Goal: Information Seeking & Learning: Learn about a topic

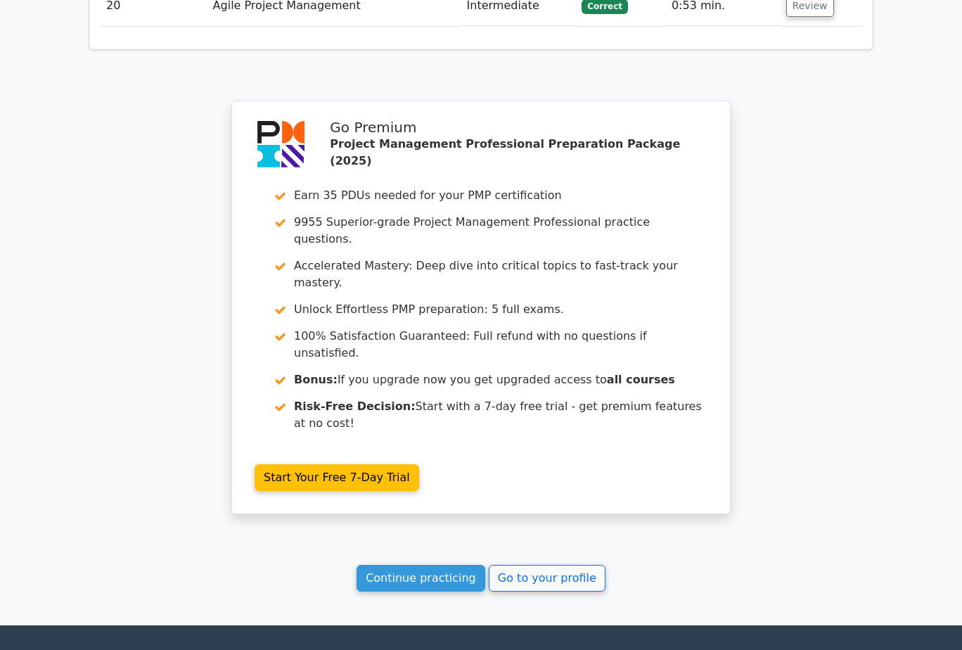
scroll to position [2987, 0]
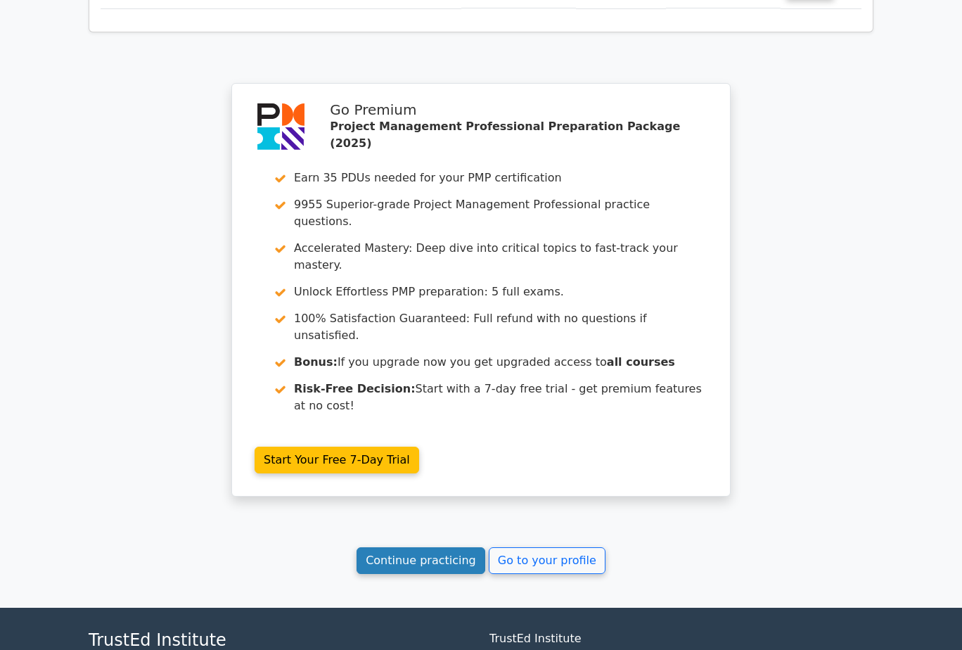
click at [457, 547] on link "Continue practicing" at bounding box center [421, 560] width 129 height 27
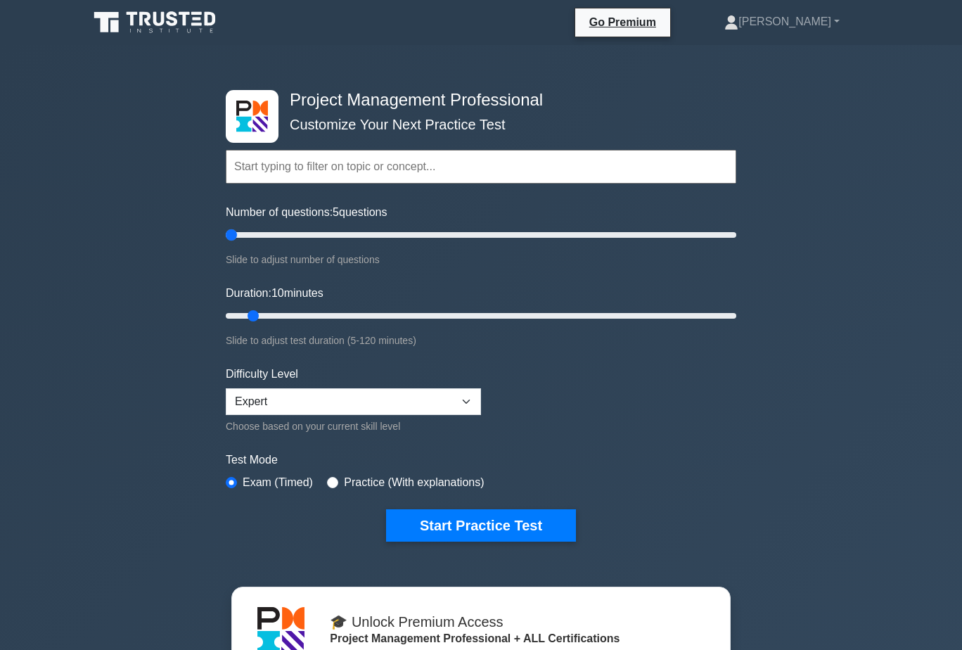
drag, startPoint x: 244, startPoint y: 236, endPoint x: 214, endPoint y: 235, distance: 30.3
type input "5"
click at [226, 235] on input "Number of questions: 5 questions" at bounding box center [481, 234] width 511 height 17
click at [332, 485] on input "radio" at bounding box center [332, 482] width 11 height 11
radio input "true"
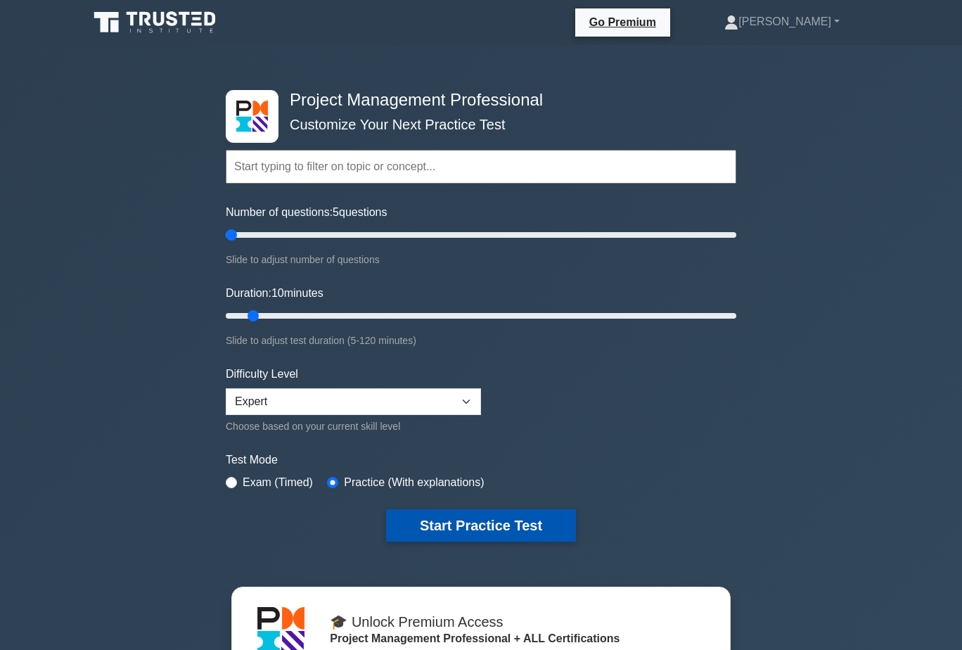
click at [464, 525] on button "Start Practice Test" at bounding box center [481, 525] width 190 height 32
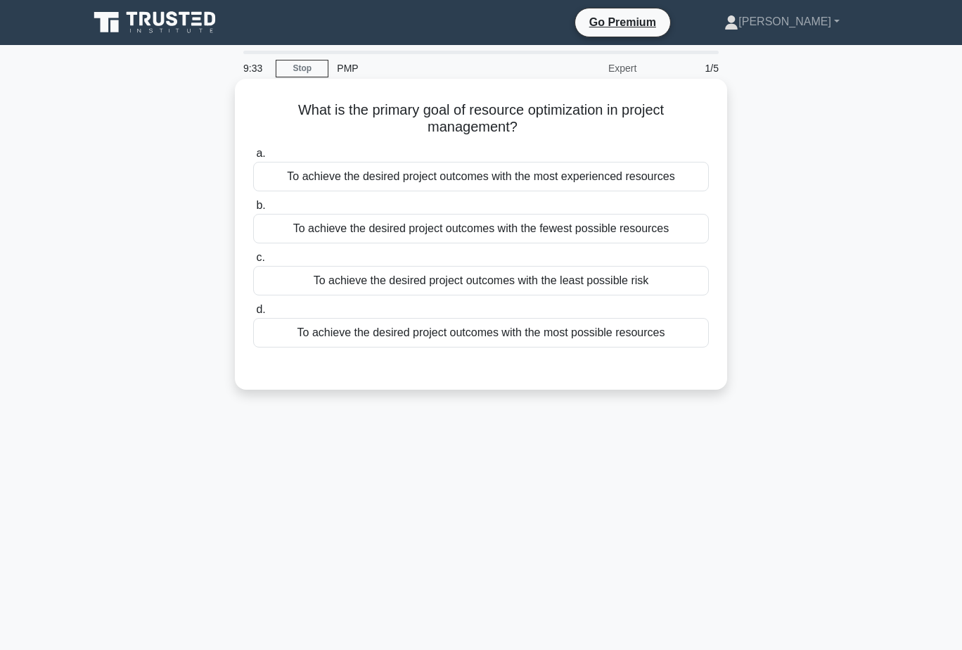
click at [671, 226] on div "To achieve the desired project outcomes with the fewest possible resources" at bounding box center [481, 229] width 456 height 30
click at [253, 210] on input "b. To achieve the desired project outcomes with the fewest possible resources" at bounding box center [253, 205] width 0 height 9
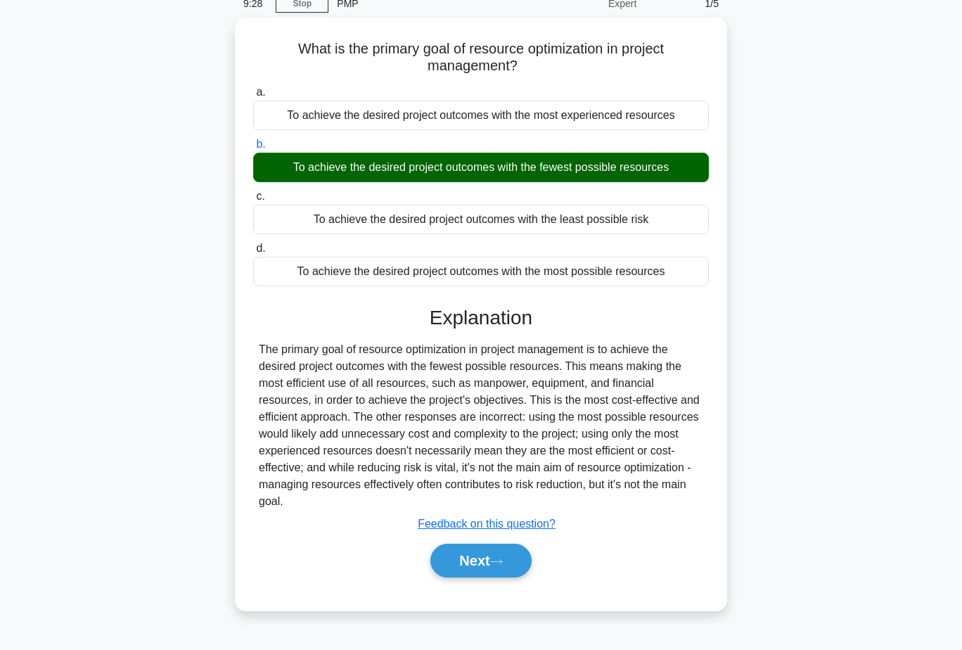
scroll to position [39, 0]
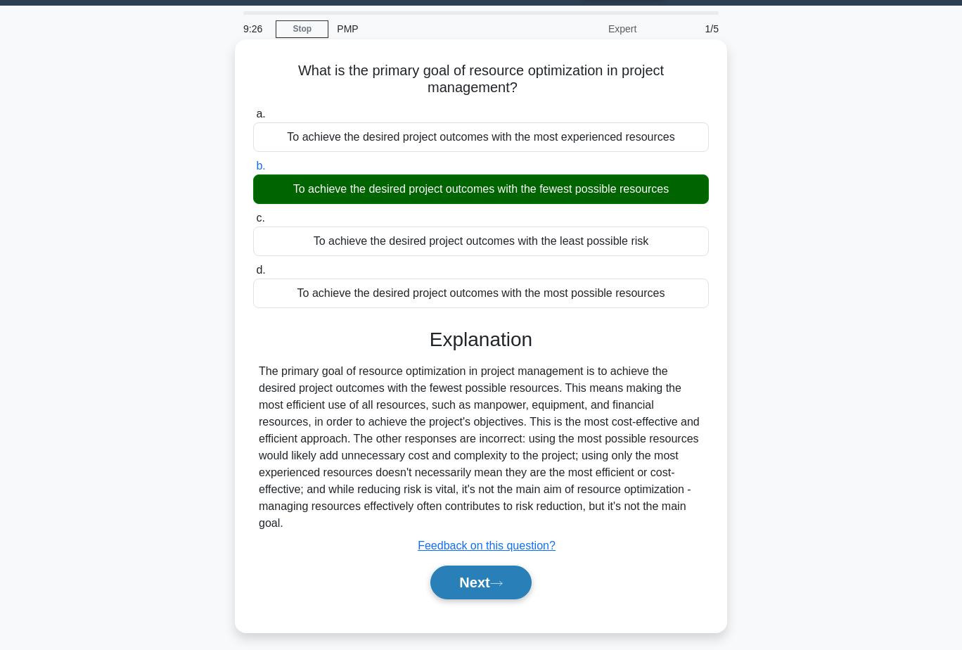
click at [494, 581] on button "Next" at bounding box center [480, 582] width 101 height 34
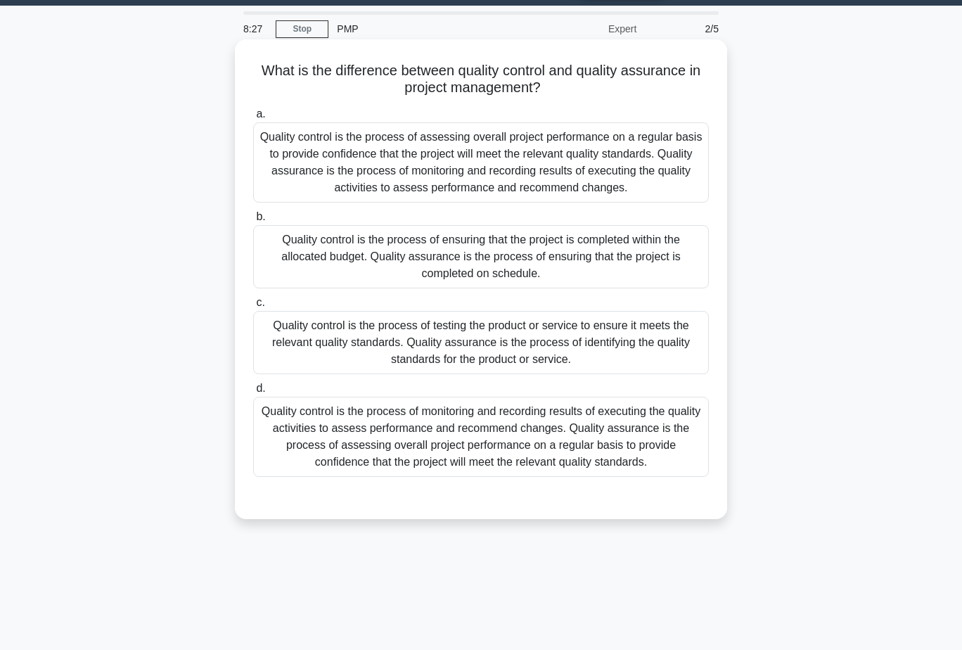
click at [544, 435] on div "Quality control is the process of monitoring and recording results of executing…" at bounding box center [481, 437] width 456 height 80
click at [253, 393] on input "d. Quality control is the process of monitoring and recording results of execut…" at bounding box center [253, 388] width 0 height 9
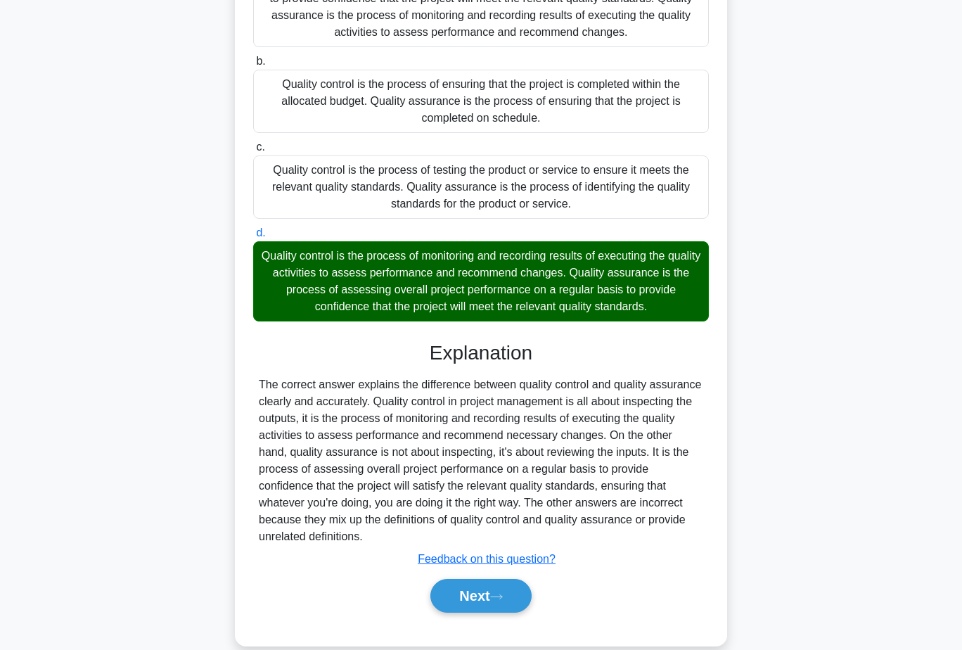
scroll to position [201, 0]
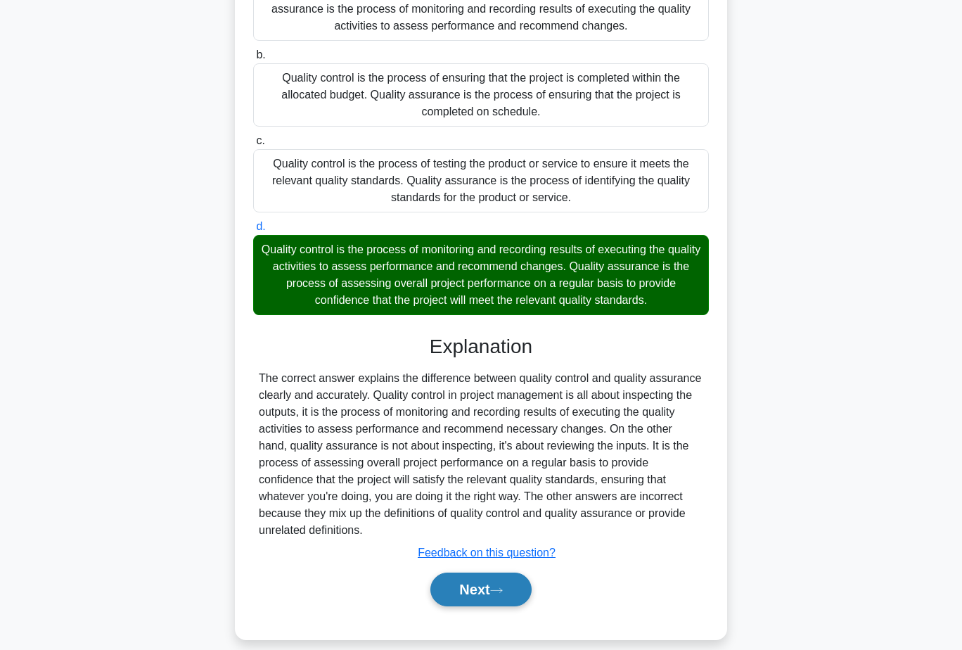
click at [497, 588] on button "Next" at bounding box center [480, 589] width 101 height 34
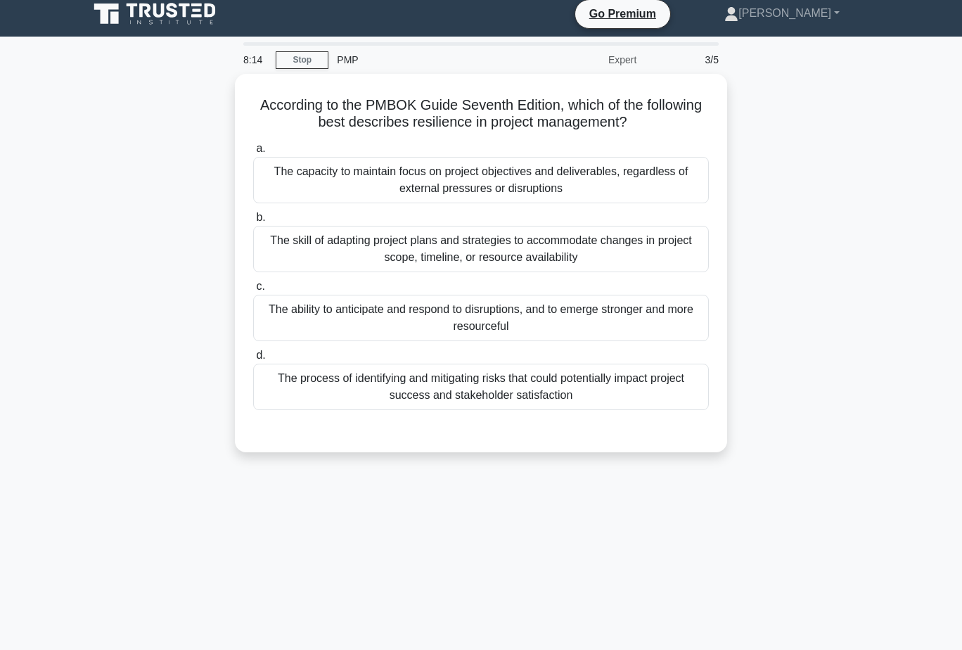
scroll to position [0, 0]
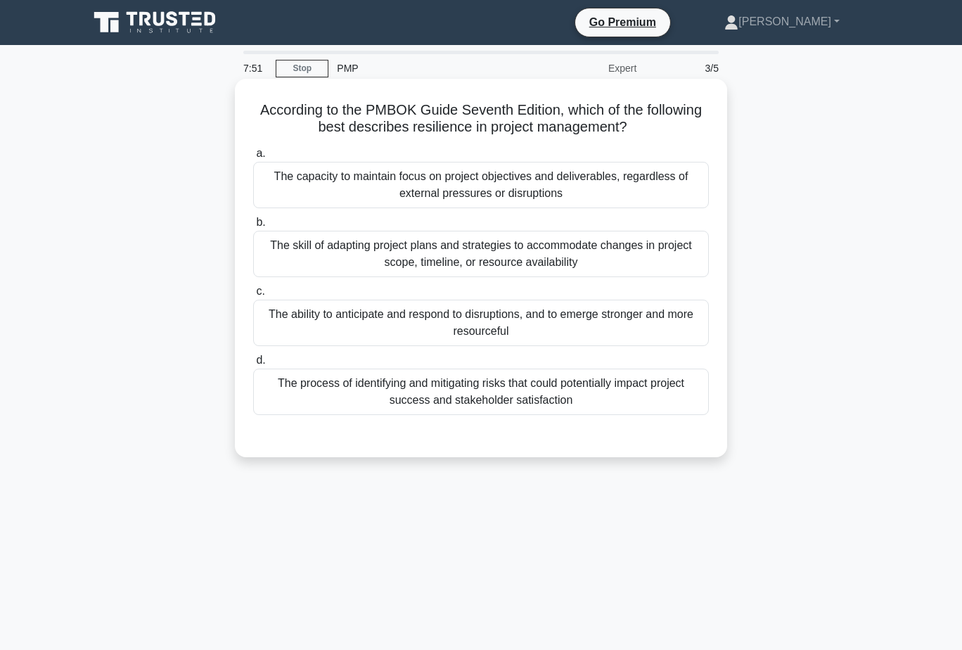
click at [629, 261] on div "The skill of adapting project plans and strategies to accommodate changes in pr…" at bounding box center [481, 254] width 456 height 46
click at [253, 227] on input "b. The skill of adapting project plans and strategies to accommodate changes in…" at bounding box center [253, 222] width 0 height 9
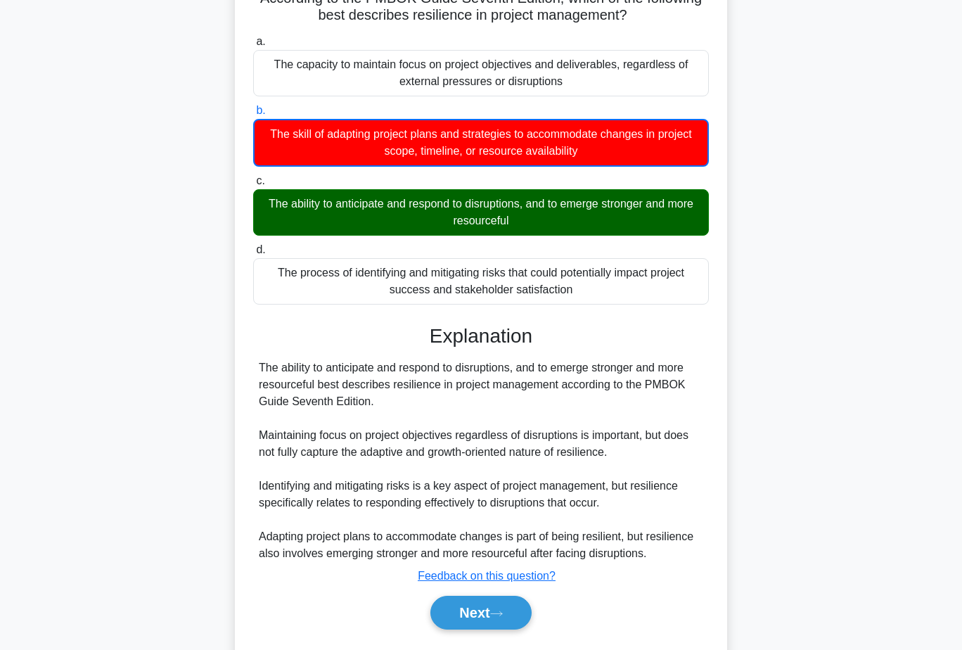
scroll to position [141, 0]
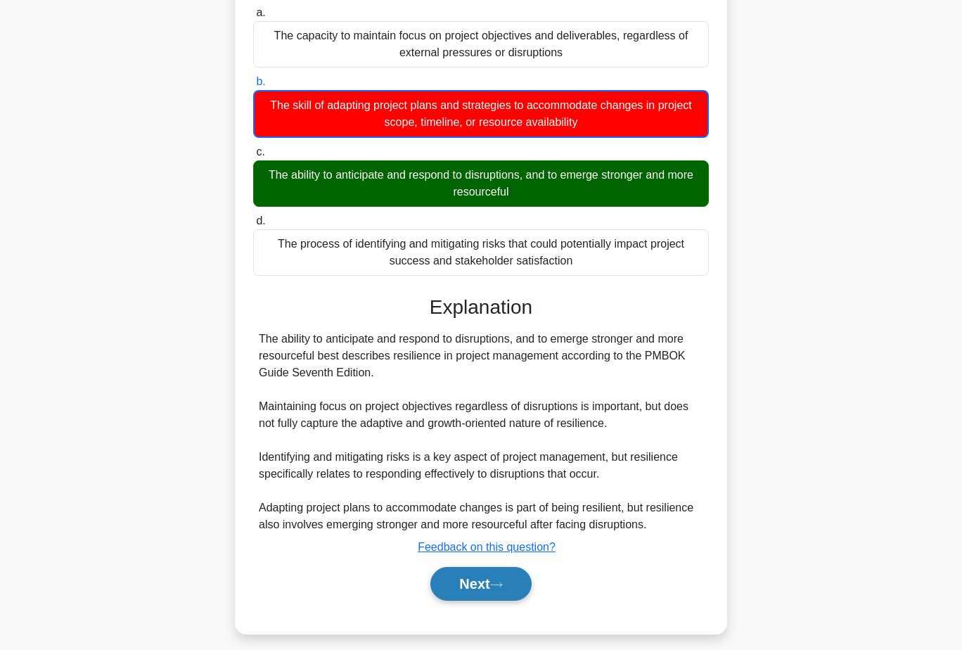
click at [515, 590] on button "Next" at bounding box center [480, 584] width 101 height 34
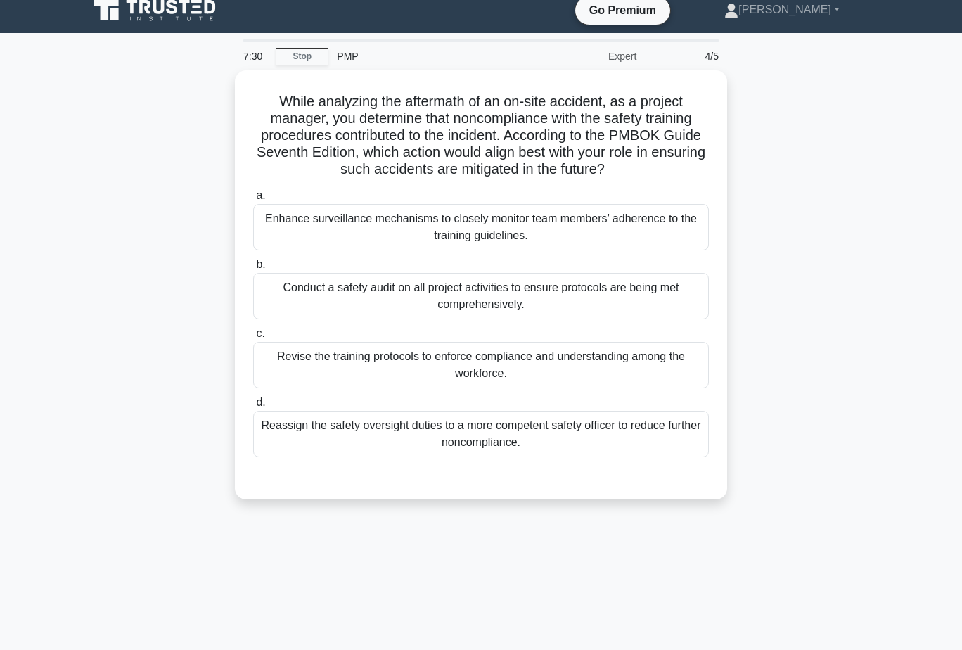
scroll to position [0, 0]
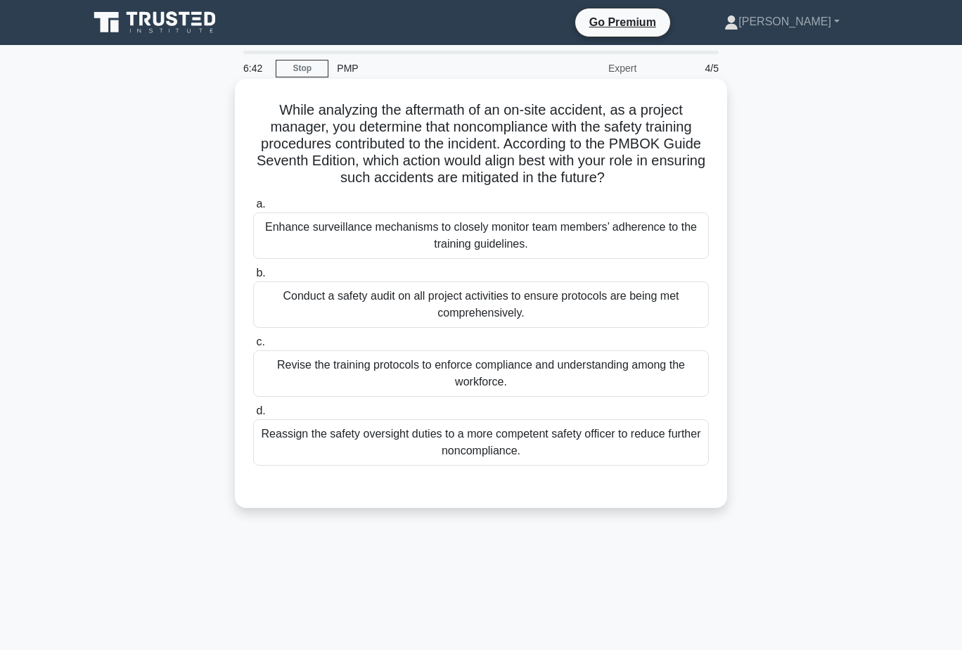
click at [588, 369] on div "Revise the training protocols to enforce compliance and understanding among the…" at bounding box center [481, 373] width 456 height 46
click at [253, 347] on input "c. Revise the training protocols to enforce compliance and understanding among …" at bounding box center [253, 342] width 0 height 9
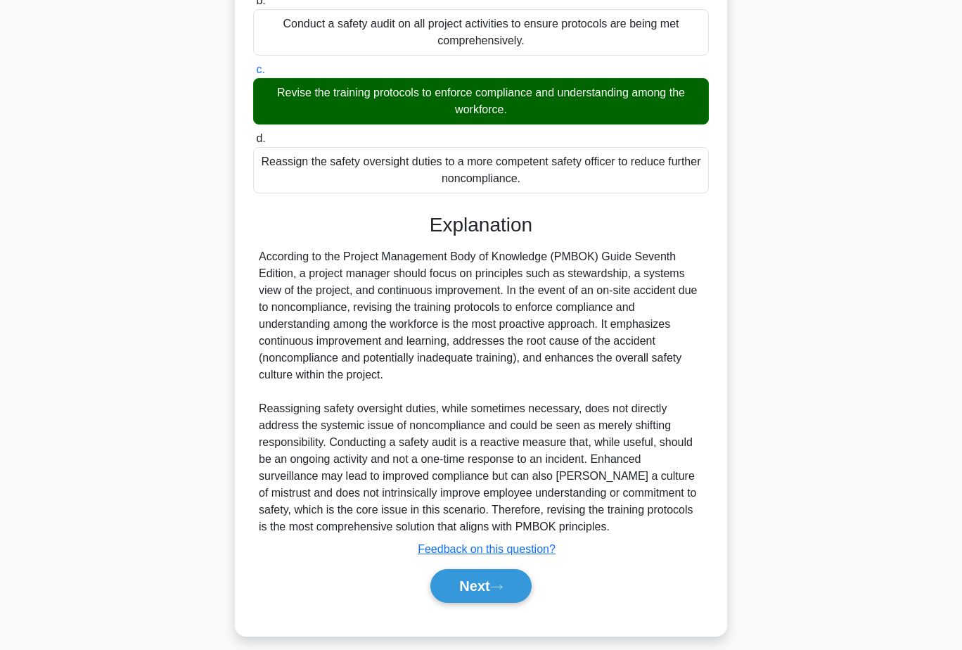
scroll to position [281, 0]
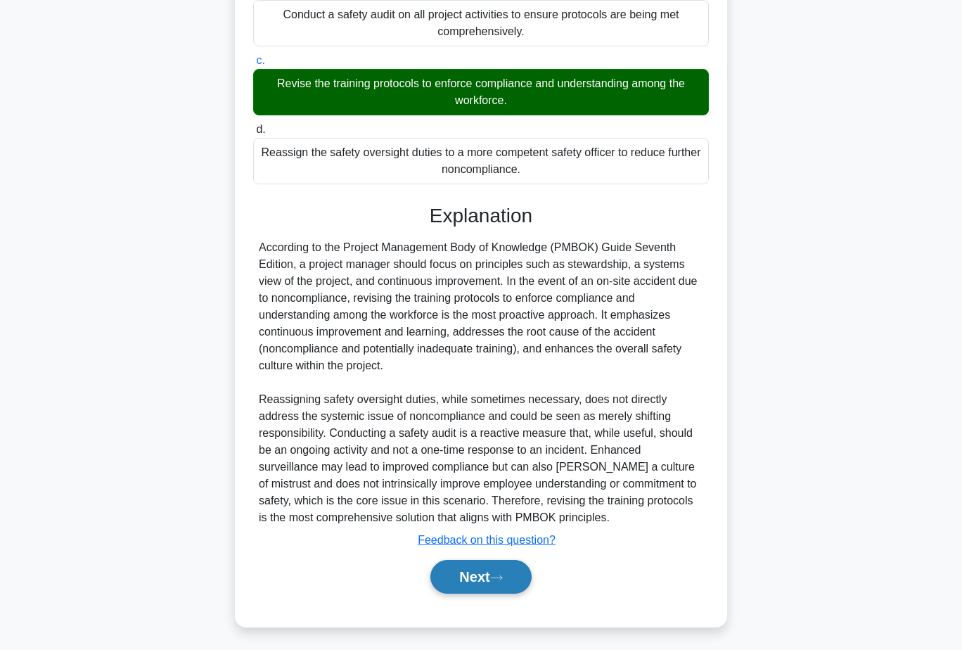
click at [501, 581] on icon at bounding box center [496, 578] width 13 height 8
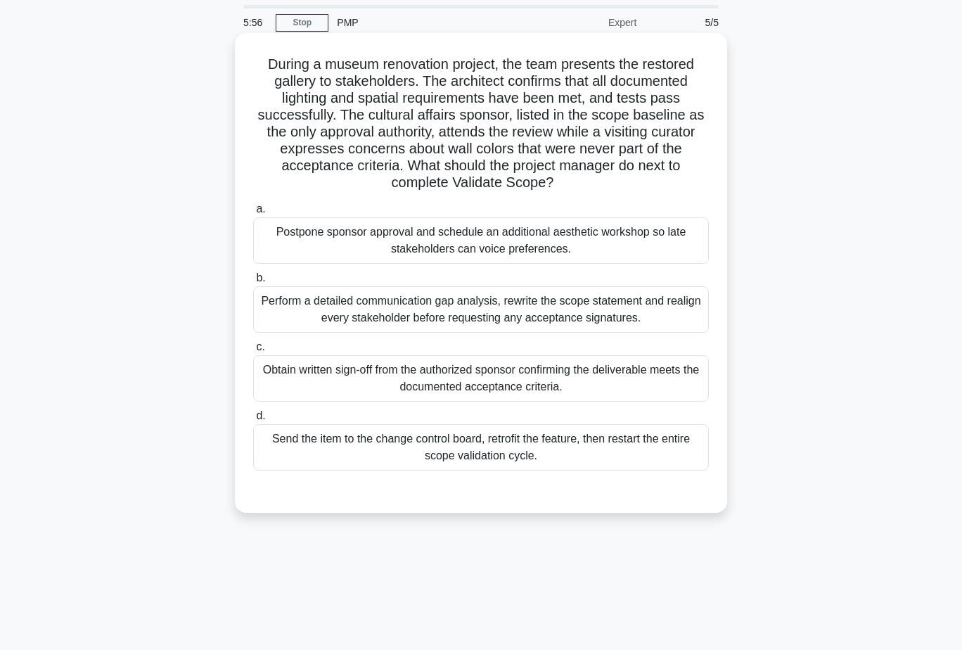
scroll to position [70, 0]
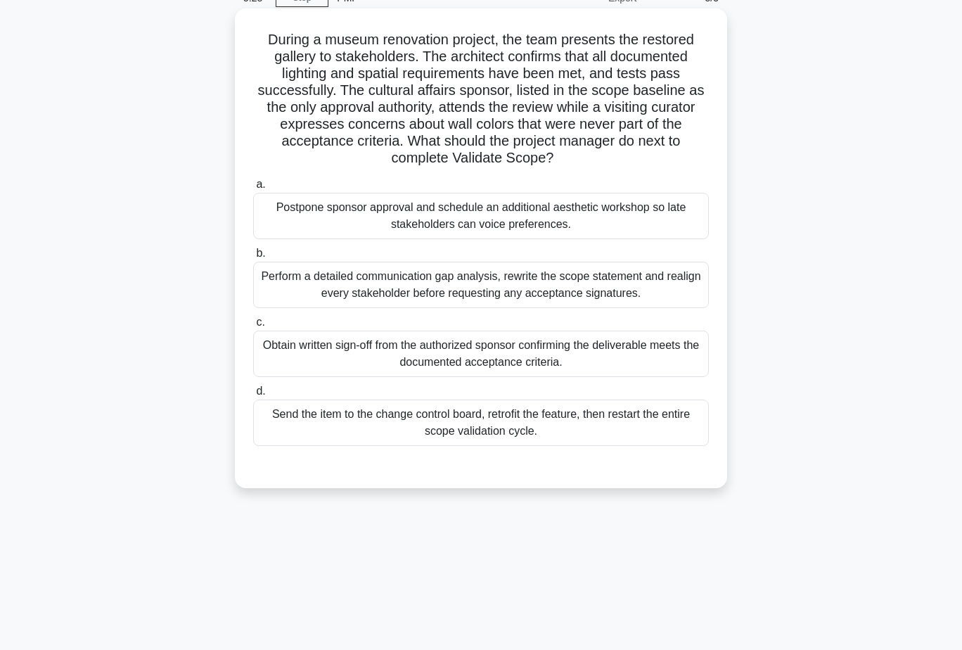
click at [668, 340] on div "Obtain written sign-off from the authorized sponsor confirming the deliverable …" at bounding box center [481, 354] width 456 height 46
click at [253, 327] on input "c. Obtain written sign-off from the authorized sponsor confirming the deliverab…" at bounding box center [253, 322] width 0 height 9
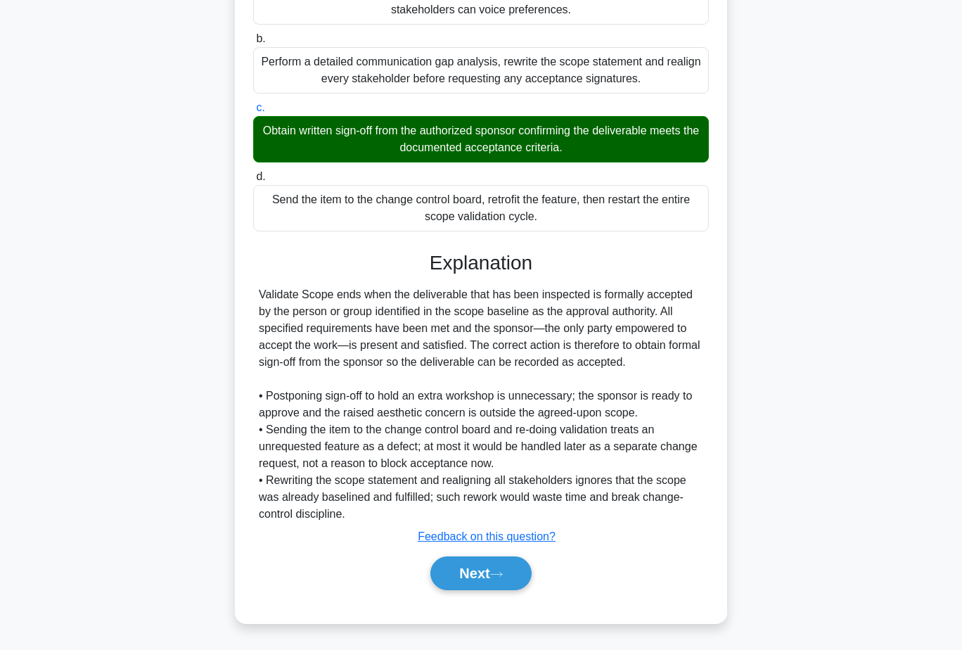
scroll to position [286, 0]
click at [503, 571] on icon at bounding box center [496, 574] width 13 height 8
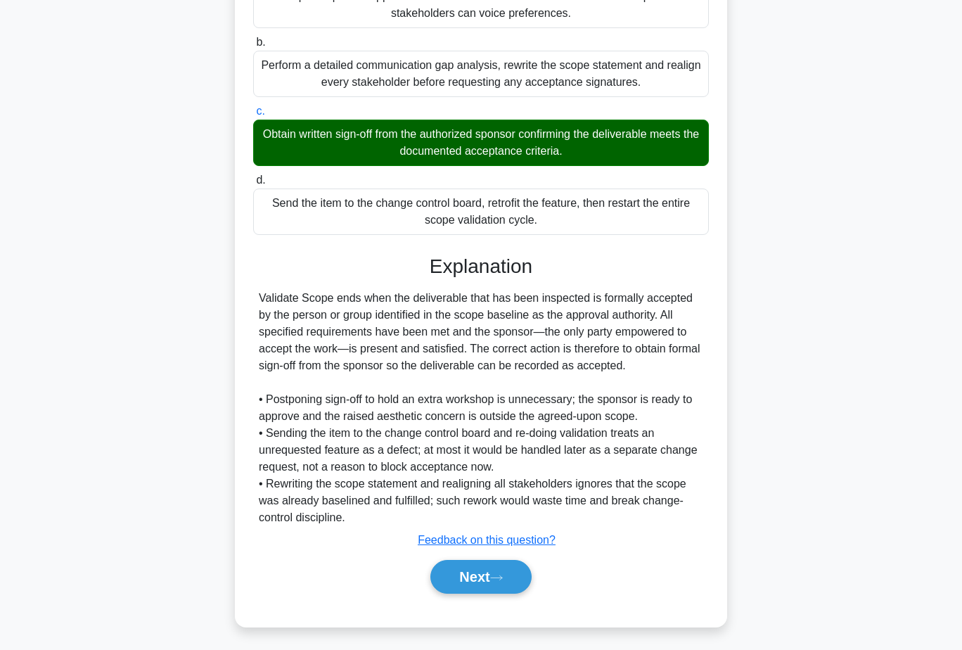
scroll to position [120, 0]
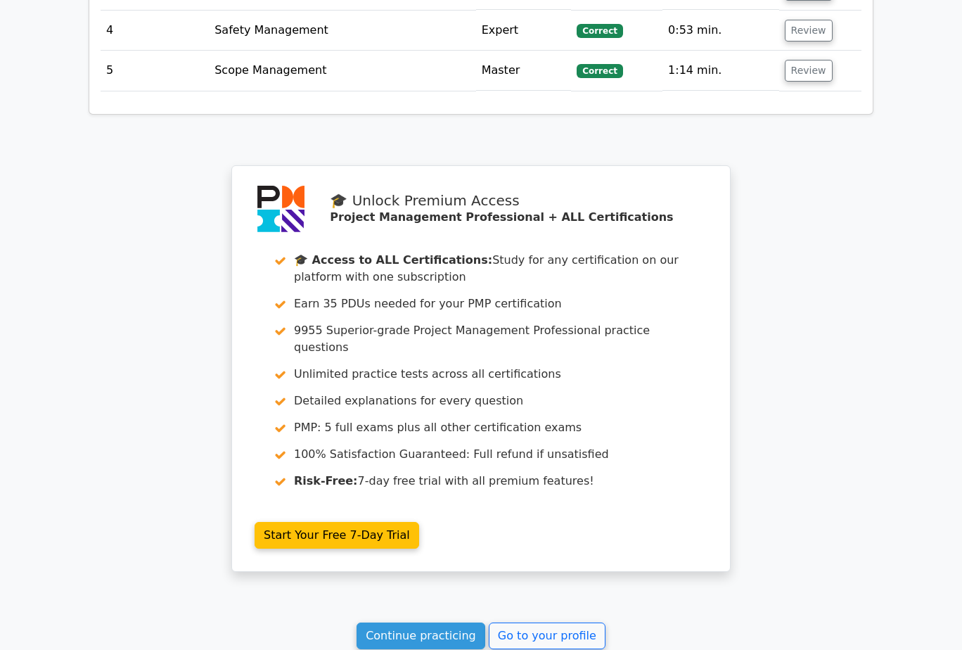
scroll to position [1990, 0]
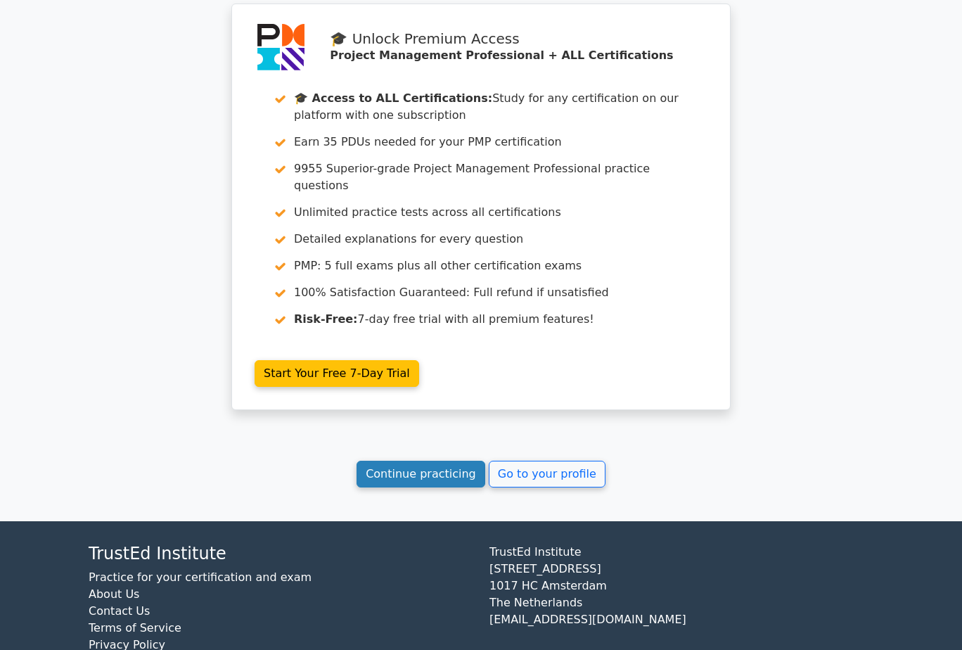
click at [436, 461] on link "Continue practicing" at bounding box center [421, 474] width 129 height 27
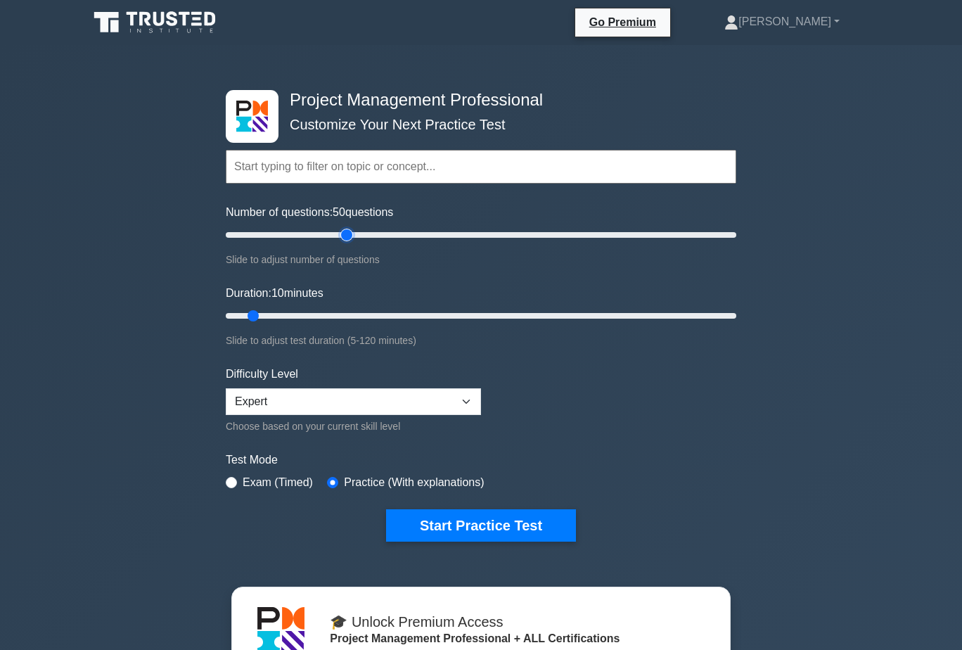
drag, startPoint x: 243, startPoint y: 233, endPoint x: 351, endPoint y: 240, distance: 108.5
type input "50"
click at [351, 240] on input "Number of questions: 50 questions" at bounding box center [481, 234] width 511 height 17
drag, startPoint x: 255, startPoint y: 314, endPoint x: 473, endPoint y: 315, distance: 218.0
type input "60"
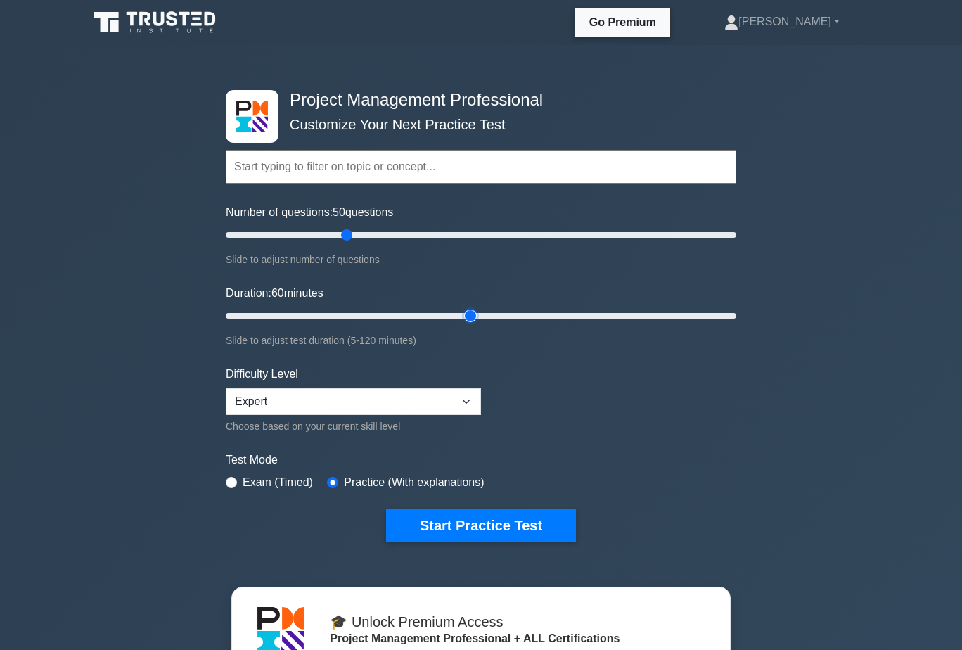
click at [473, 315] on input "Duration: 60 minutes" at bounding box center [481, 315] width 511 height 17
click at [234, 484] on input "radio" at bounding box center [231, 482] width 11 height 11
radio input "true"
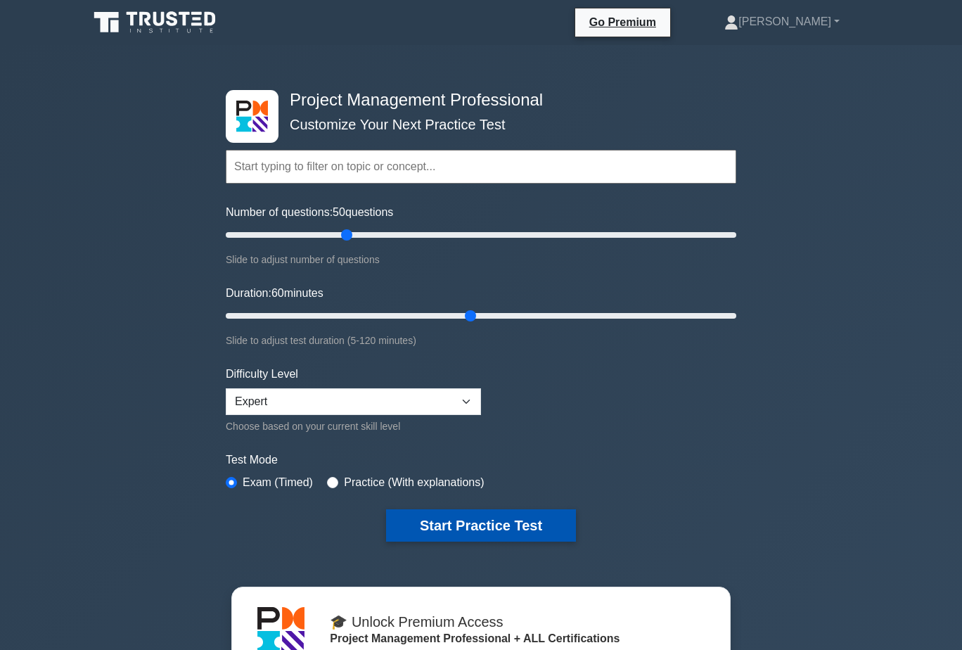
click at [499, 527] on button "Start Practice Test" at bounding box center [481, 525] width 190 height 32
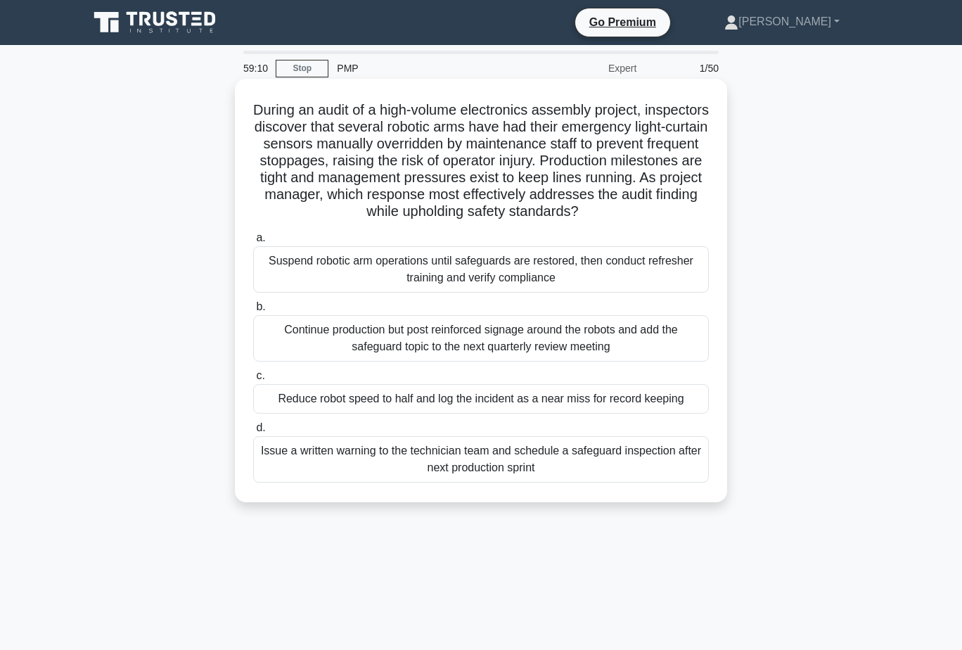
click at [648, 285] on div "Suspend robotic arm operations until safeguards are restored, then conduct refr…" at bounding box center [481, 269] width 456 height 46
click at [253, 243] on input "a. Suspend robotic arm operations until safeguards are restored, then conduct r…" at bounding box center [253, 237] width 0 height 9
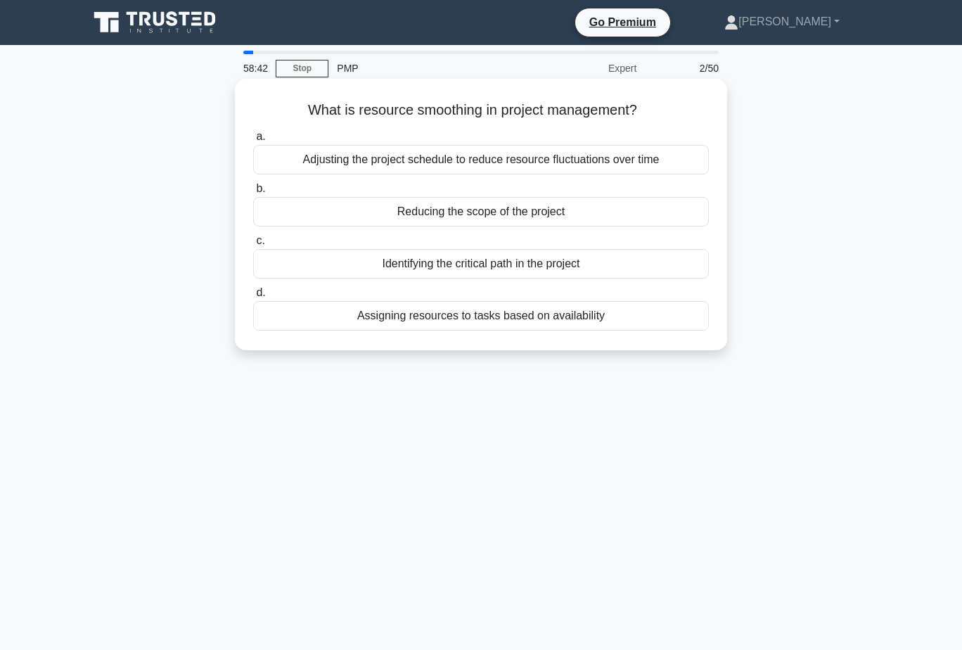
click at [628, 316] on div "Assigning resources to tasks based on availability" at bounding box center [481, 316] width 456 height 30
click at [253, 297] on input "d. Assigning resources to tasks based on availability" at bounding box center [253, 292] width 0 height 9
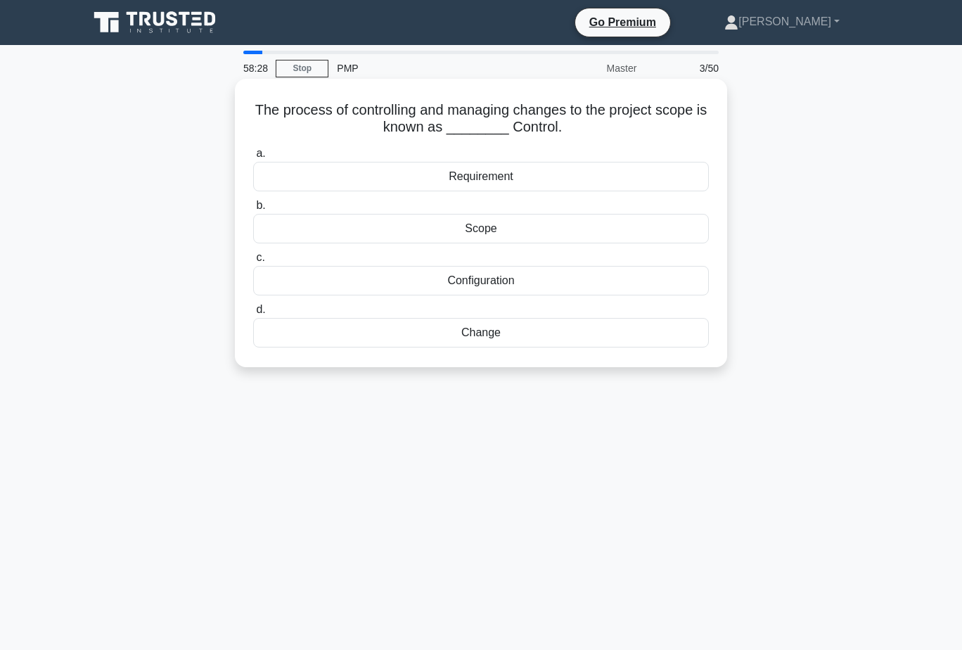
click at [589, 334] on div "Change" at bounding box center [481, 333] width 456 height 30
click at [253, 314] on input "d. Change" at bounding box center [253, 309] width 0 height 9
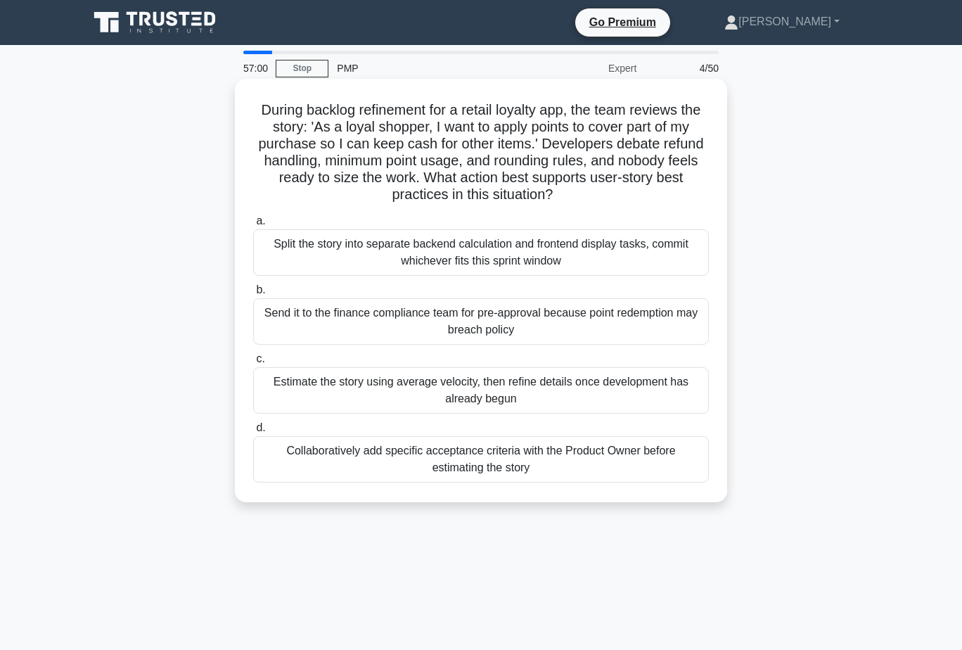
click at [572, 458] on div "Collaboratively add specific acceptance criteria with the Product Owner before …" at bounding box center [481, 459] width 456 height 46
click at [253, 432] on input "d. Collaboratively add specific acceptance criteria with the Product Owner befo…" at bounding box center [253, 427] width 0 height 9
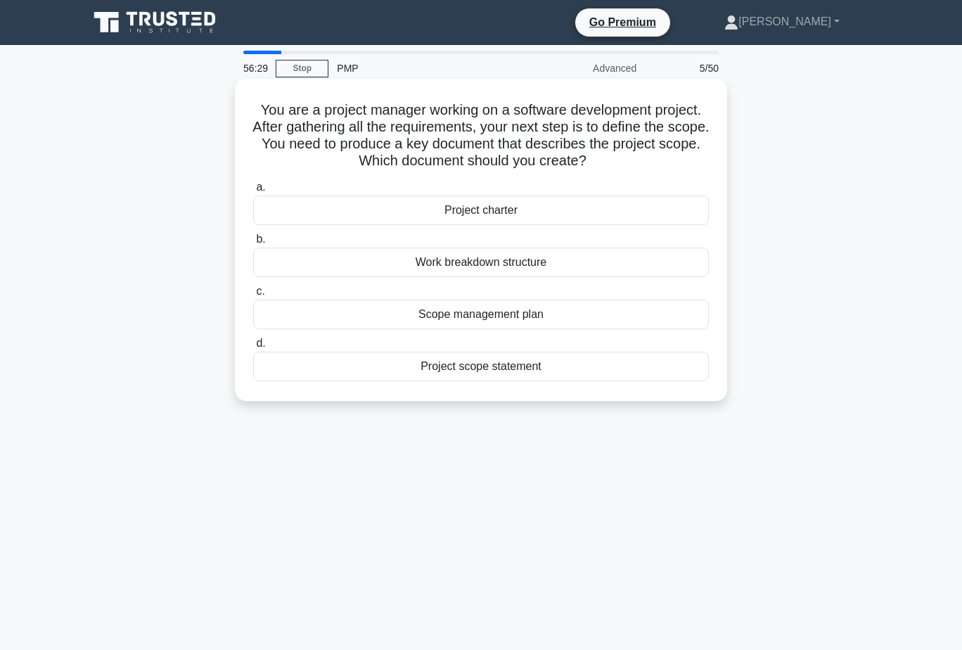
click at [526, 365] on div "Project scope statement" at bounding box center [481, 367] width 456 height 30
click at [253, 348] on input "d. Project scope statement" at bounding box center [253, 343] width 0 height 9
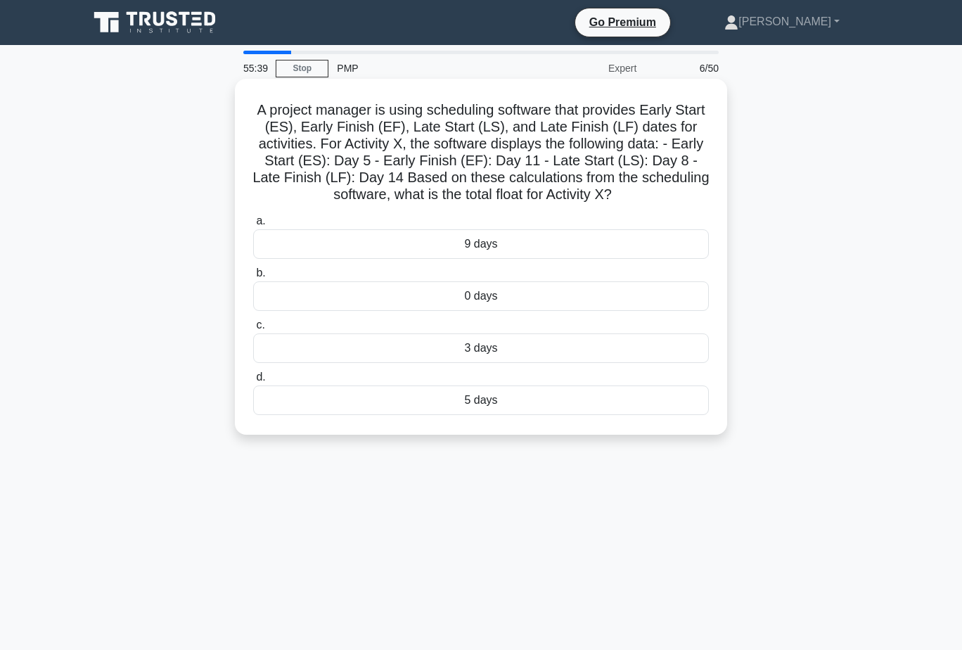
click at [497, 350] on div "3 days" at bounding box center [481, 348] width 456 height 30
click at [253, 330] on input "c. 3 days" at bounding box center [253, 325] width 0 height 9
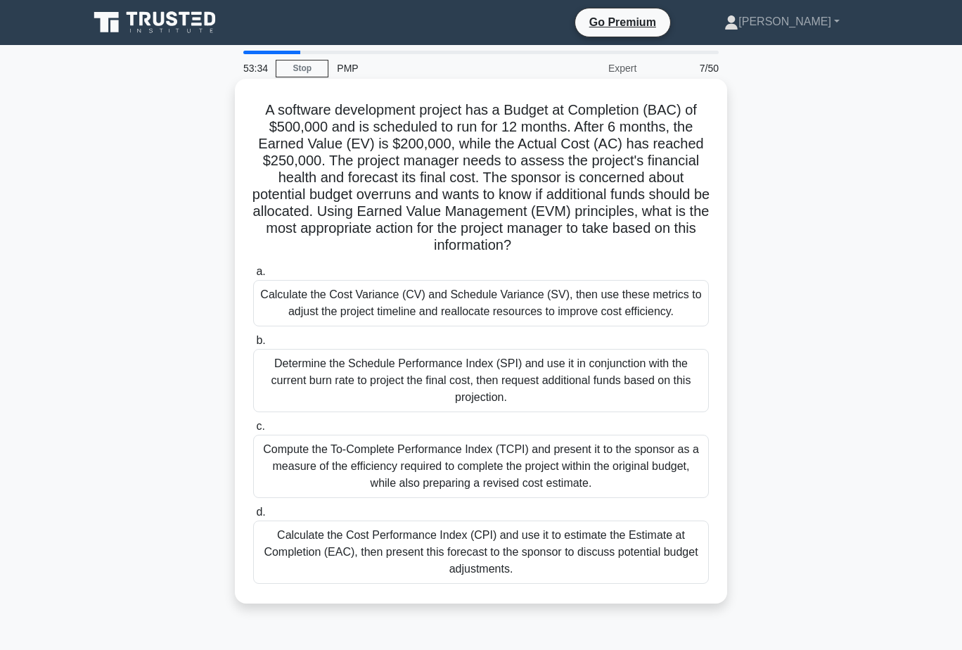
click at [578, 555] on div "Calculate the Cost Performance Index (CPI) and use it to estimate the Estimate …" at bounding box center [481, 551] width 456 height 63
click at [253, 517] on input "d. Calculate the Cost Performance Index (CPI) and use it to estimate the Estima…" at bounding box center [253, 512] width 0 height 9
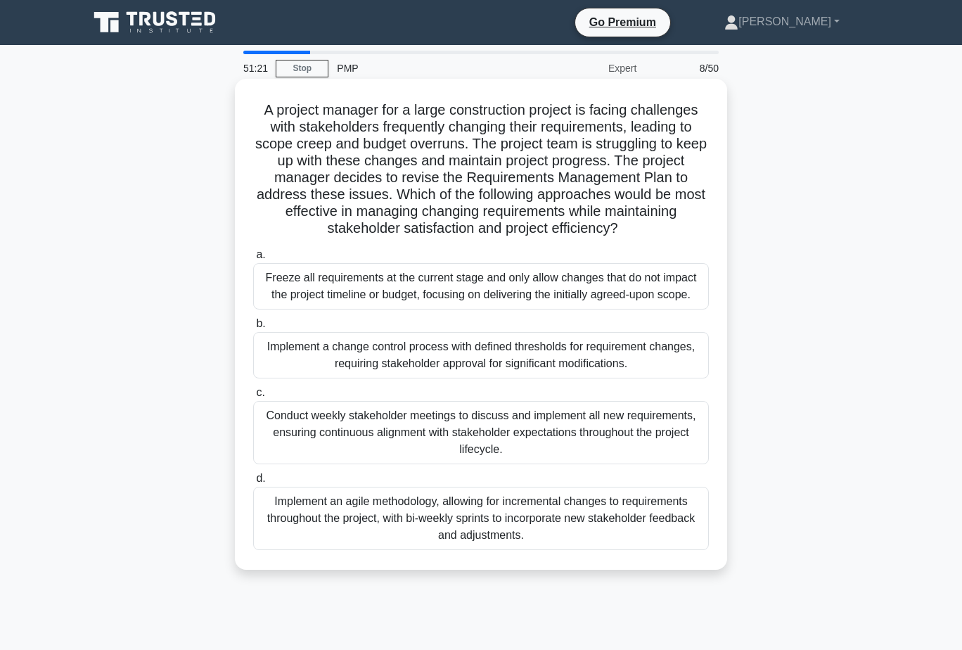
click at [607, 355] on div "Implement a change control process with defined thresholds for requirement chan…" at bounding box center [481, 355] width 456 height 46
click at [253, 328] on input "b. Implement a change control process with defined thresholds for requirement c…" at bounding box center [253, 323] width 0 height 9
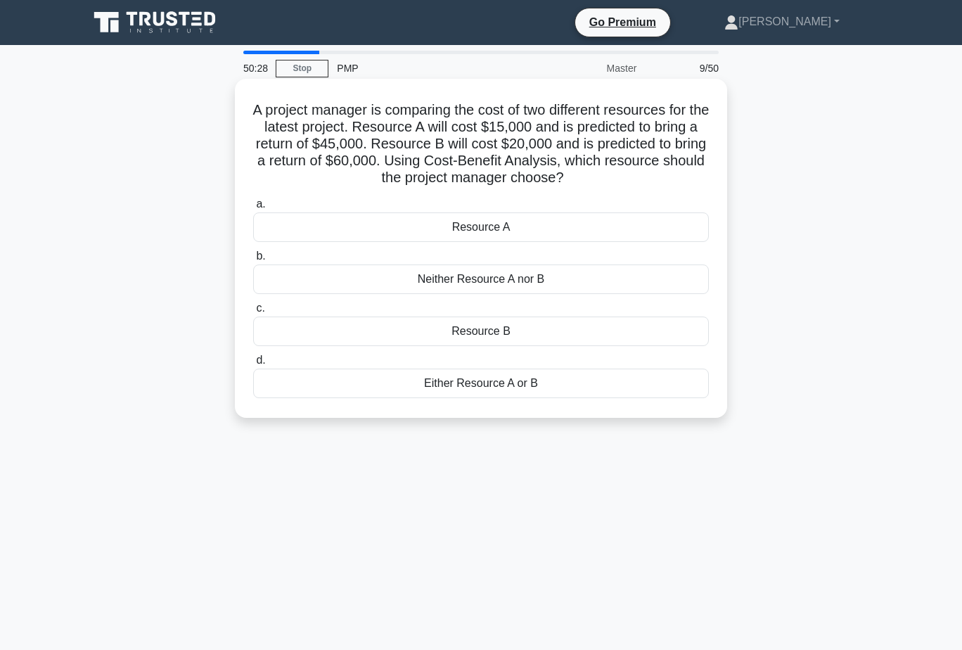
click at [553, 380] on div "Either Resource A or B" at bounding box center [481, 383] width 456 height 30
click at [253, 365] on input "d. Either Resource A or B" at bounding box center [253, 360] width 0 height 9
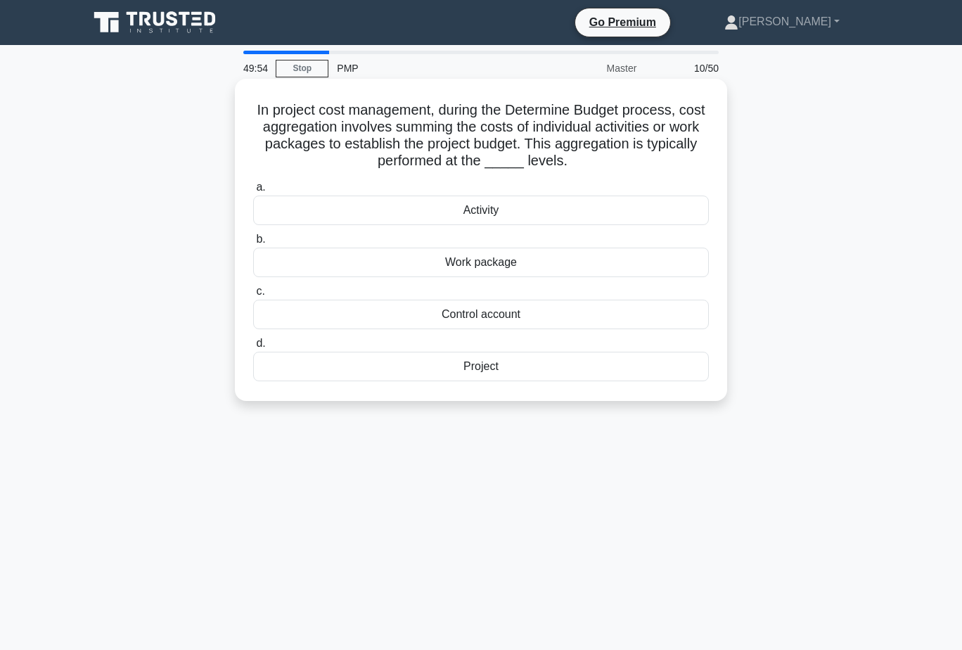
click at [566, 259] on div "Work package" at bounding box center [481, 263] width 456 height 30
click at [253, 244] on input "b. Work package" at bounding box center [253, 239] width 0 height 9
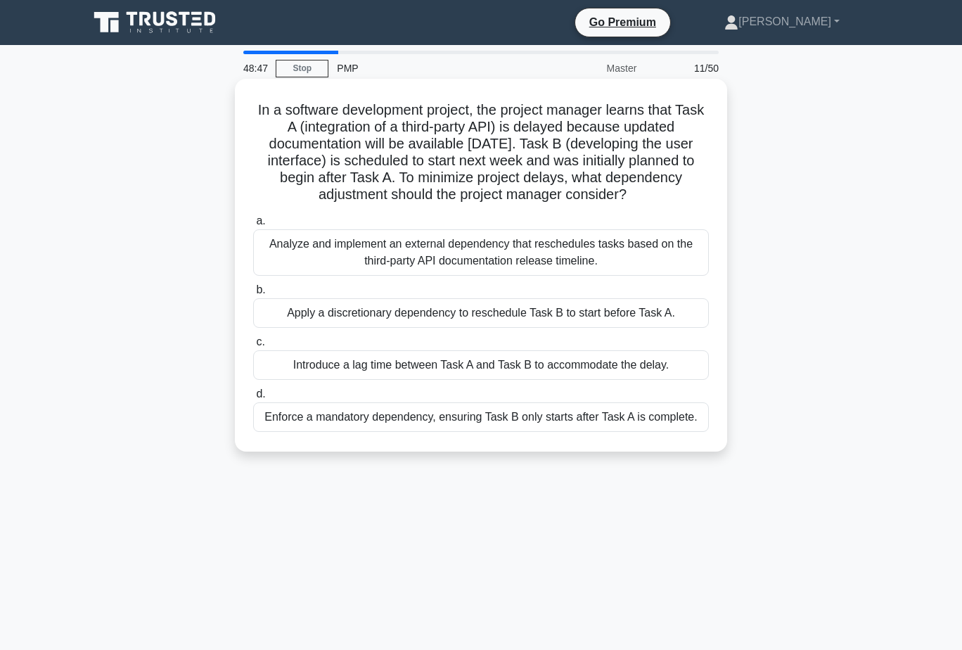
click at [557, 364] on div "Introduce a lag time between Task A and Task B to accommodate the delay." at bounding box center [481, 365] width 456 height 30
click at [253, 347] on input "c. Introduce a lag time between Task A and Task B to accommodate the delay." at bounding box center [253, 342] width 0 height 9
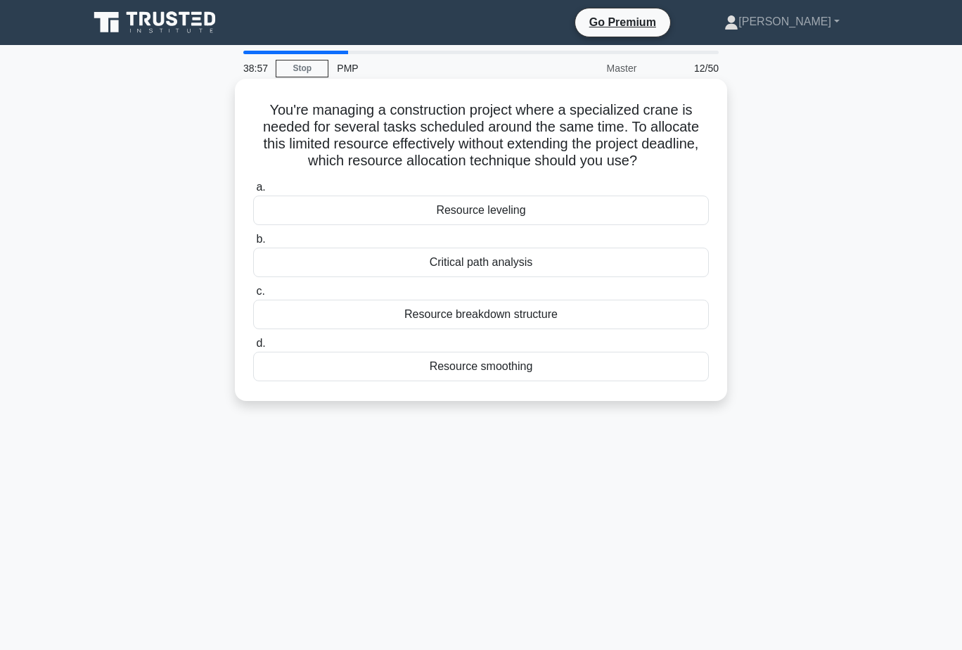
click at [488, 369] on div "Resource smoothing" at bounding box center [481, 367] width 456 height 30
click at [253, 348] on input "d. Resource smoothing" at bounding box center [253, 343] width 0 height 9
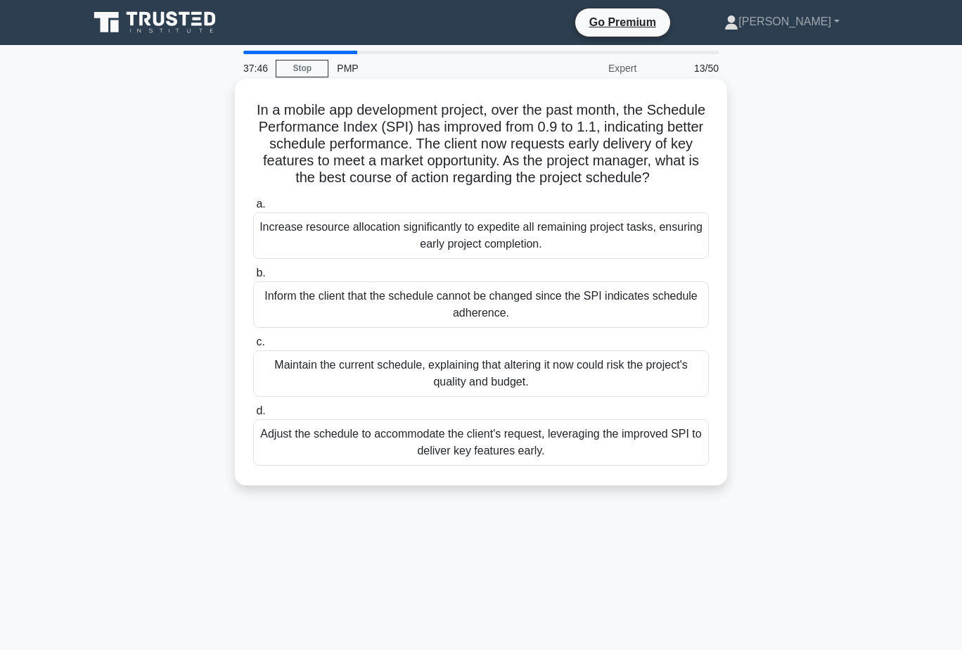
click at [658, 462] on div "Adjust the schedule to accommodate the client's request, leveraging the improve…" at bounding box center [481, 442] width 456 height 46
click at [253, 416] on input "d. Adjust the schedule to accommodate the client's request, leveraging the impr…" at bounding box center [253, 410] width 0 height 9
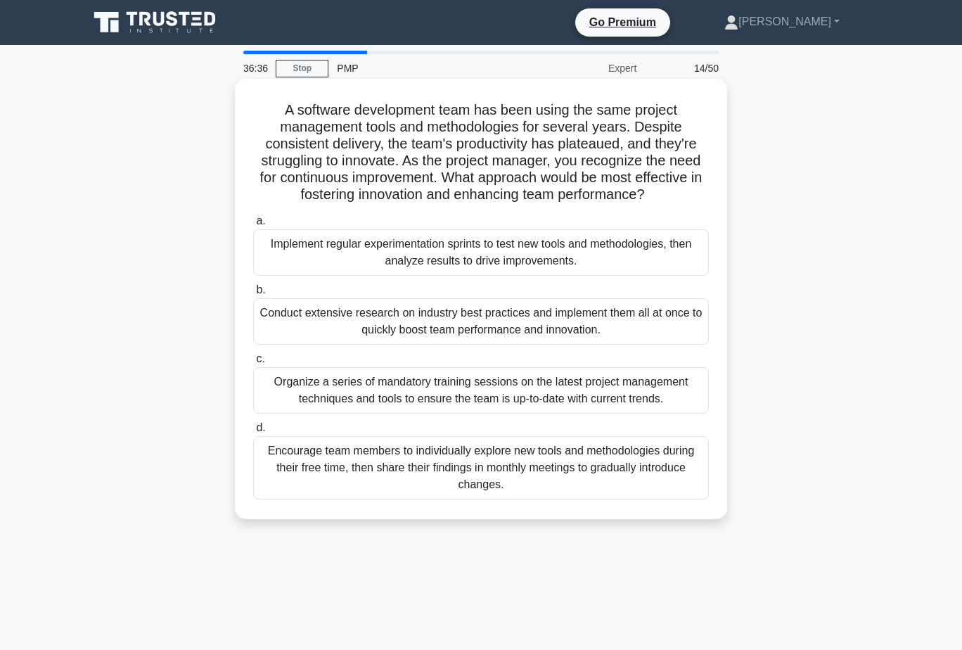
click at [628, 255] on div "Implement regular experimentation sprints to test new tools and methodologies, …" at bounding box center [481, 252] width 456 height 46
click at [253, 226] on input "a. Implement regular experimentation sprints to test new tools and methodologie…" at bounding box center [253, 221] width 0 height 9
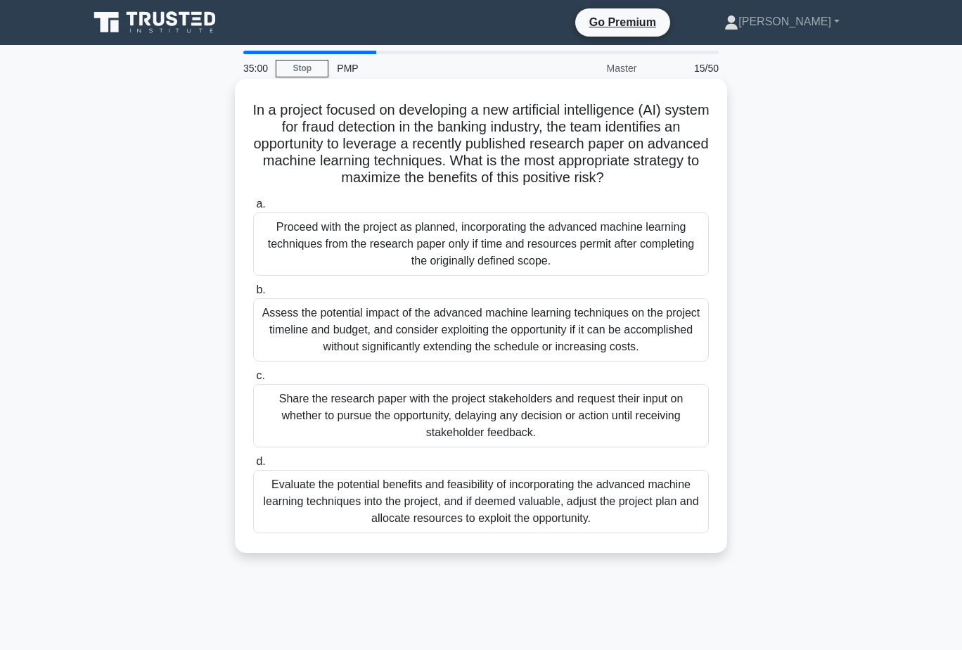
click at [497, 328] on div "Assess the potential impact of the advanced machine learning techniques on the …" at bounding box center [481, 329] width 456 height 63
click at [253, 295] on input "b. Assess the potential impact of the advanced machine learning techniques on t…" at bounding box center [253, 290] width 0 height 9
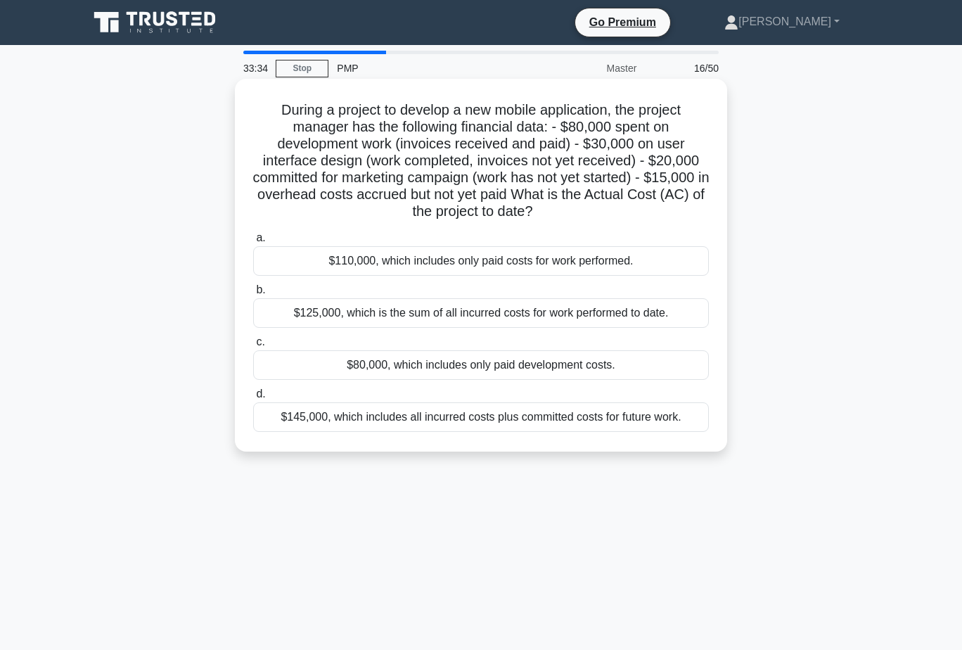
click at [563, 310] on div "$125,000, which is the sum of all incurred costs for work performed to date." at bounding box center [481, 313] width 456 height 30
click at [253, 295] on input "b. $125,000, which is the sum of all incurred costs for work performed to date." at bounding box center [253, 290] width 0 height 9
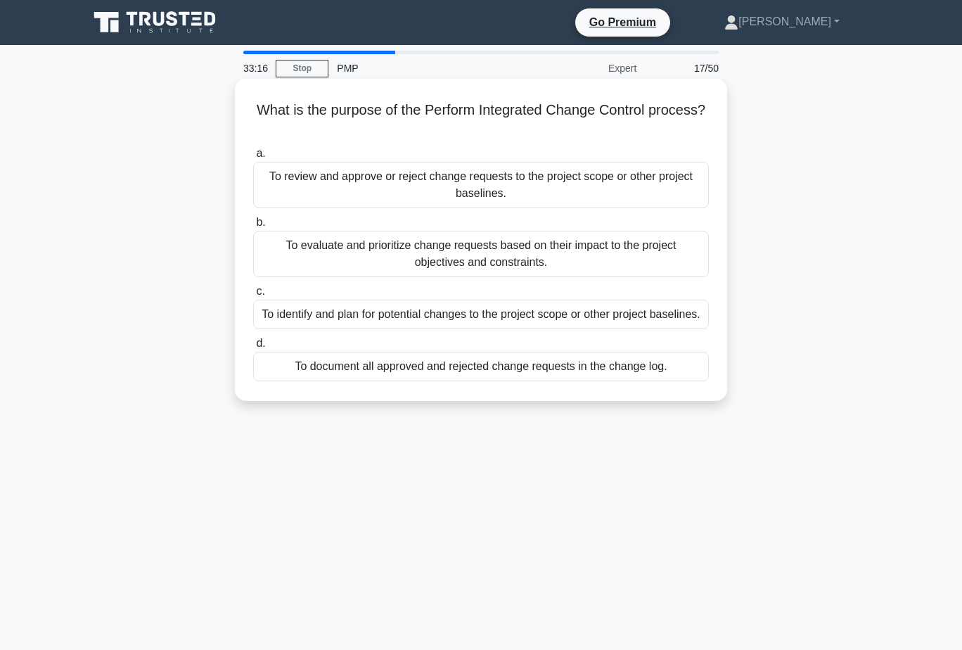
click at [590, 185] on div "To review and approve or reject change requests to the project scope or other p…" at bounding box center [481, 185] width 456 height 46
click at [253, 158] on input "a. To review and approve or reject change requests to the project scope or othe…" at bounding box center [253, 153] width 0 height 9
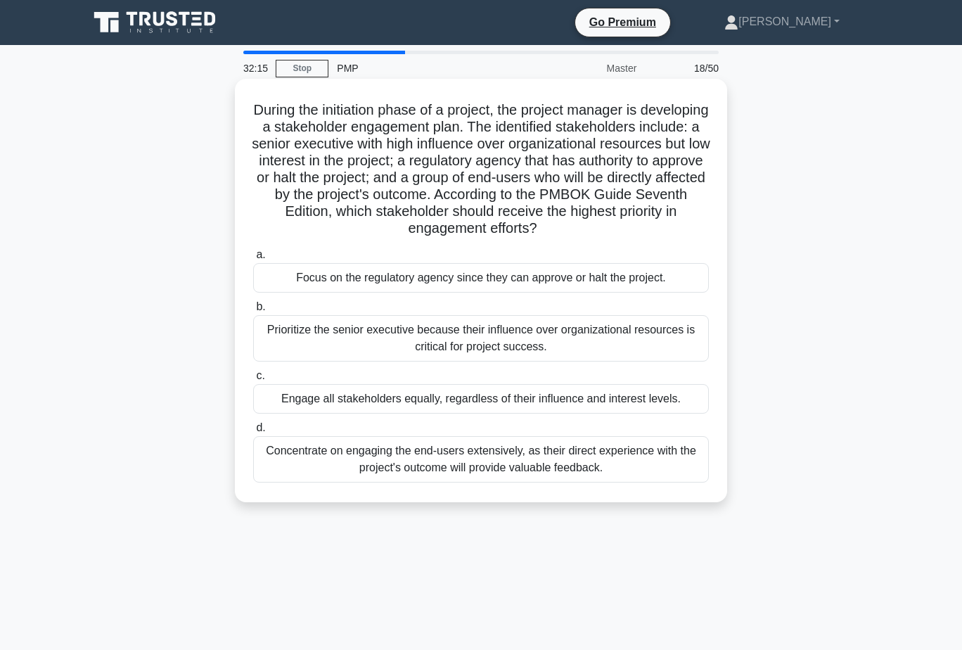
click at [629, 459] on div "Concentrate on engaging the end-users extensively, as their direct experience w…" at bounding box center [481, 459] width 456 height 46
click at [253, 432] on input "d. Concentrate on engaging the end-users extensively, as their direct experienc…" at bounding box center [253, 427] width 0 height 9
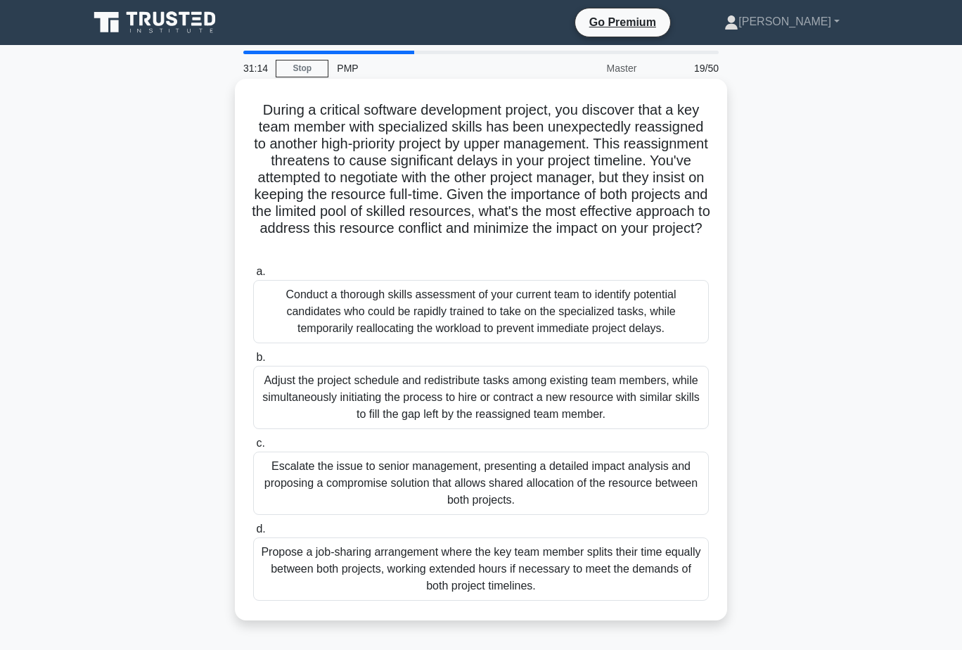
click at [556, 300] on div "Conduct a thorough skills assessment of your current team to identify potential…" at bounding box center [481, 311] width 456 height 63
click at [253, 276] on input "a. Conduct a thorough skills assessment of your current team to identify potent…" at bounding box center [253, 271] width 0 height 9
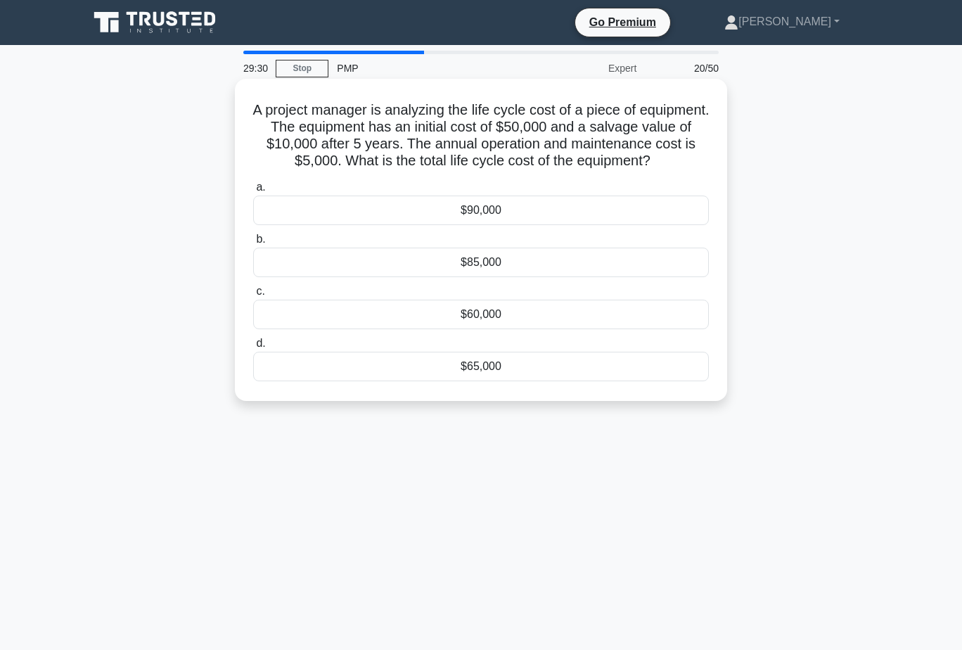
click at [572, 370] on div "$65,000" at bounding box center [481, 367] width 456 height 30
click at [253, 348] on input "d. $65,000" at bounding box center [253, 343] width 0 height 9
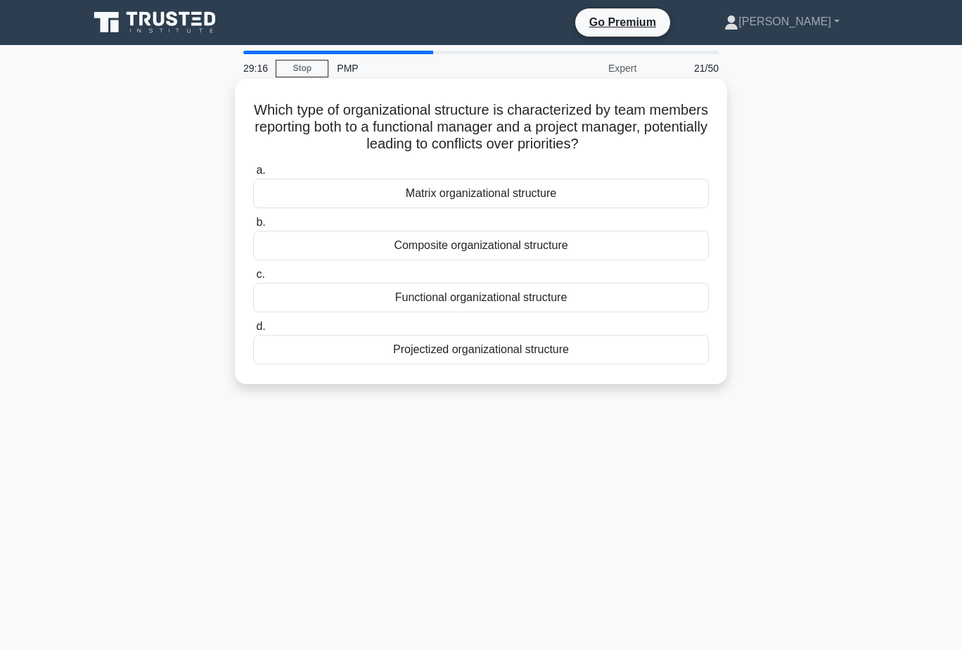
click at [567, 195] on div "Matrix organizational structure" at bounding box center [481, 194] width 456 height 30
click at [253, 175] on input "a. Matrix organizational structure" at bounding box center [253, 170] width 0 height 9
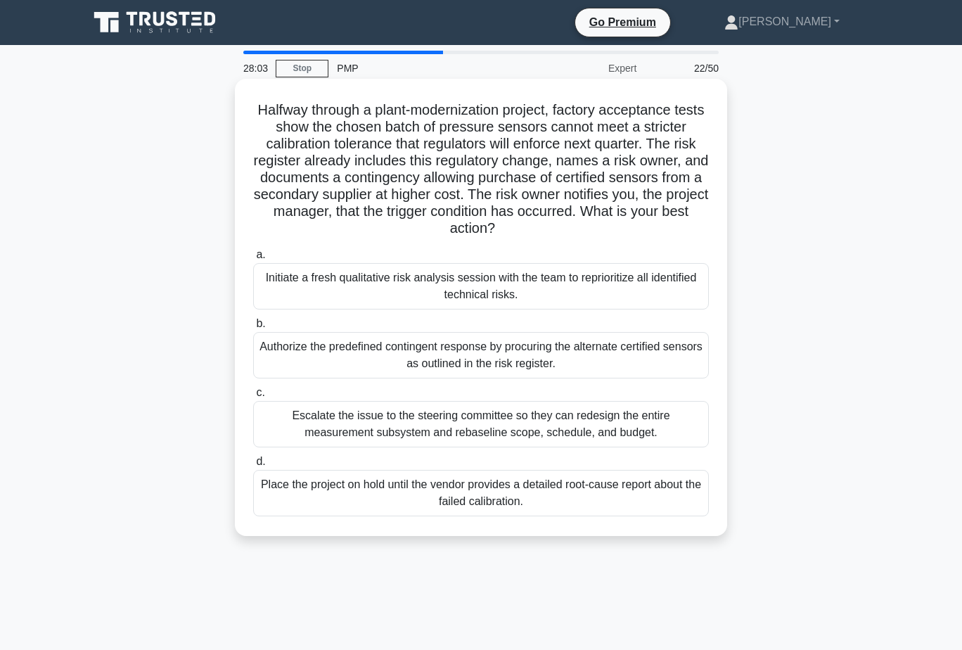
click at [545, 350] on div "Authorize the predefined contingent response by procuring the alternate certifi…" at bounding box center [481, 355] width 456 height 46
click at [253, 328] on input "b. Authorize the predefined contingent response by procuring the alternate cert…" at bounding box center [253, 323] width 0 height 9
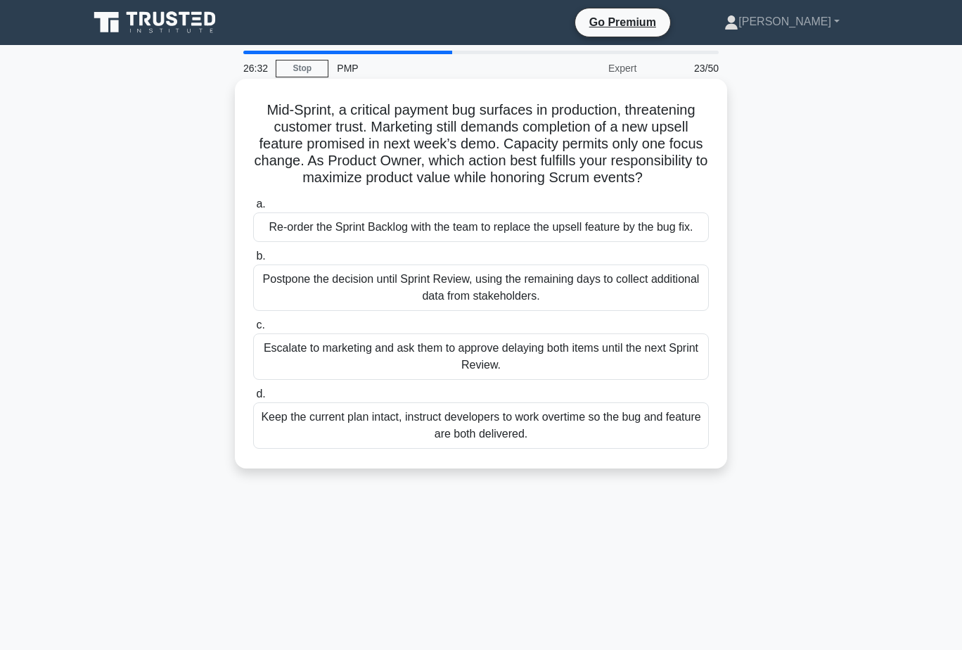
click at [643, 226] on div "Re-order the Sprint Backlog with the team to replace the upsell feature by the …" at bounding box center [481, 227] width 456 height 30
click at [253, 209] on input "a. Re-order the Sprint Backlog with the team to replace the upsell feature by t…" at bounding box center [253, 204] width 0 height 9
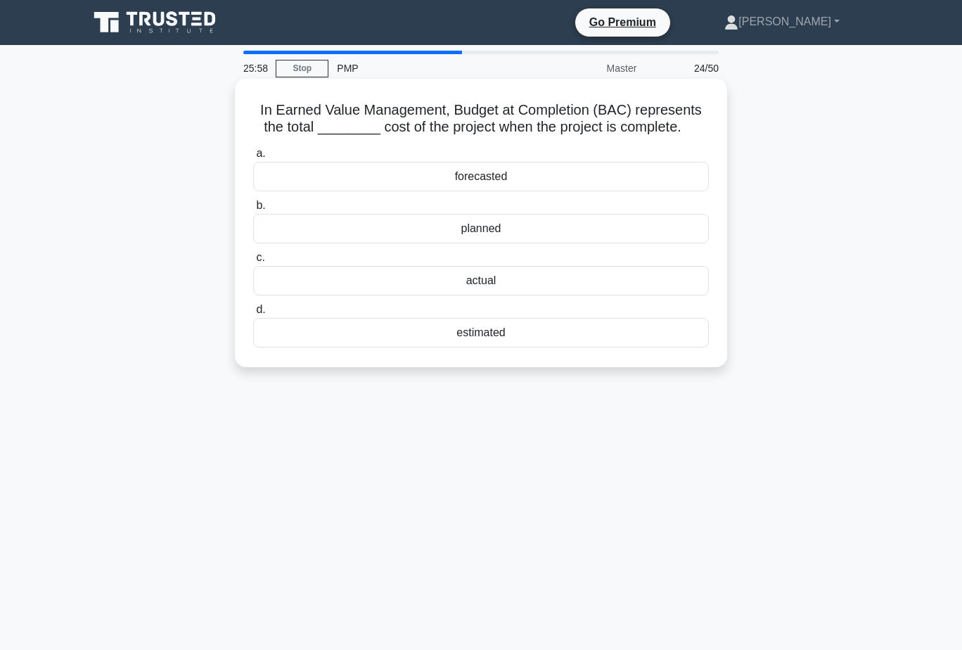
click at [479, 332] on div "estimated" at bounding box center [481, 333] width 456 height 30
click at [253, 314] on input "d. estimated" at bounding box center [253, 309] width 0 height 9
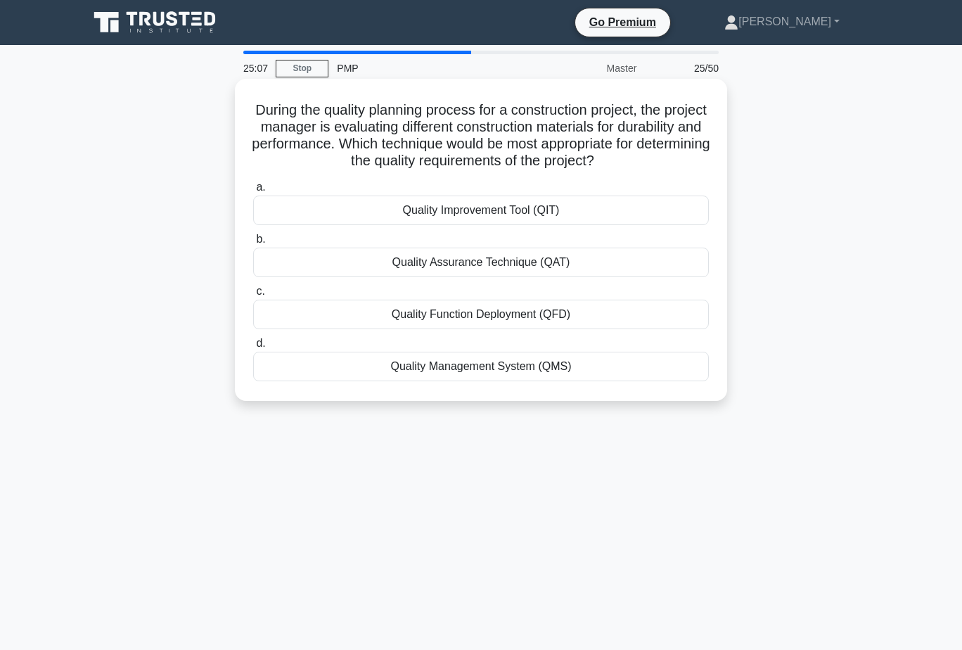
click at [520, 268] on div "Quality Assurance Technique (QAT)" at bounding box center [481, 263] width 456 height 30
click at [253, 244] on input "b. Quality Assurance Technique (QAT)" at bounding box center [253, 239] width 0 height 9
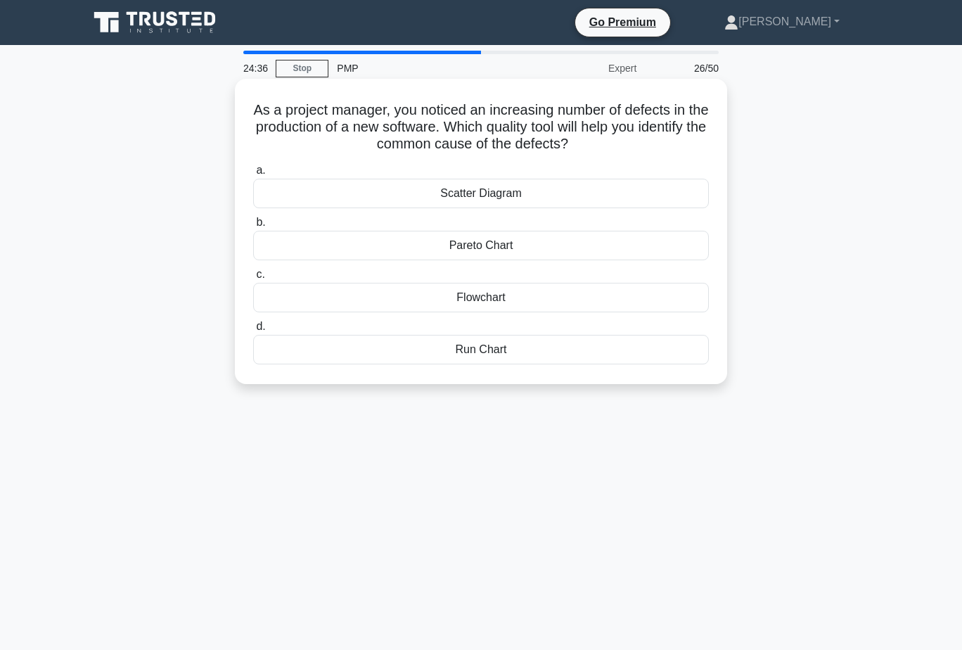
click at [597, 245] on div "Pareto Chart" at bounding box center [481, 246] width 456 height 30
click at [253, 227] on input "b. Pareto Chart" at bounding box center [253, 222] width 0 height 9
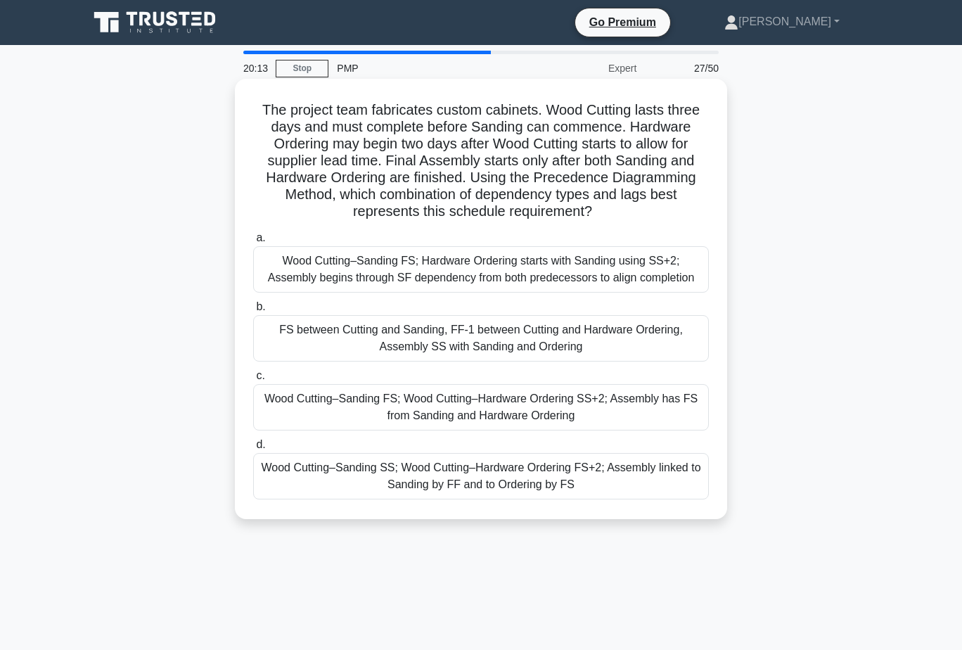
click at [560, 399] on div "Wood Cutting–Sanding FS; Wood Cutting–Hardware Ordering SS+2; Assembly has FS f…" at bounding box center [481, 407] width 456 height 46
click at [253, 380] on input "c. Wood Cutting–Sanding FS; Wood Cutting–Hardware Ordering SS+2; Assembly has F…" at bounding box center [253, 375] width 0 height 9
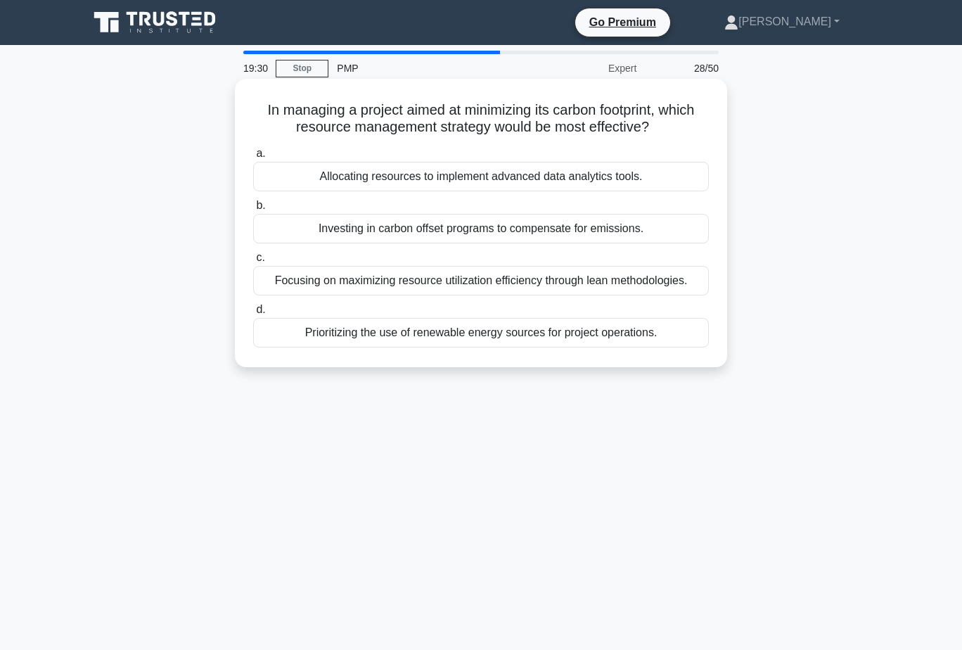
click at [641, 283] on div "Focusing on maximizing resource utilization efficiency through lean methodologi…" at bounding box center [481, 281] width 456 height 30
click at [253, 262] on input "c. Focusing on maximizing resource utilization efficiency through lean methodol…" at bounding box center [253, 257] width 0 height 9
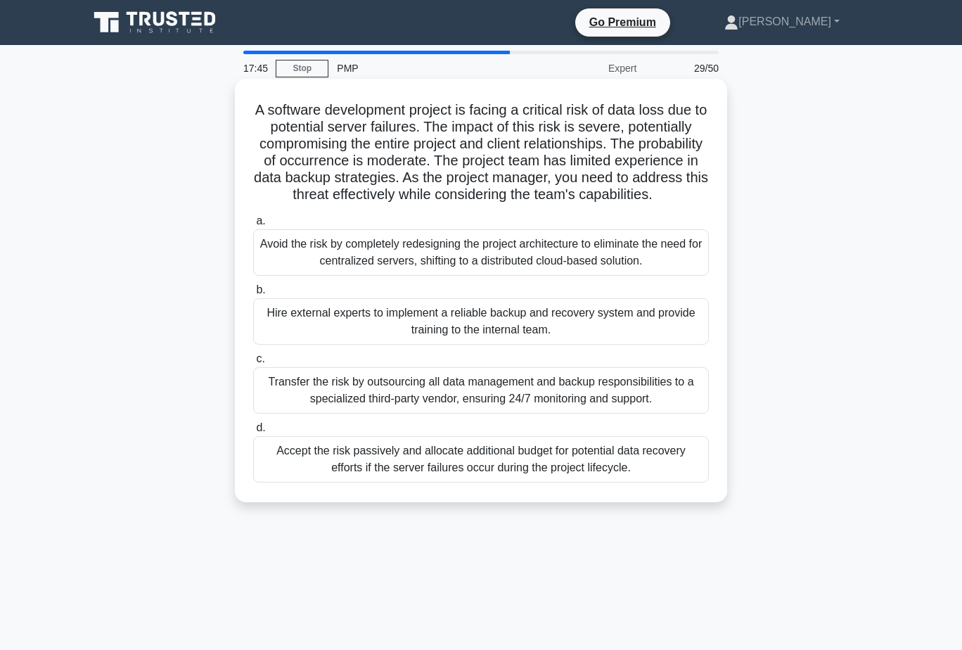
click at [528, 402] on div "Transfer the risk by outsourcing all data management and backup responsibilitie…" at bounding box center [481, 390] width 456 height 46
click at [253, 364] on input "c. Transfer the risk by outsourcing all data management and backup responsibili…" at bounding box center [253, 358] width 0 height 9
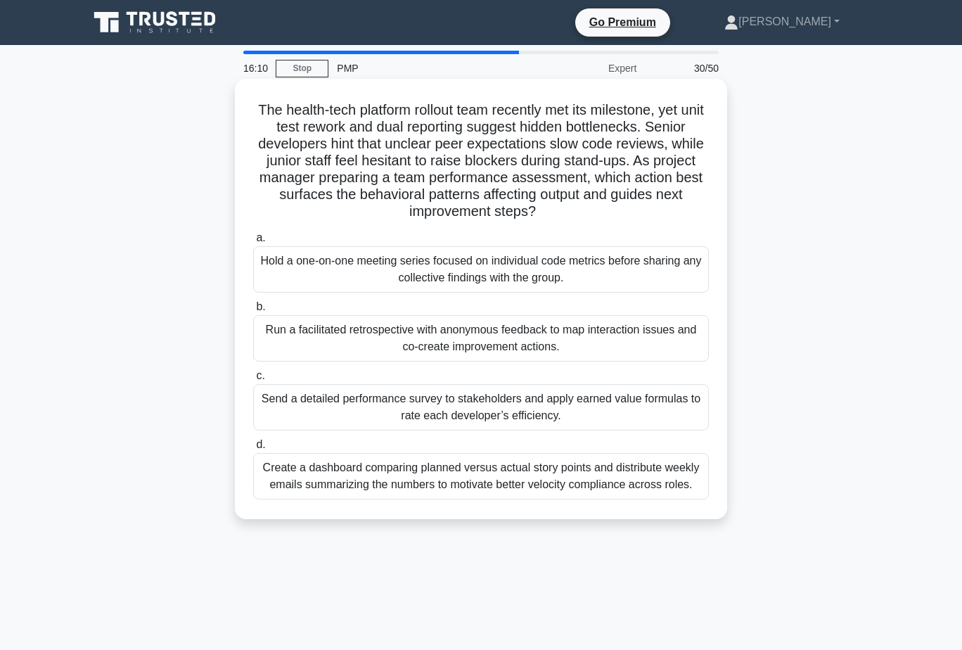
click at [610, 341] on div "Run a facilitated retrospective with anonymous feedback to map interaction issu…" at bounding box center [481, 338] width 456 height 46
click at [253, 312] on input "b. Run a facilitated retrospective with anonymous feedback to map interaction i…" at bounding box center [253, 306] width 0 height 9
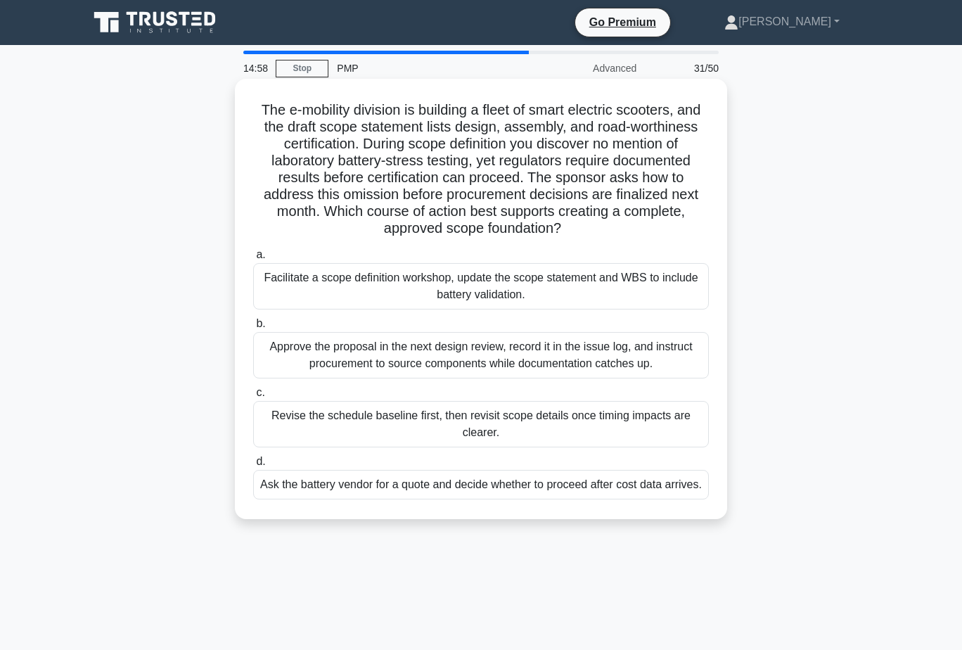
click at [615, 287] on div "Facilitate a scope definition workshop, update the scope statement and WBS to i…" at bounding box center [481, 286] width 456 height 46
click at [253, 259] on input "a. Facilitate a scope definition workshop, update the scope statement and WBS t…" at bounding box center [253, 254] width 0 height 9
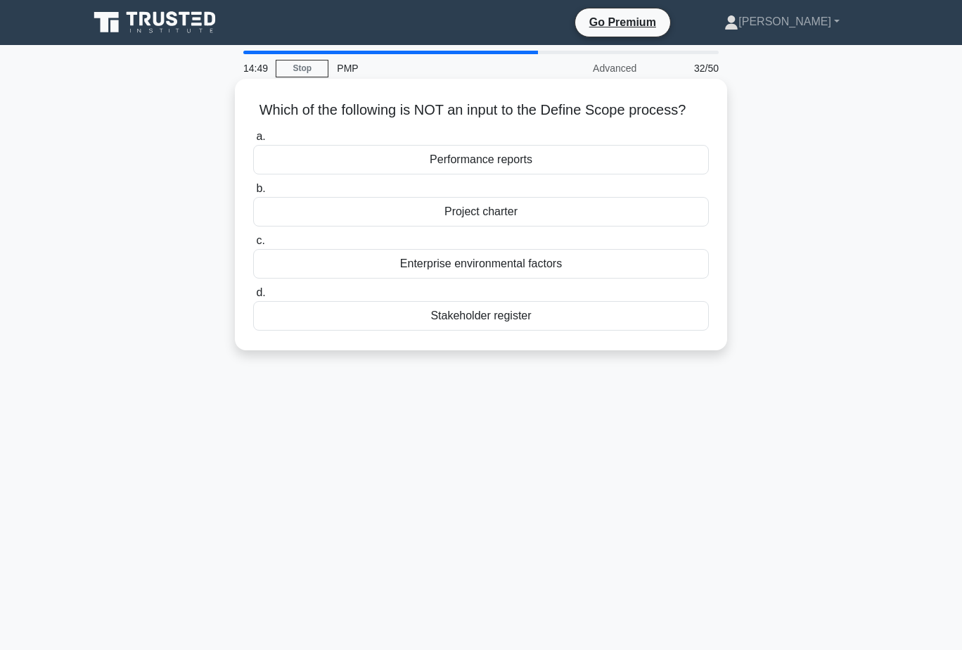
click at [585, 158] on div "Performance reports" at bounding box center [481, 160] width 456 height 30
click at [253, 141] on input "a. Performance reports" at bounding box center [253, 136] width 0 height 9
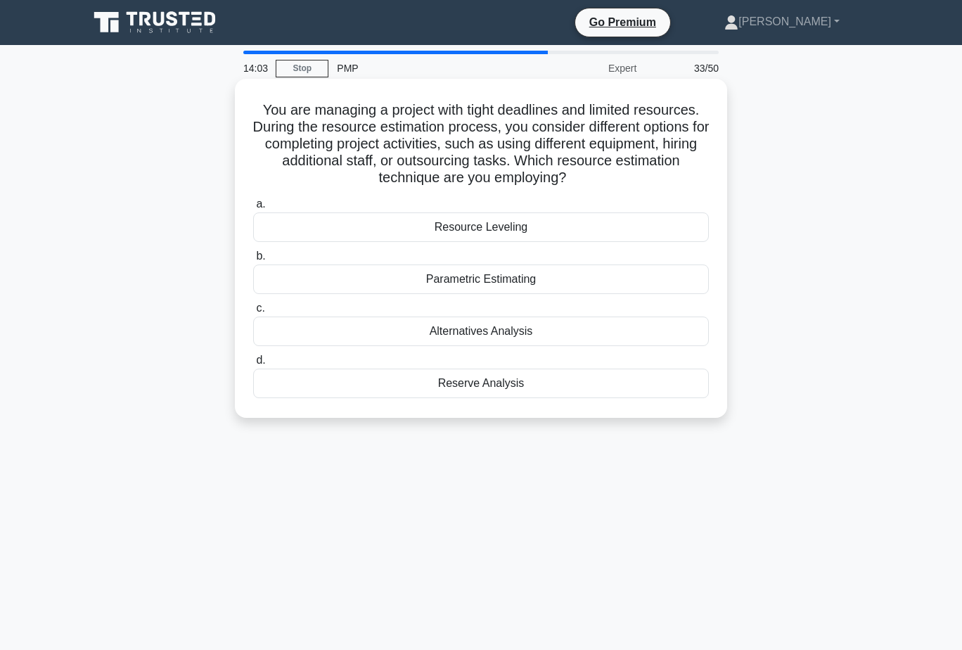
click at [476, 333] on div "Alternatives Analysis" at bounding box center [481, 331] width 456 height 30
click at [253, 313] on input "c. Alternatives Analysis" at bounding box center [253, 308] width 0 height 9
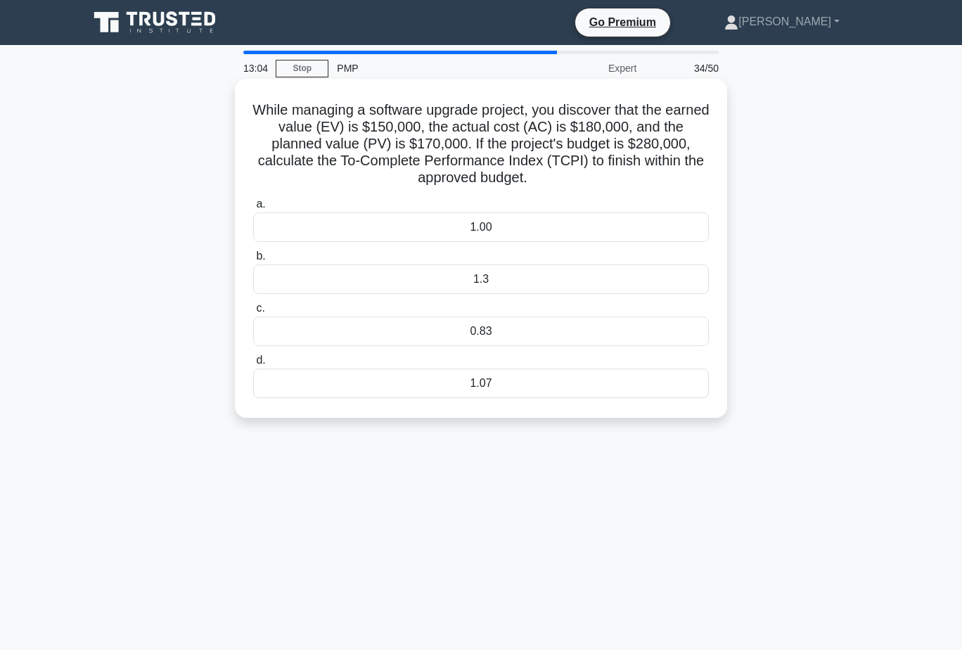
click at [687, 283] on div "1.3" at bounding box center [481, 279] width 456 height 30
click at [253, 261] on input "b. 1.3" at bounding box center [253, 256] width 0 height 9
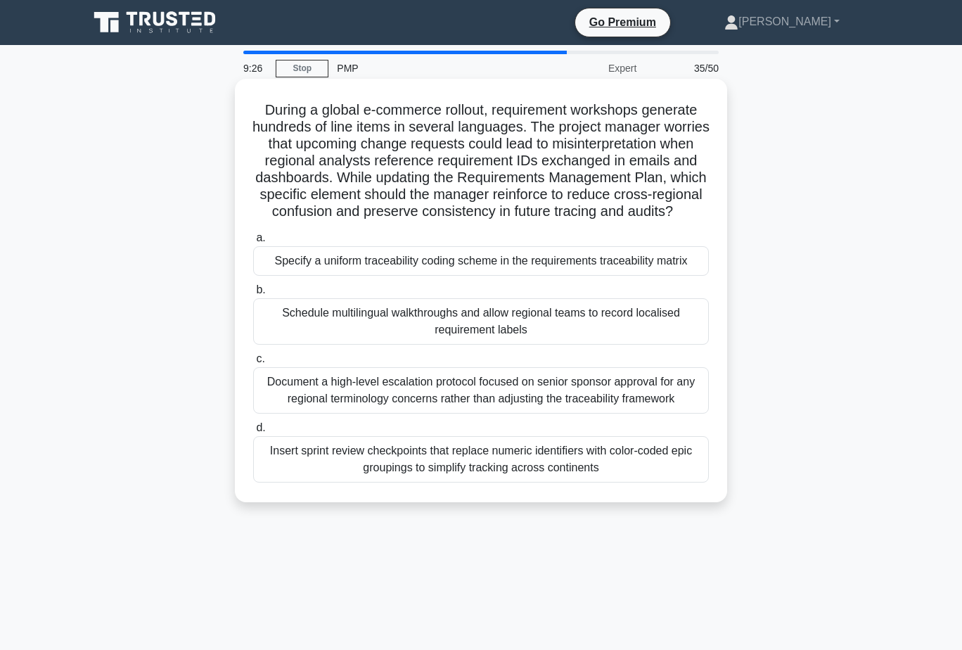
click at [616, 276] on div "Specify a uniform traceability coding scheme in the requirements traceability m…" at bounding box center [481, 261] width 456 height 30
click at [253, 243] on input "a. Specify a uniform traceability coding scheme in the requirements traceabilit…" at bounding box center [253, 237] width 0 height 9
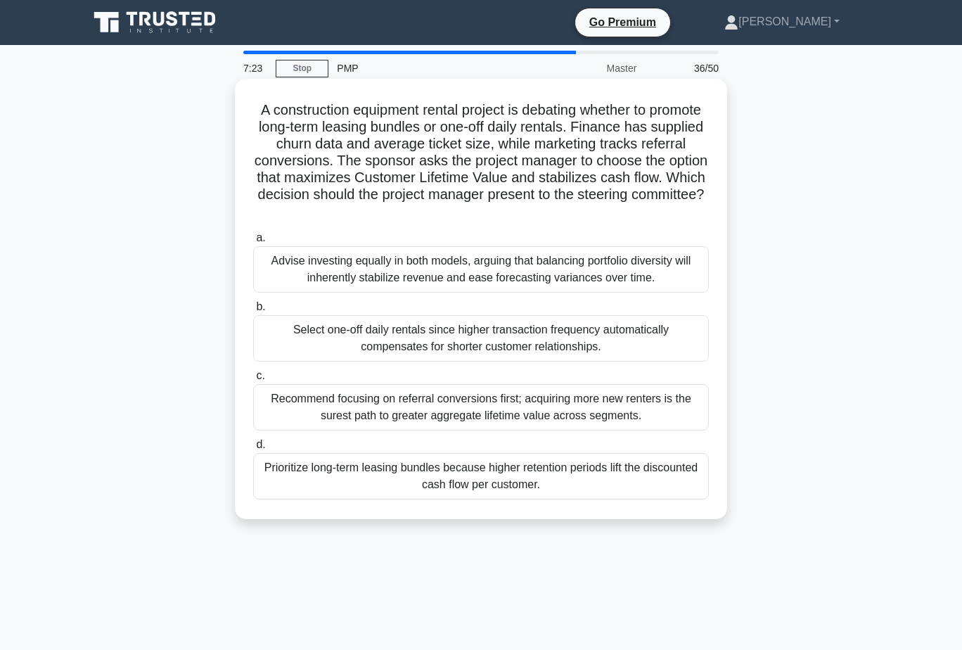
click at [532, 485] on div "Prioritize long-term leasing bundles because higher retention periods lift the …" at bounding box center [481, 476] width 456 height 46
click at [253, 449] on input "d. Prioritize long-term leasing bundles because higher retention periods lift t…" at bounding box center [253, 444] width 0 height 9
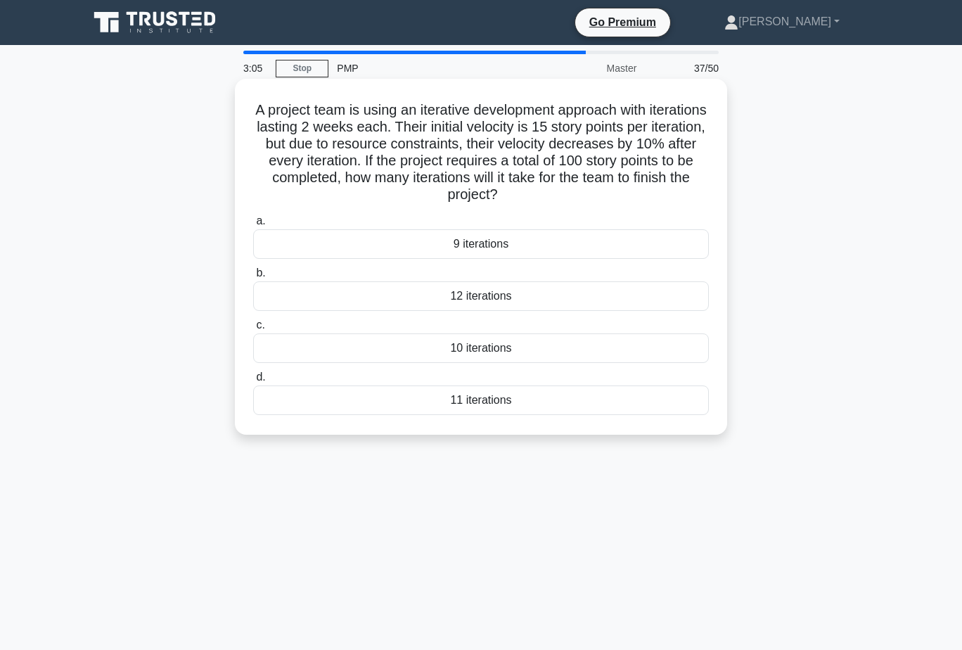
click at [587, 352] on div "10 iterations" at bounding box center [481, 348] width 456 height 30
click at [253, 330] on input "c. 10 iterations" at bounding box center [253, 325] width 0 height 9
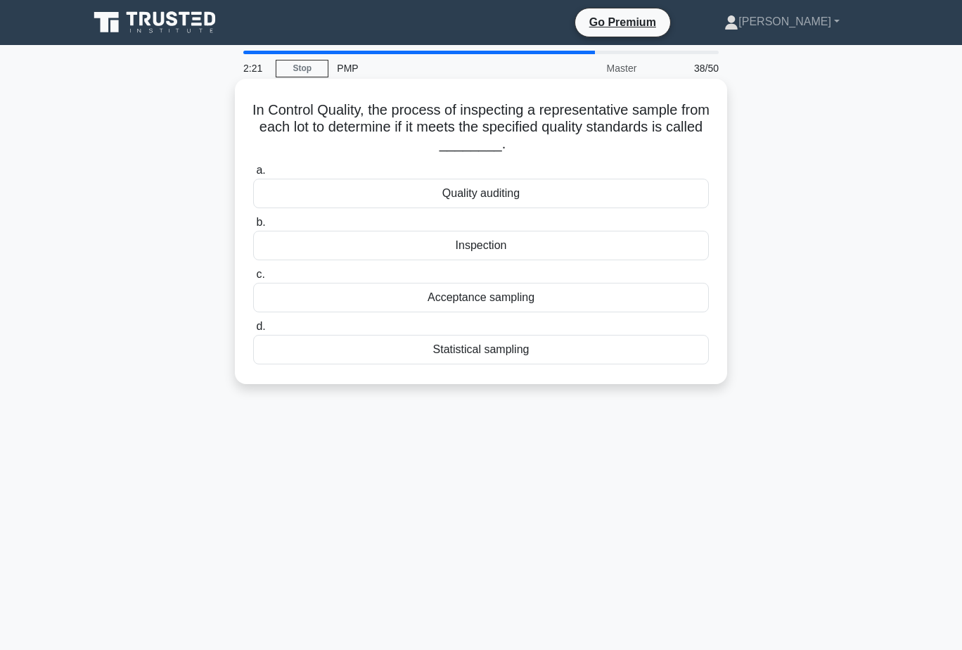
click at [565, 354] on div "Statistical sampling" at bounding box center [481, 350] width 456 height 30
click at [253, 331] on input "d. Statistical sampling" at bounding box center [253, 326] width 0 height 9
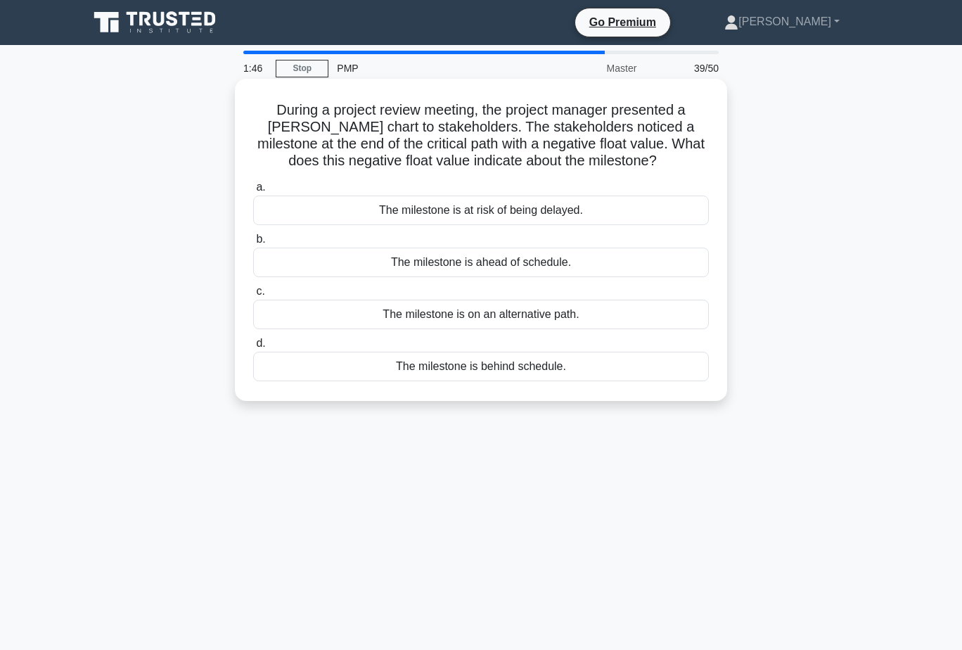
click at [526, 365] on div "The milestone is behind schedule." at bounding box center [481, 367] width 456 height 30
click at [253, 348] on input "d. The milestone is behind schedule." at bounding box center [253, 343] width 0 height 9
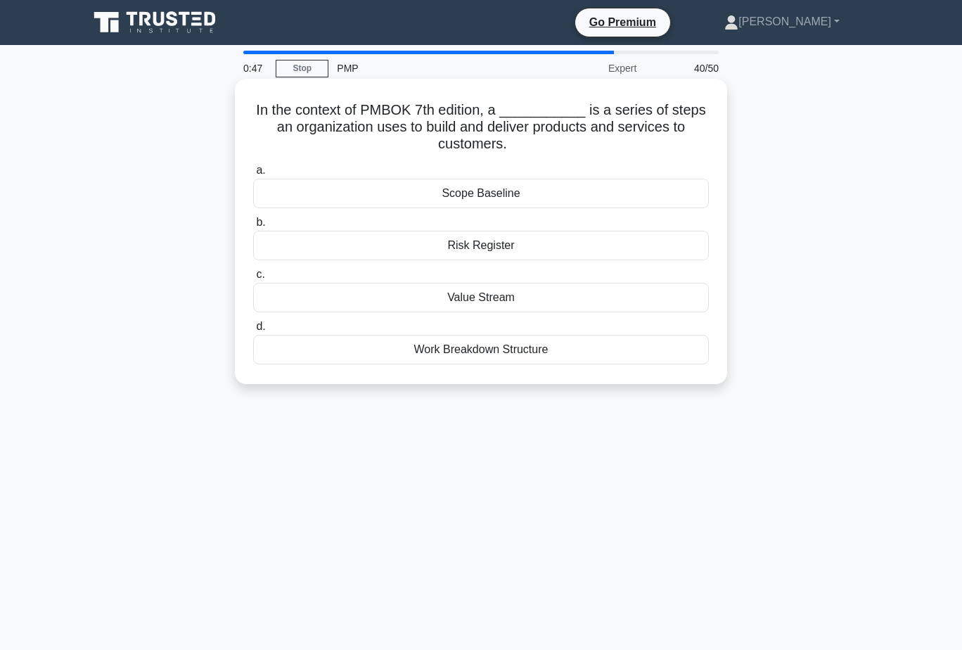
click at [606, 300] on div "Value Stream" at bounding box center [481, 298] width 456 height 30
click at [253, 279] on input "c. Value Stream" at bounding box center [253, 274] width 0 height 9
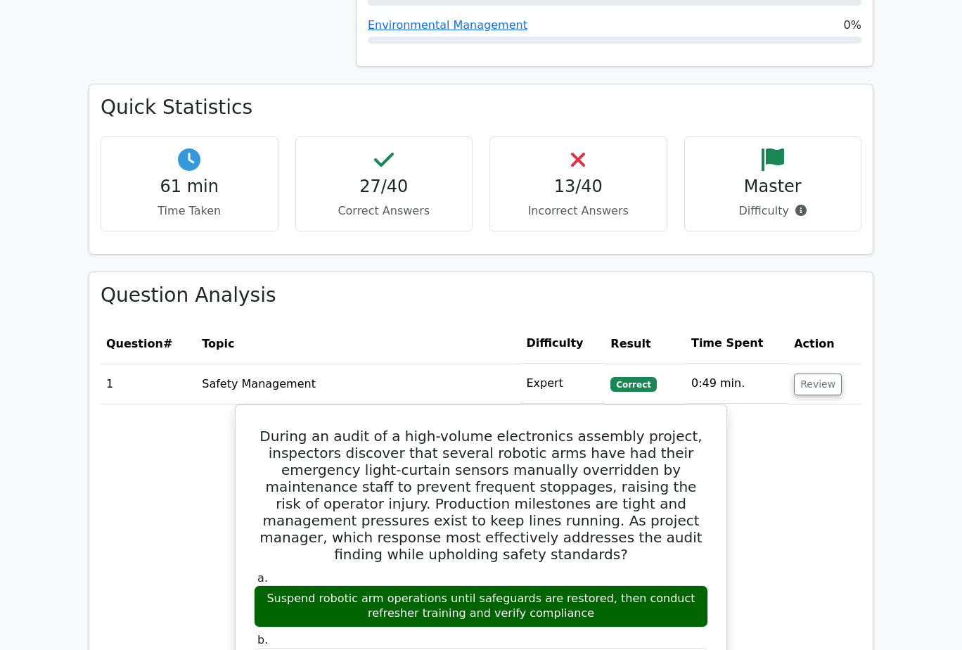
scroll to position [1617, 0]
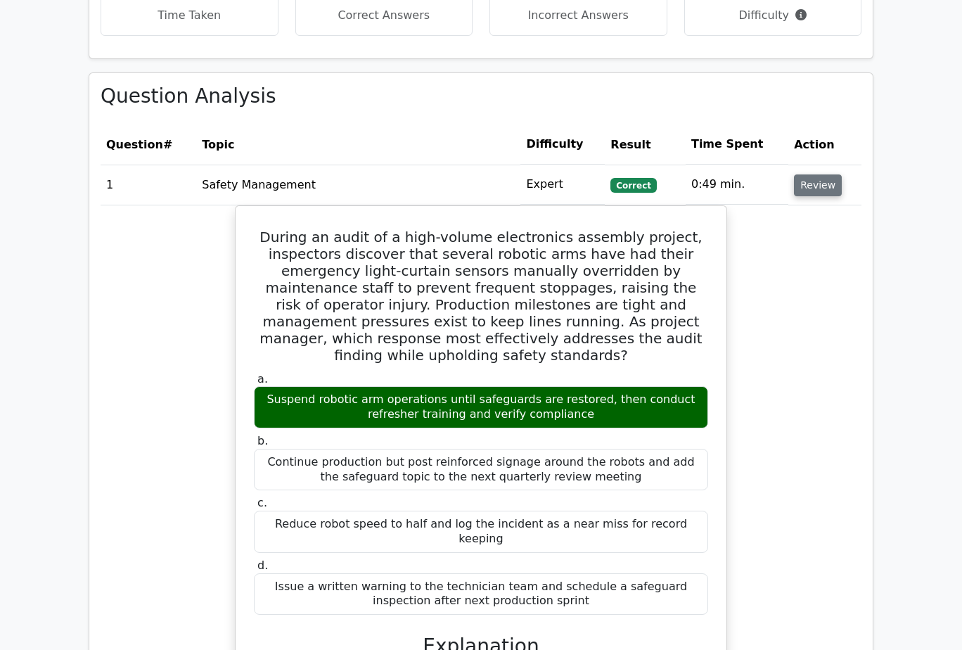
click at [819, 174] on button "Review" at bounding box center [818, 185] width 48 height 22
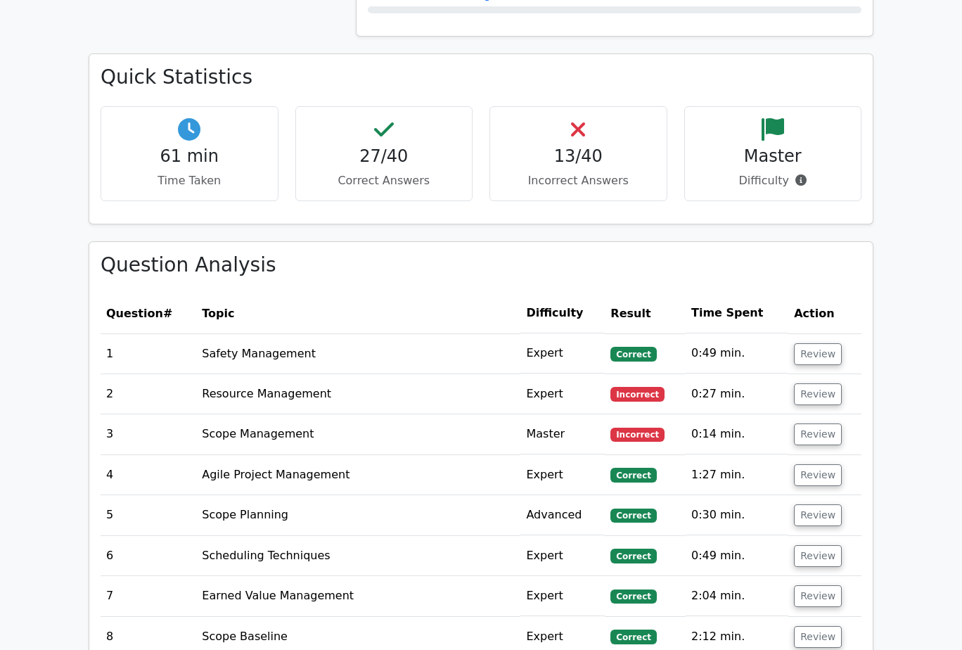
scroll to position [1547, 0]
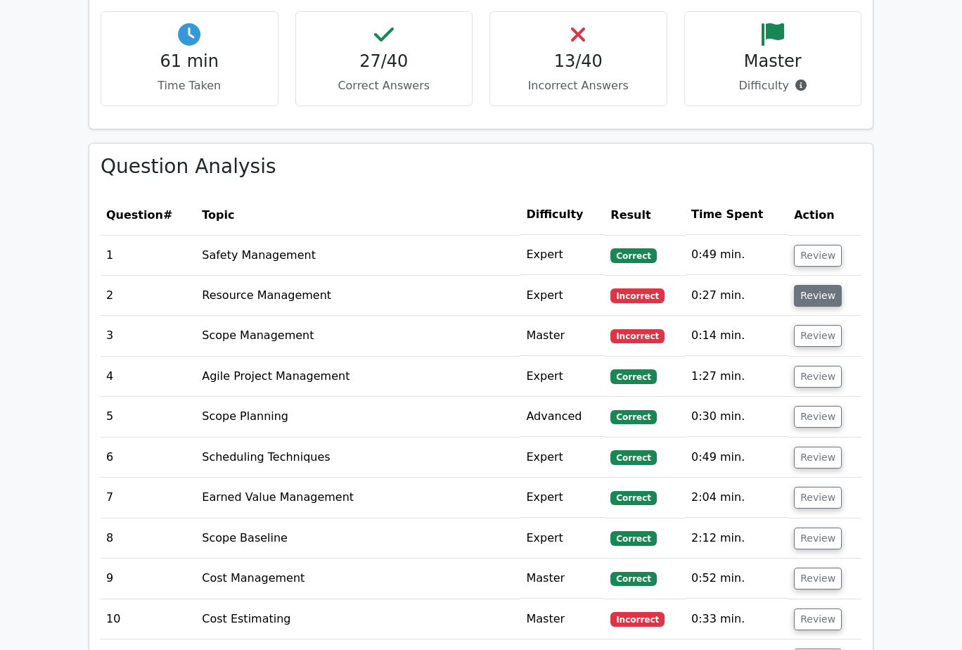
click at [816, 285] on button "Review" at bounding box center [818, 296] width 48 height 22
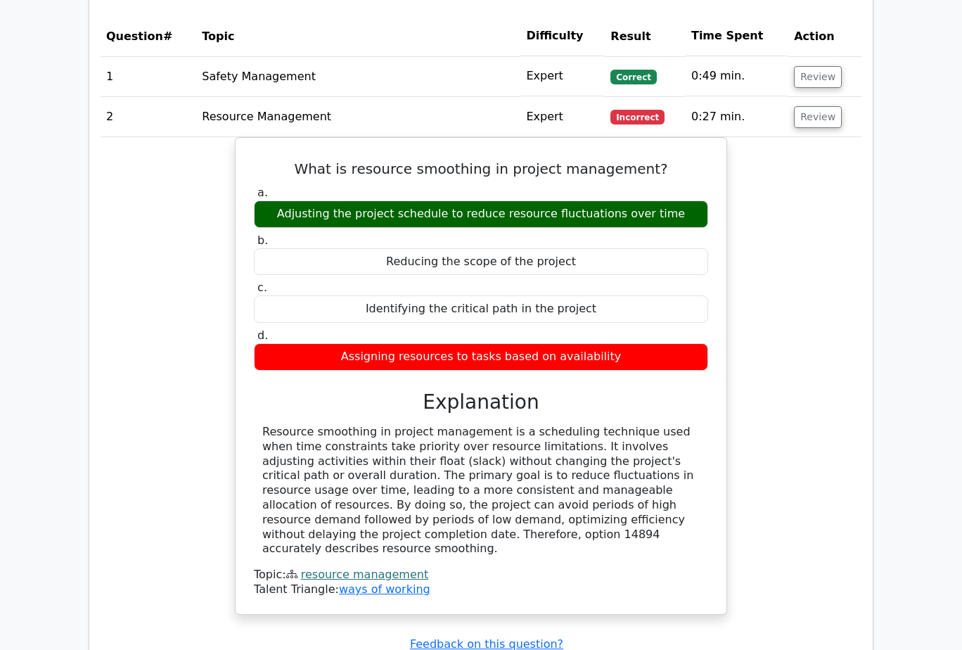
scroll to position [1758, 0]
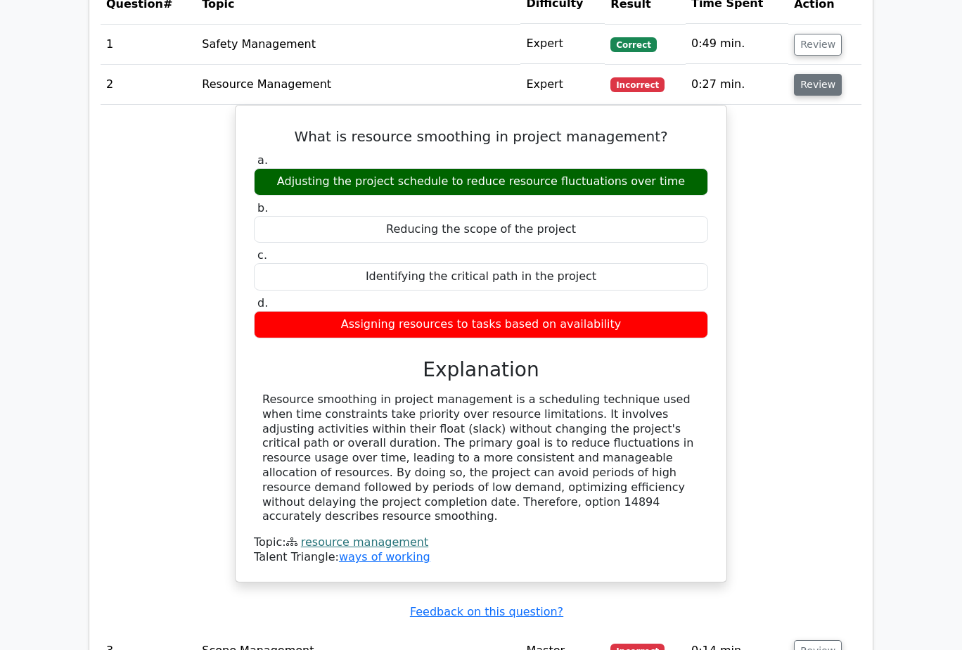
click at [809, 74] on button "Review" at bounding box center [818, 85] width 48 height 22
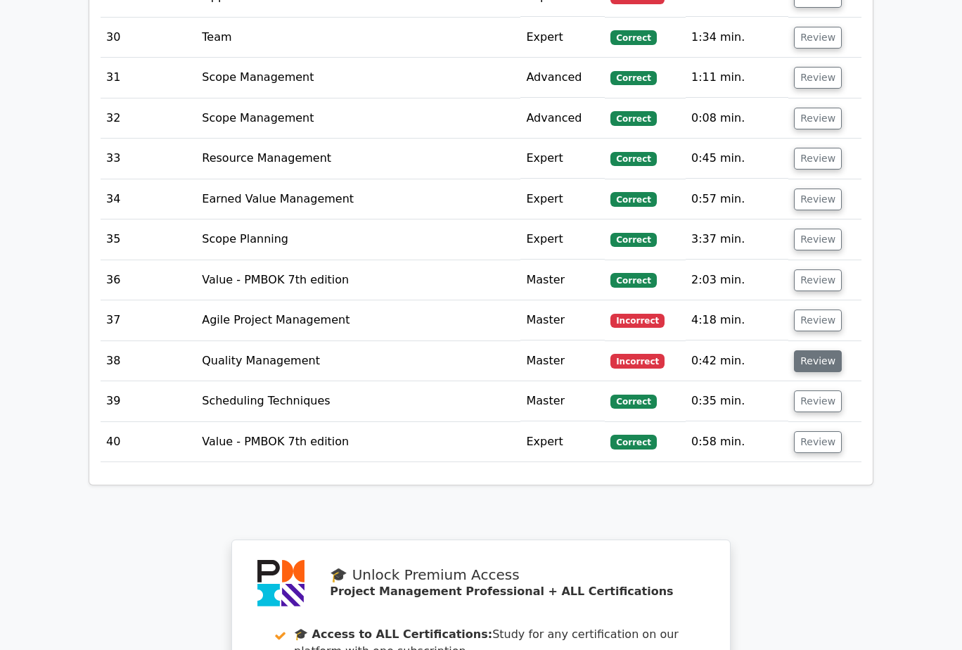
scroll to position [3094, 0]
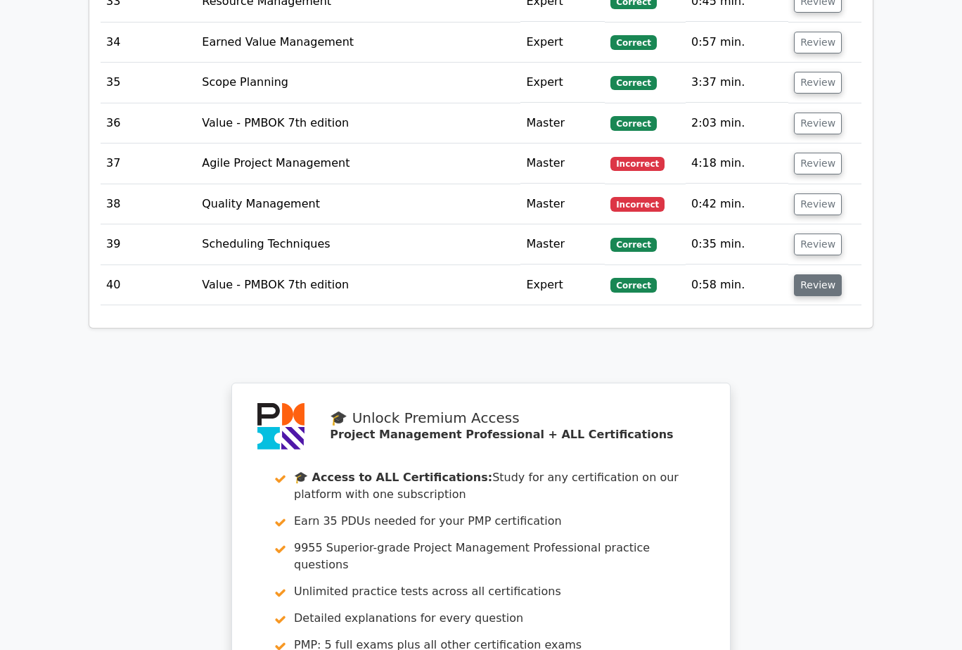
click at [828, 274] on button "Review" at bounding box center [818, 285] width 48 height 22
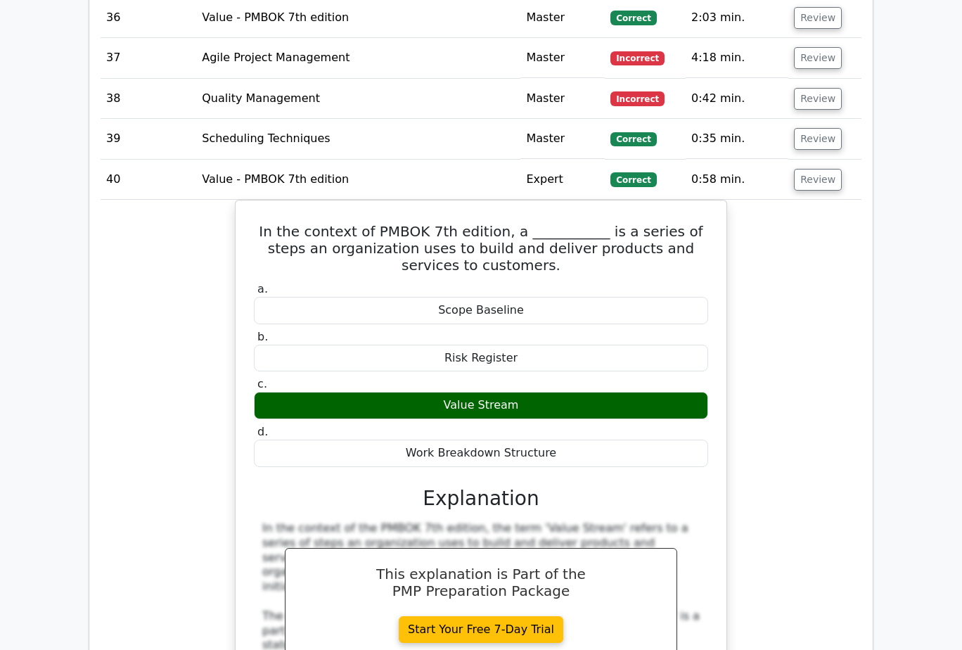
scroll to position [3235, 0]
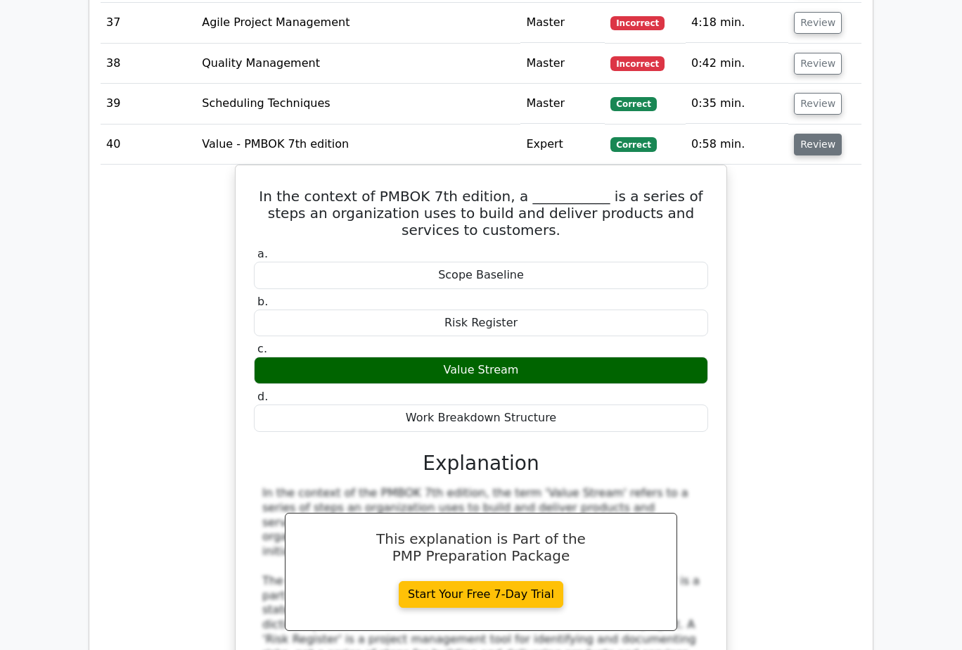
click at [817, 134] on button "Review" at bounding box center [818, 145] width 48 height 22
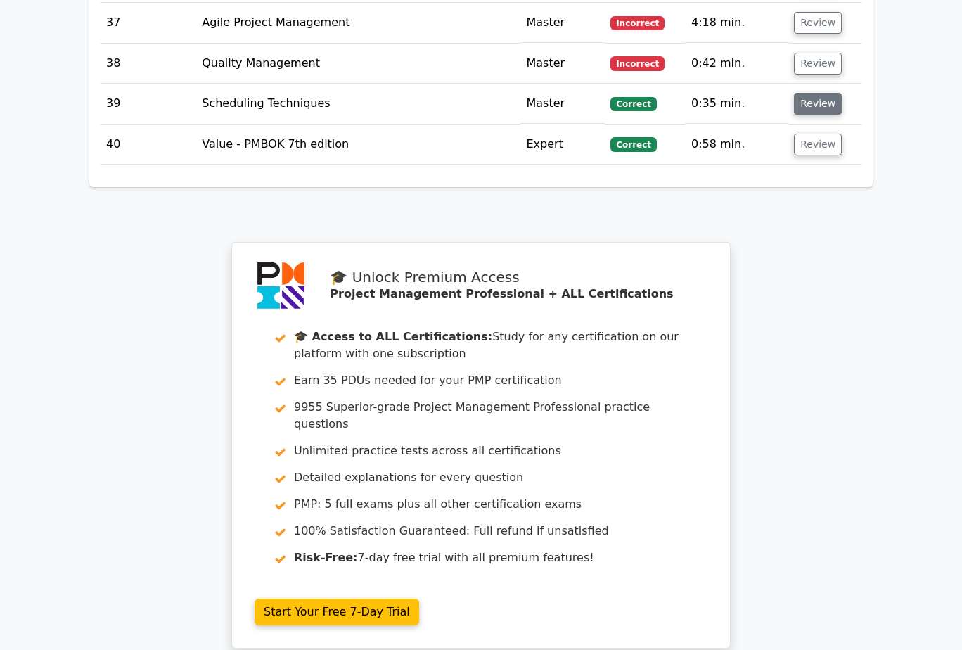
click at [819, 93] on button "Review" at bounding box center [818, 104] width 48 height 22
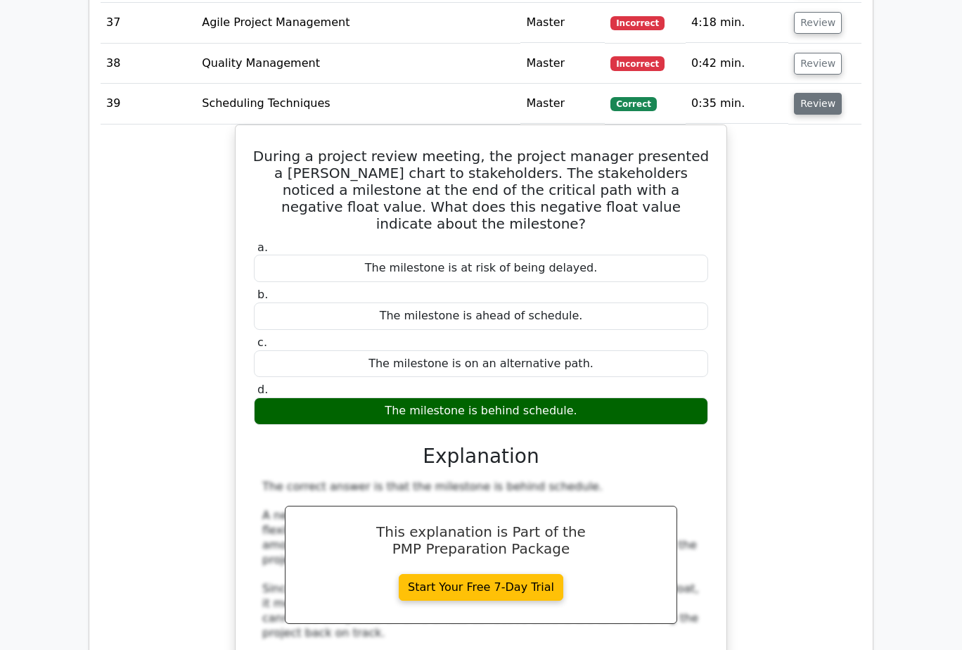
click at [819, 93] on button "Review" at bounding box center [818, 104] width 48 height 22
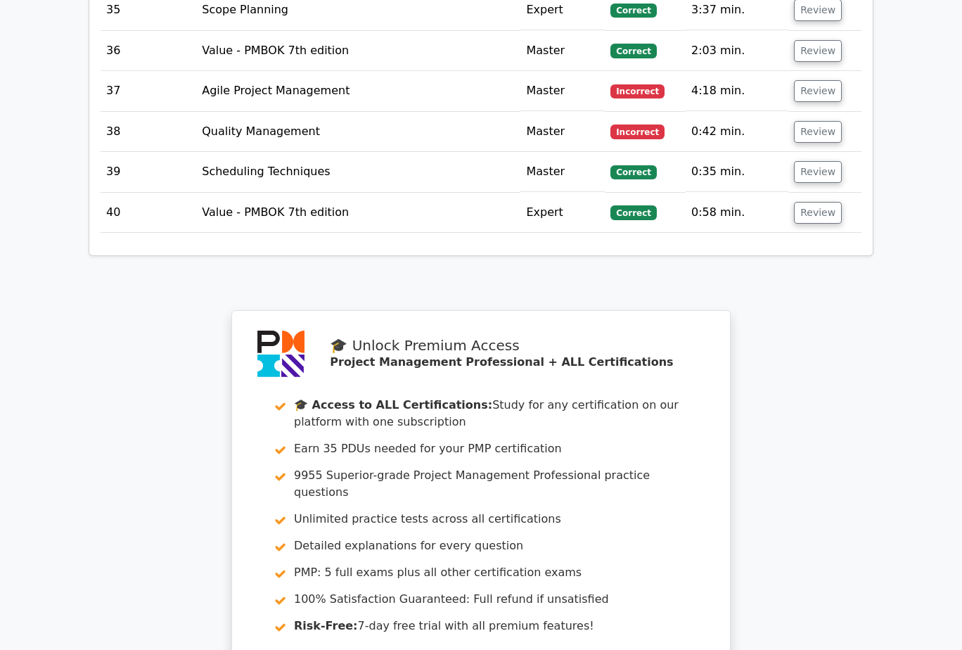
scroll to position [3094, 0]
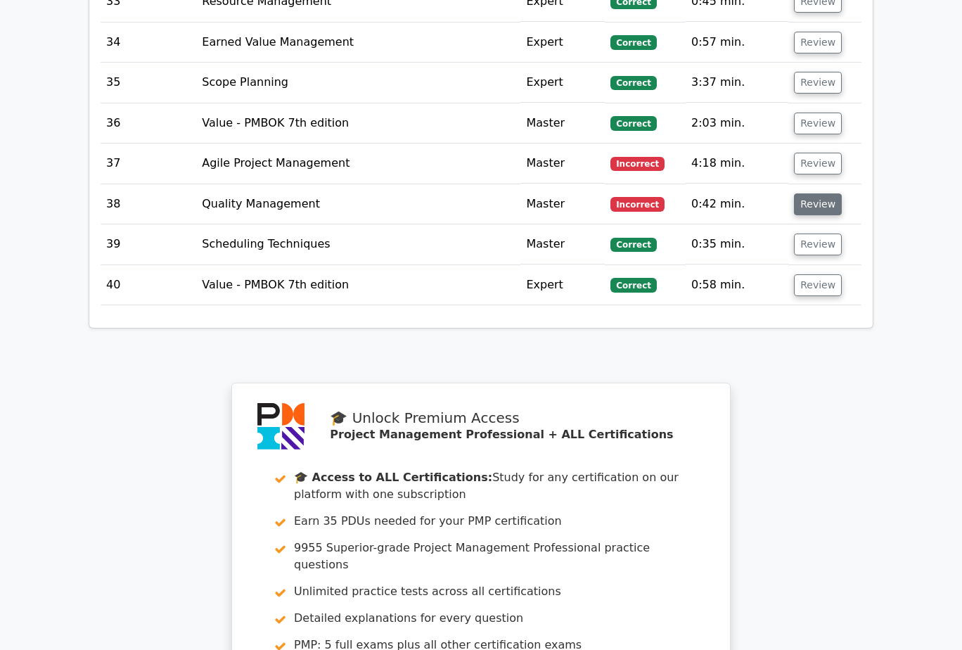
click at [802, 193] on button "Review" at bounding box center [818, 204] width 48 height 22
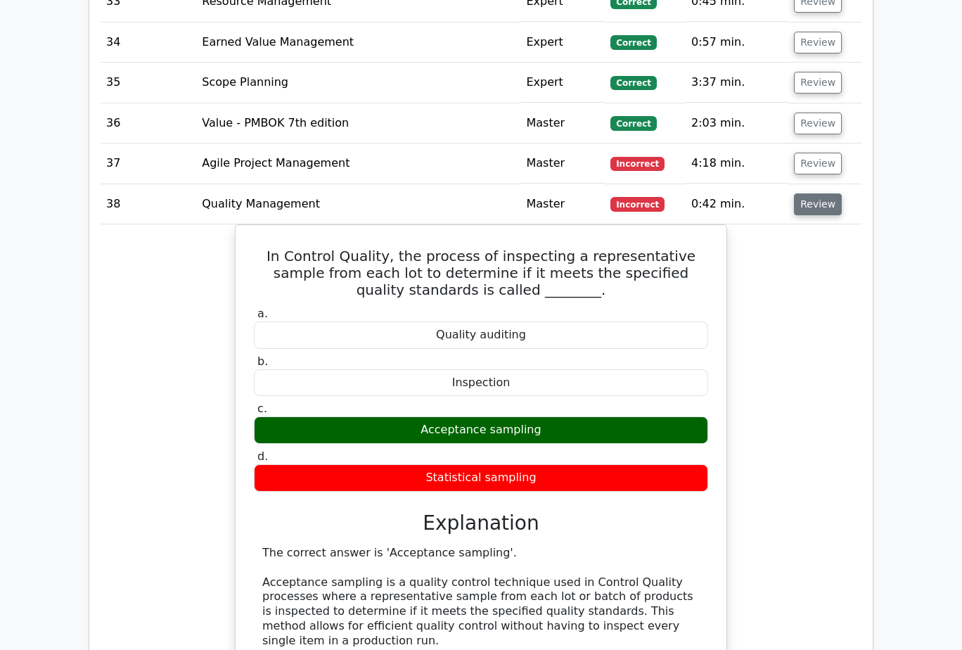
click at [802, 193] on button "Review" at bounding box center [818, 204] width 48 height 22
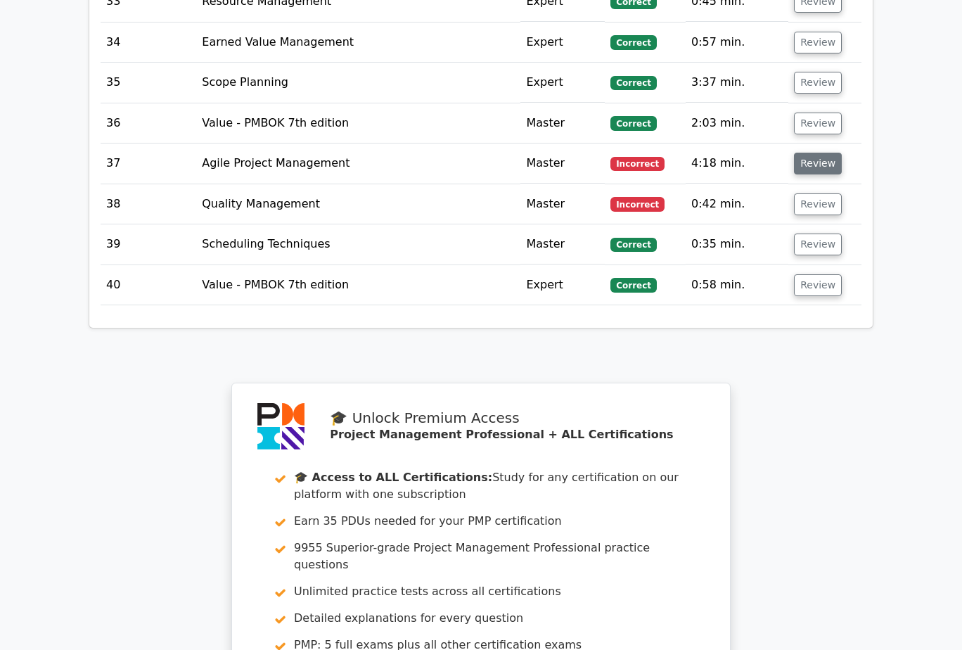
click at [829, 153] on button "Review" at bounding box center [818, 164] width 48 height 22
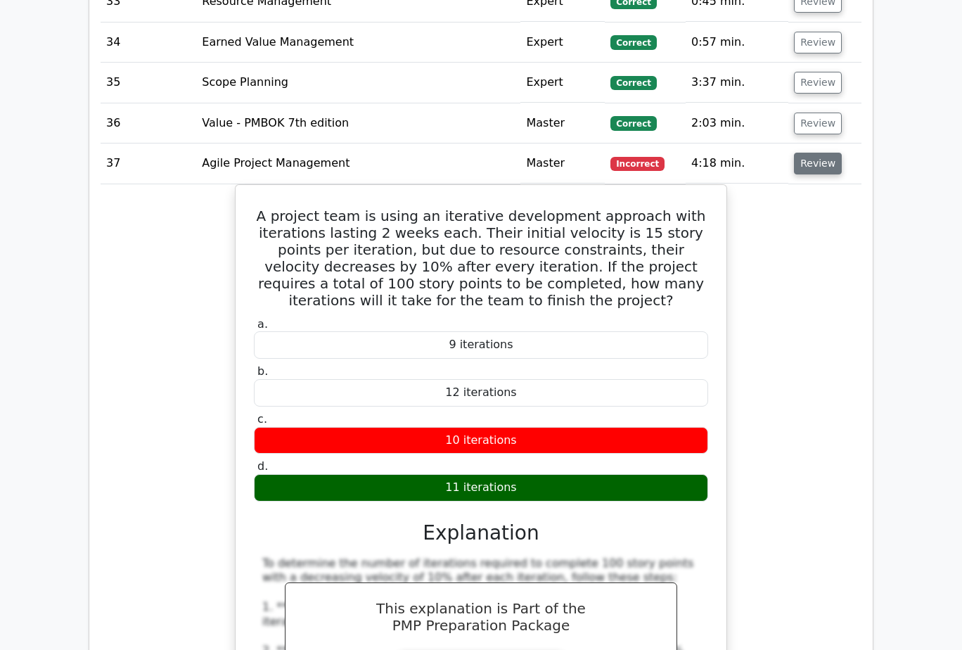
click at [816, 157] on button "Review" at bounding box center [818, 164] width 48 height 22
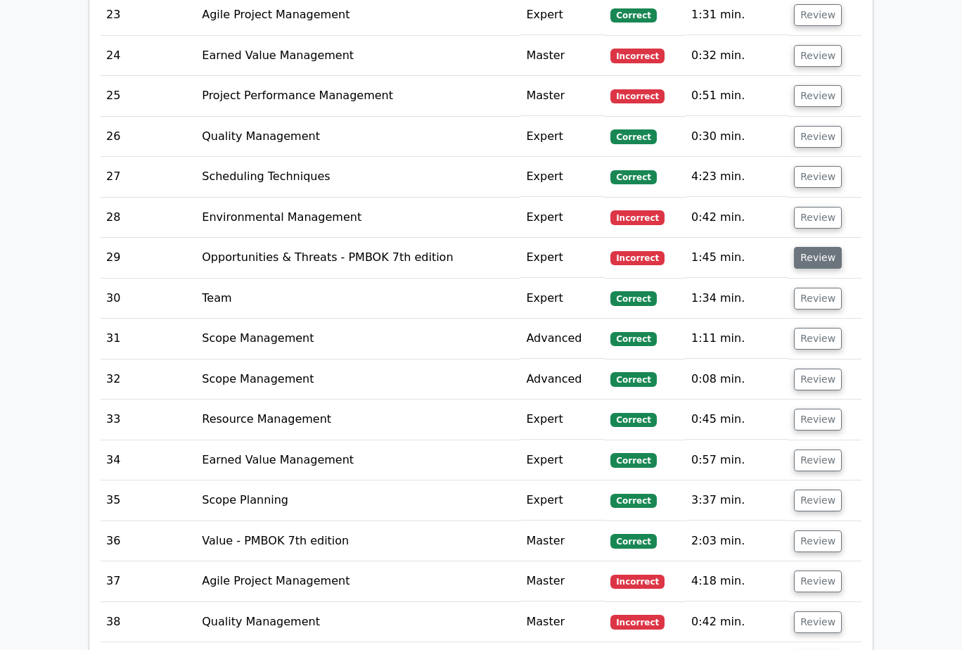
scroll to position [2672, 0]
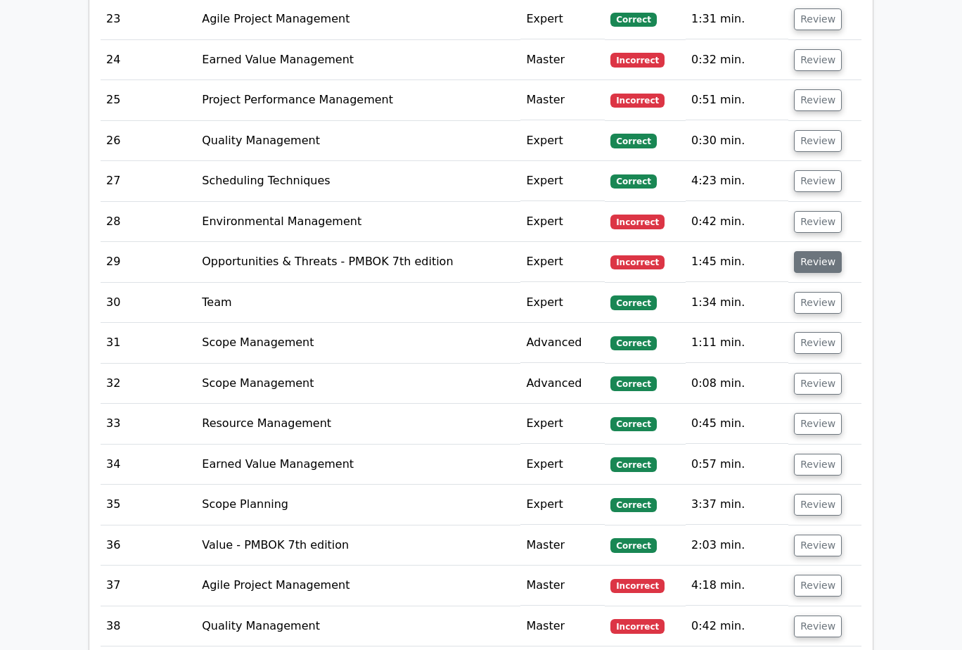
click at [821, 251] on button "Review" at bounding box center [818, 262] width 48 height 22
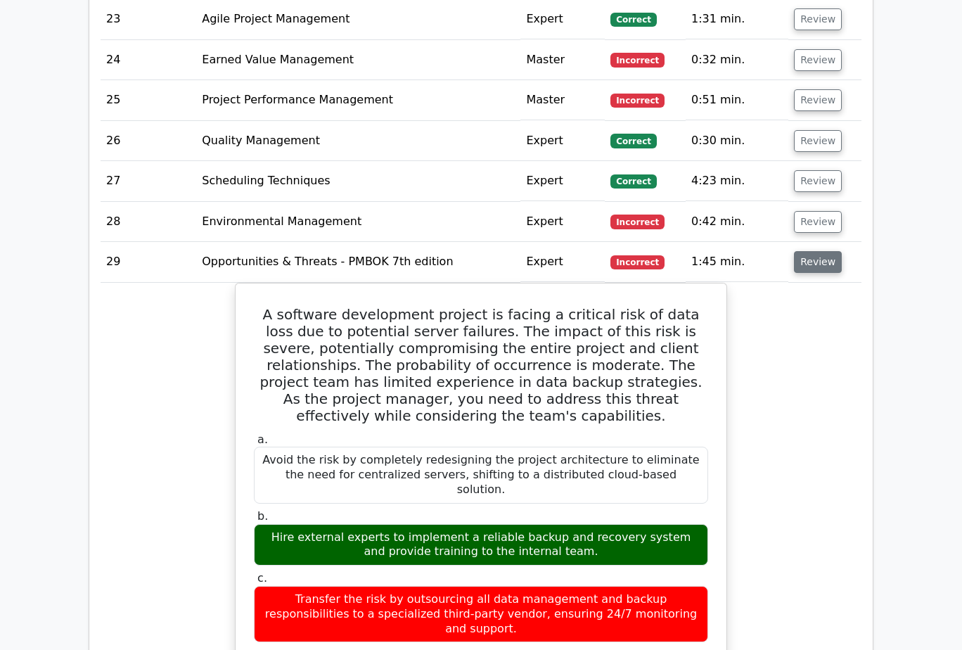
click at [821, 251] on button "Review" at bounding box center [818, 262] width 48 height 22
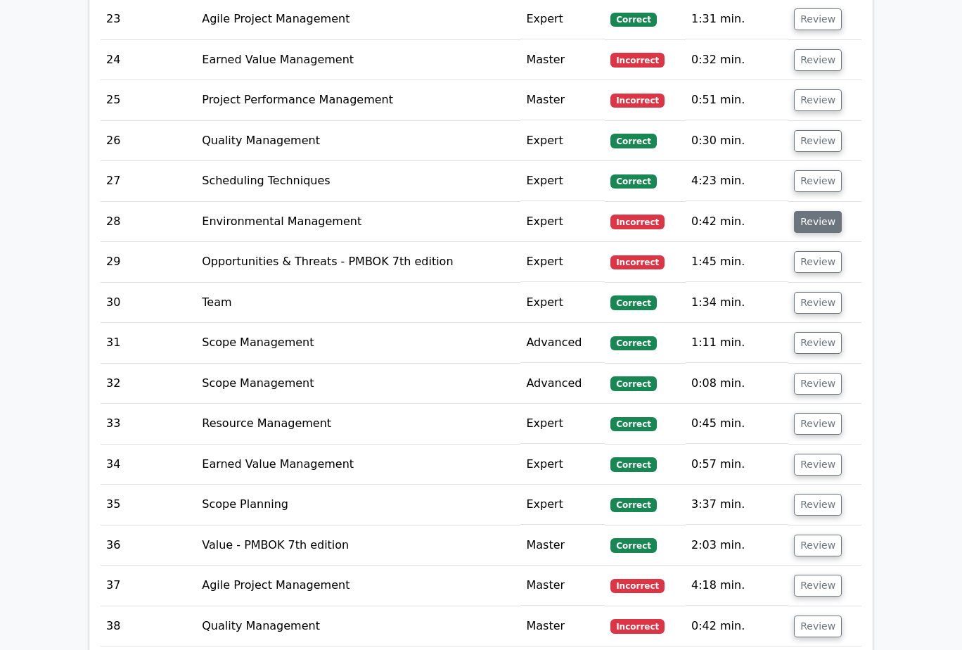
click at [824, 211] on button "Review" at bounding box center [818, 222] width 48 height 22
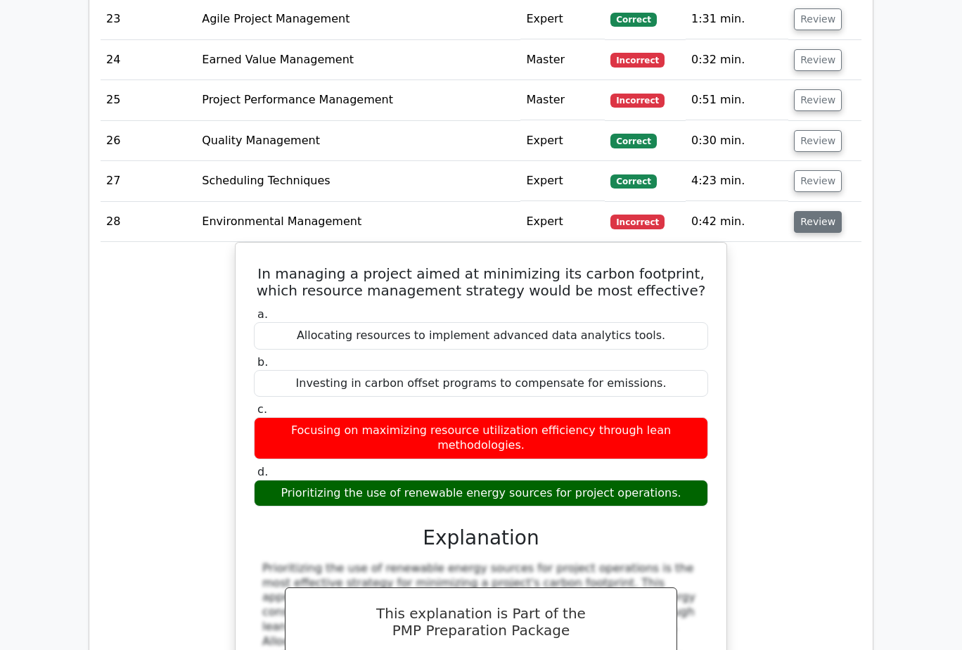
click at [823, 211] on button "Review" at bounding box center [818, 222] width 48 height 22
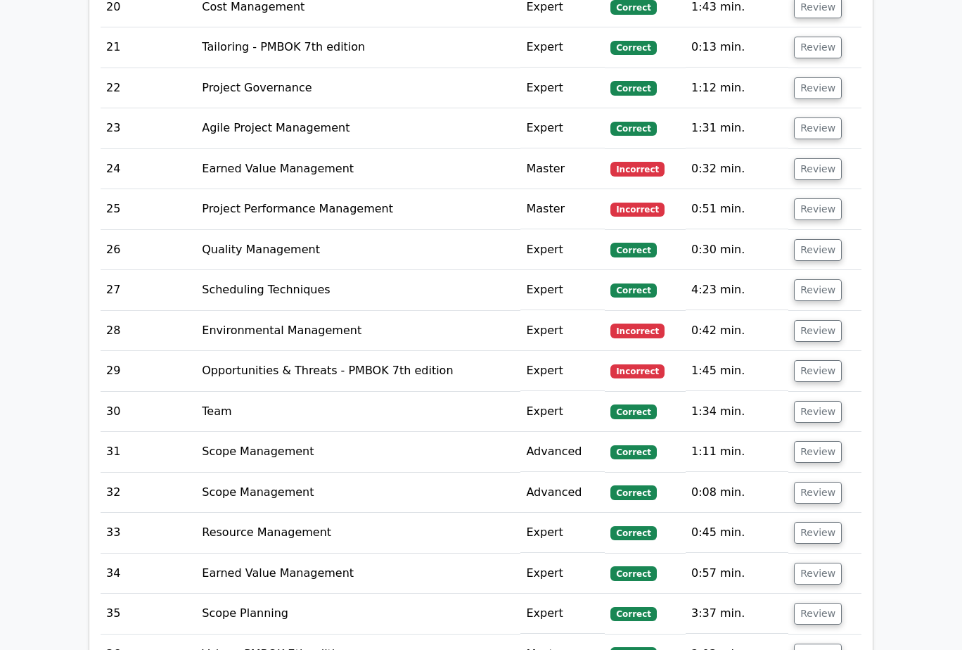
scroll to position [2532, 0]
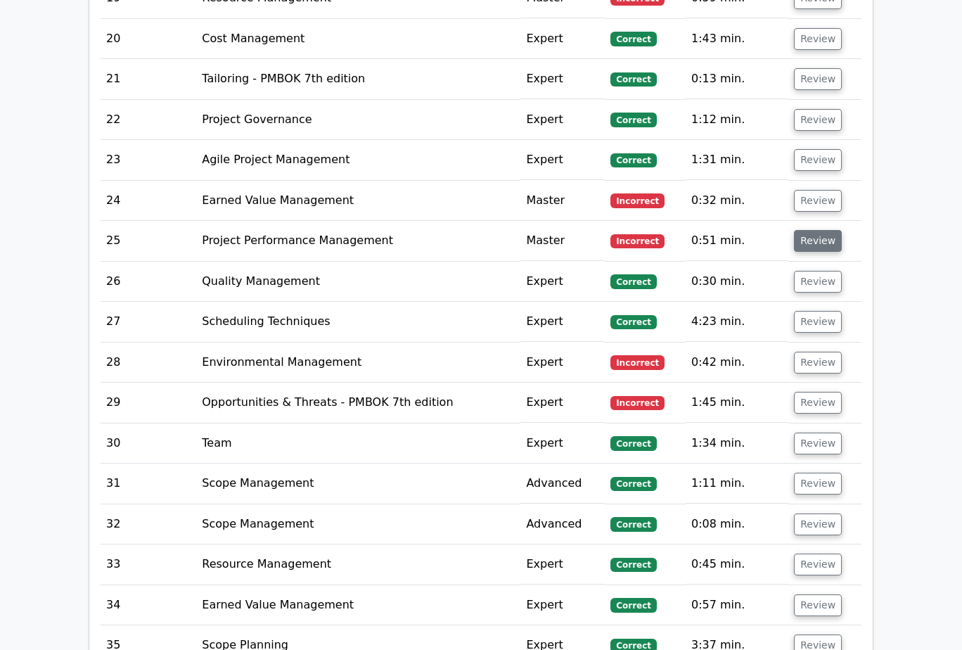
click at [815, 230] on button "Review" at bounding box center [818, 241] width 48 height 22
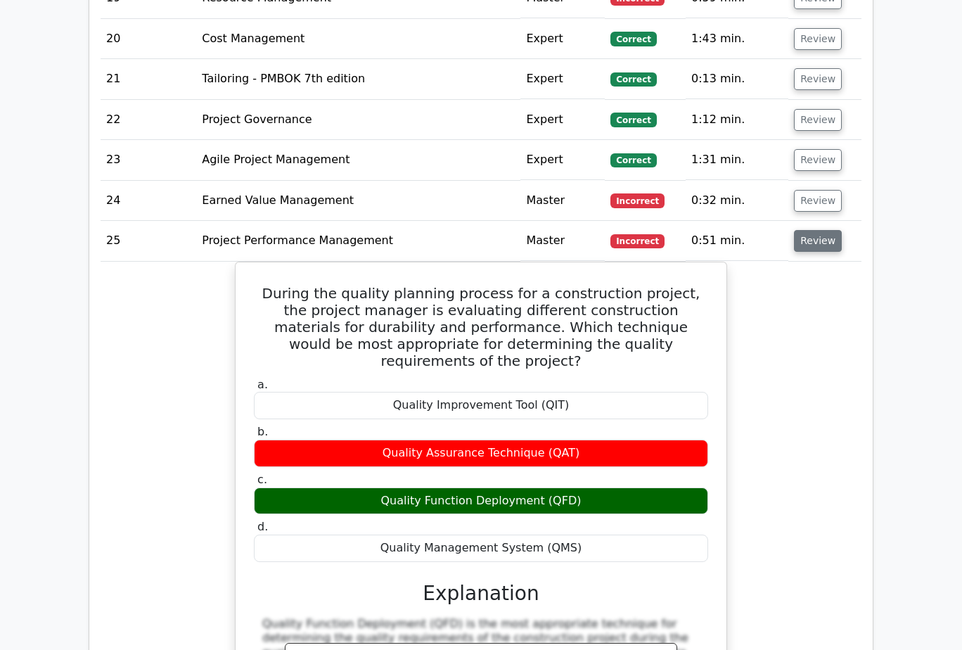
click at [815, 230] on button "Review" at bounding box center [818, 241] width 48 height 22
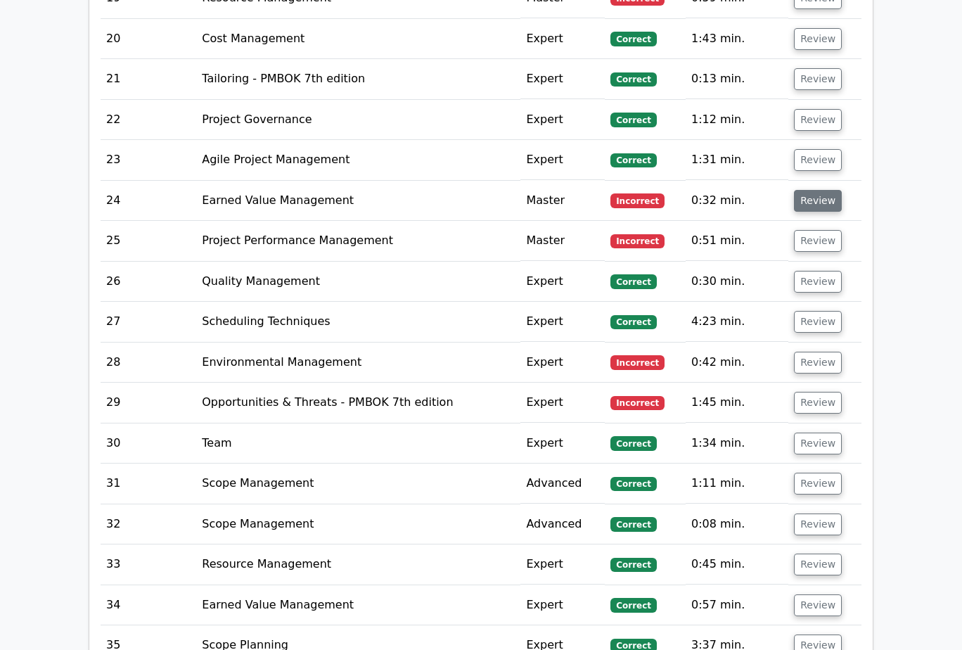
click at [823, 190] on button "Review" at bounding box center [818, 201] width 48 height 22
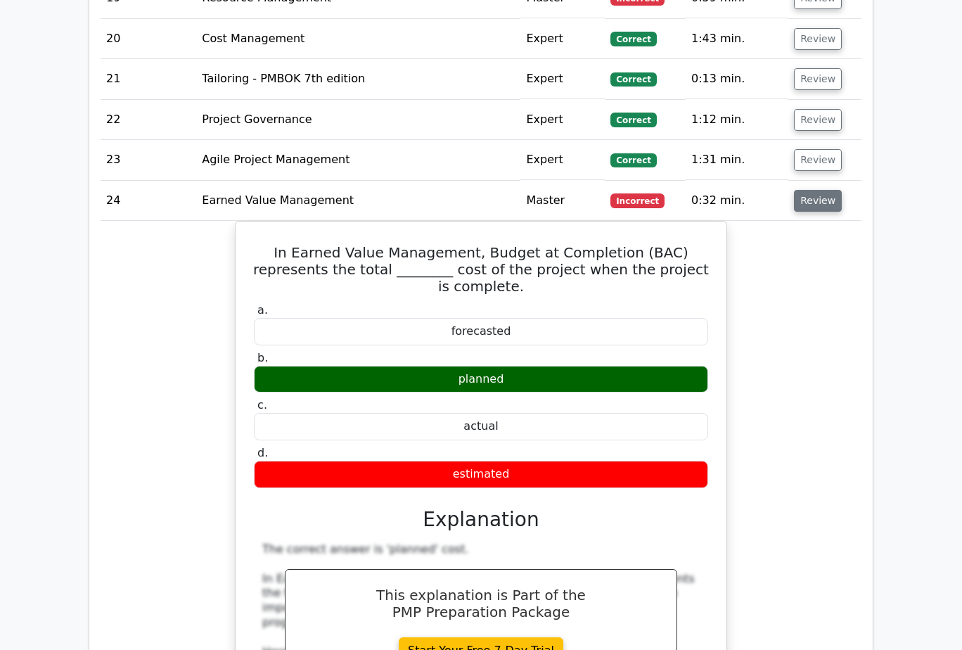
click at [823, 190] on button "Review" at bounding box center [818, 201] width 48 height 22
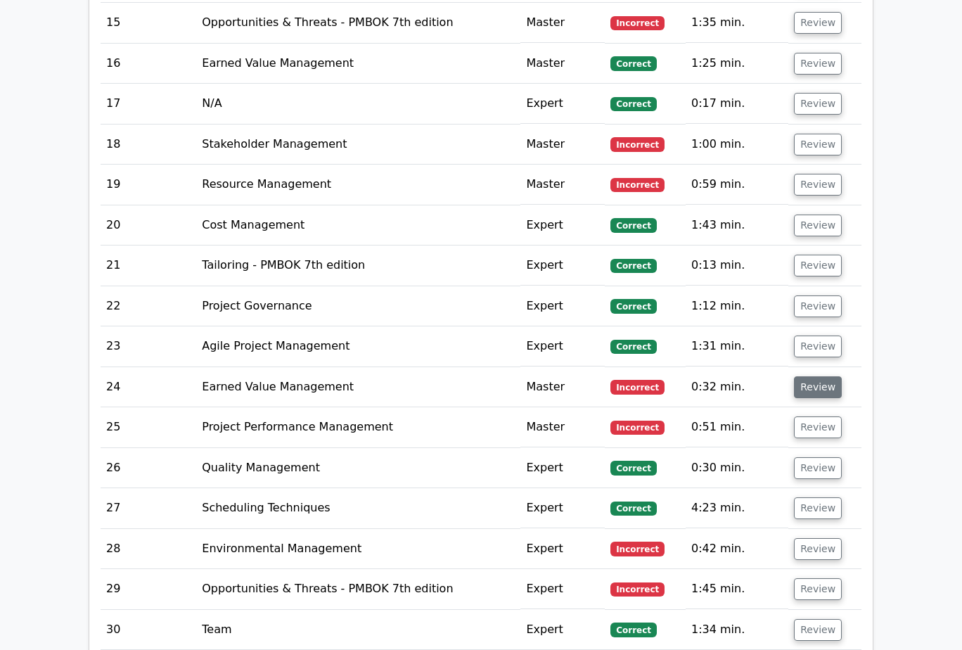
scroll to position [2250, 0]
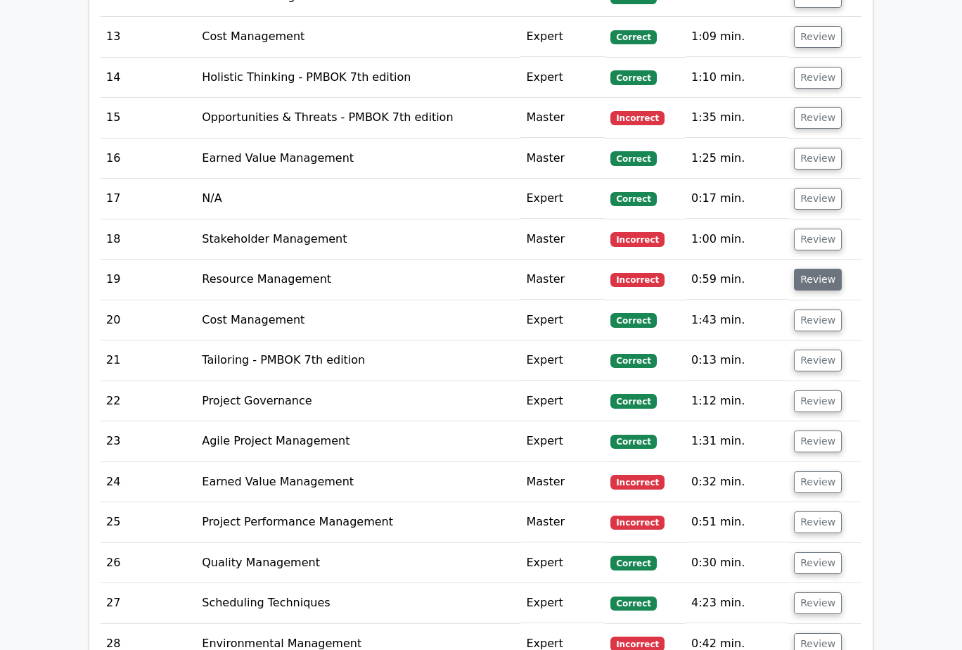
drag, startPoint x: 816, startPoint y: 267, endPoint x: 816, endPoint y: 259, distance: 8.5
click at [816, 269] on button "Review" at bounding box center [818, 280] width 48 height 22
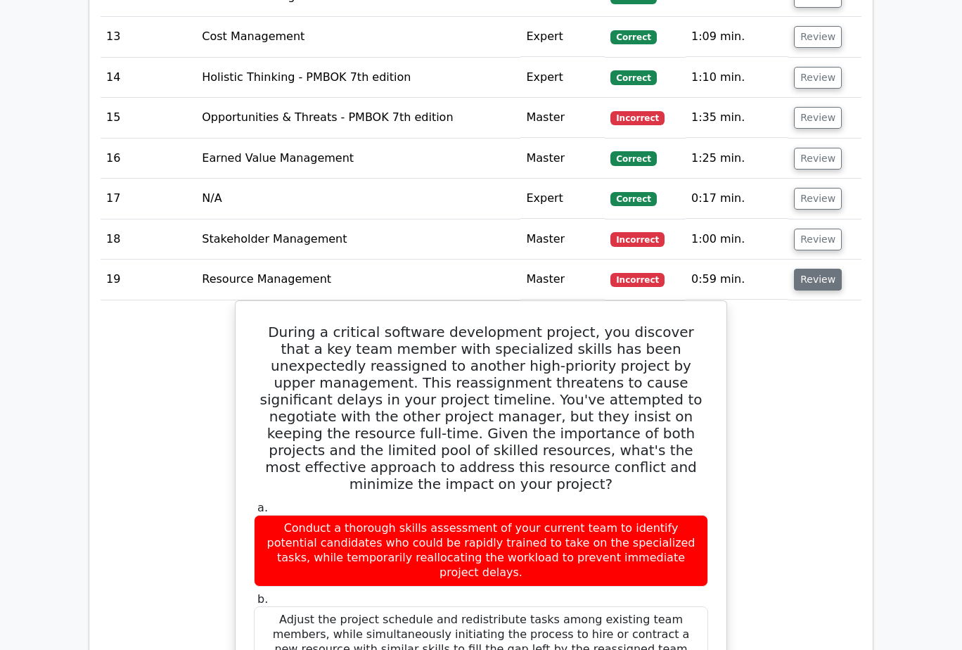
click at [820, 269] on button "Review" at bounding box center [818, 280] width 48 height 22
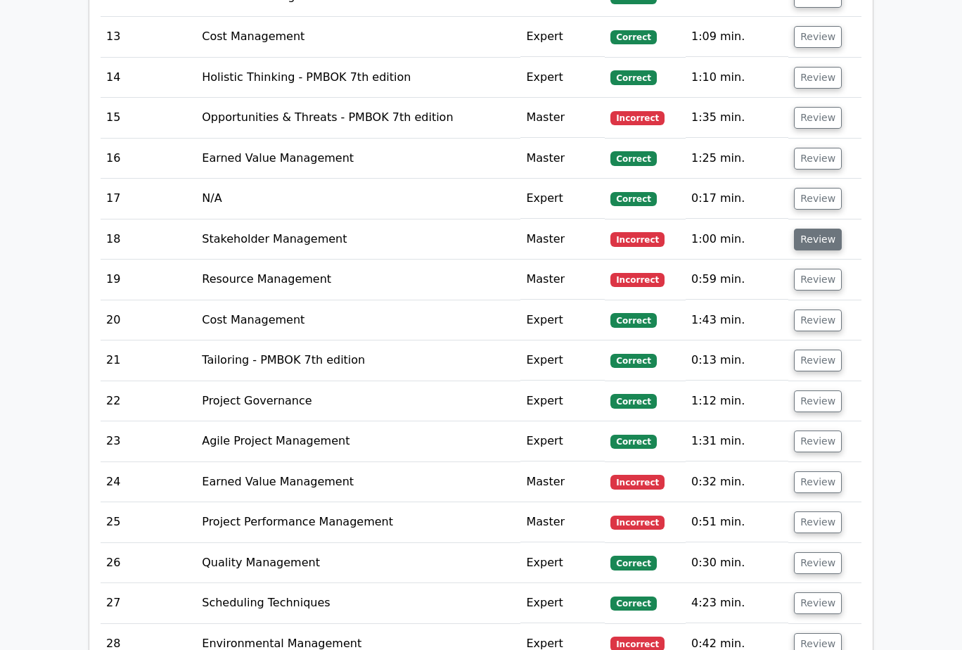
click at [819, 229] on button "Review" at bounding box center [818, 240] width 48 height 22
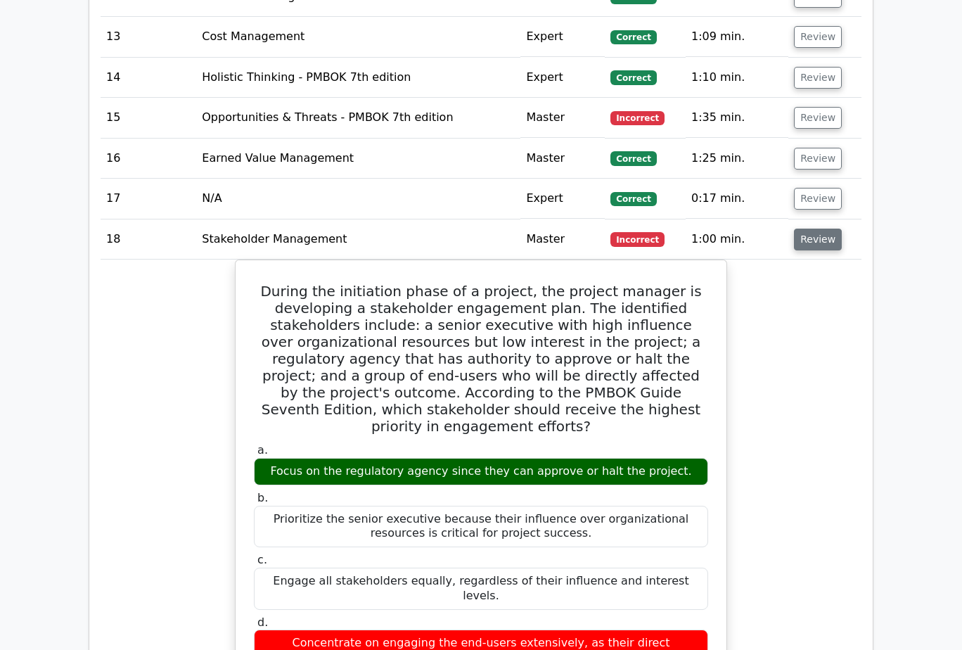
click at [819, 229] on button "Review" at bounding box center [818, 240] width 48 height 22
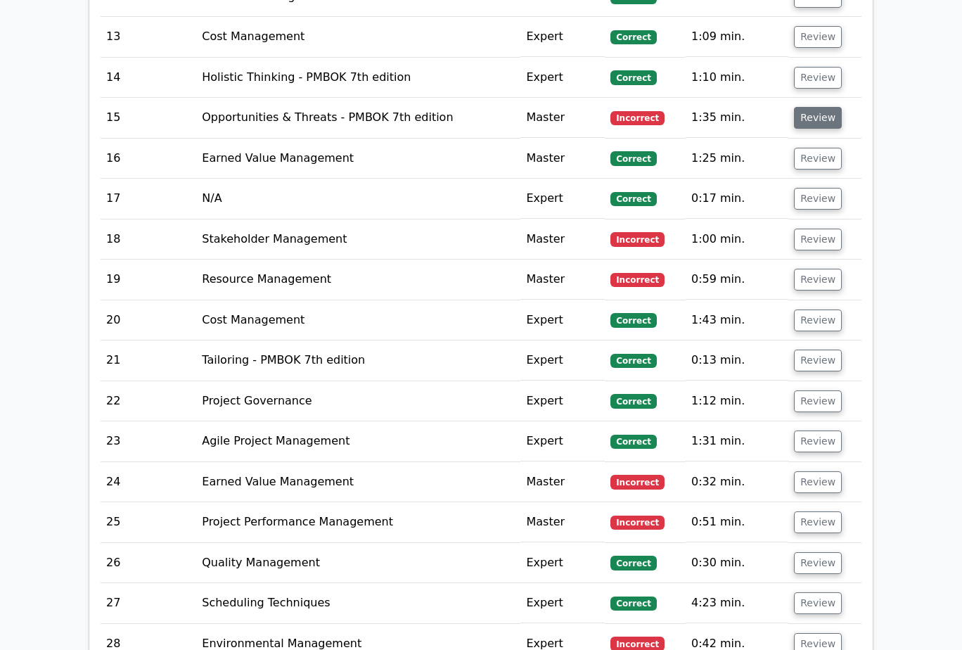
click at [821, 107] on button "Review" at bounding box center [818, 118] width 48 height 22
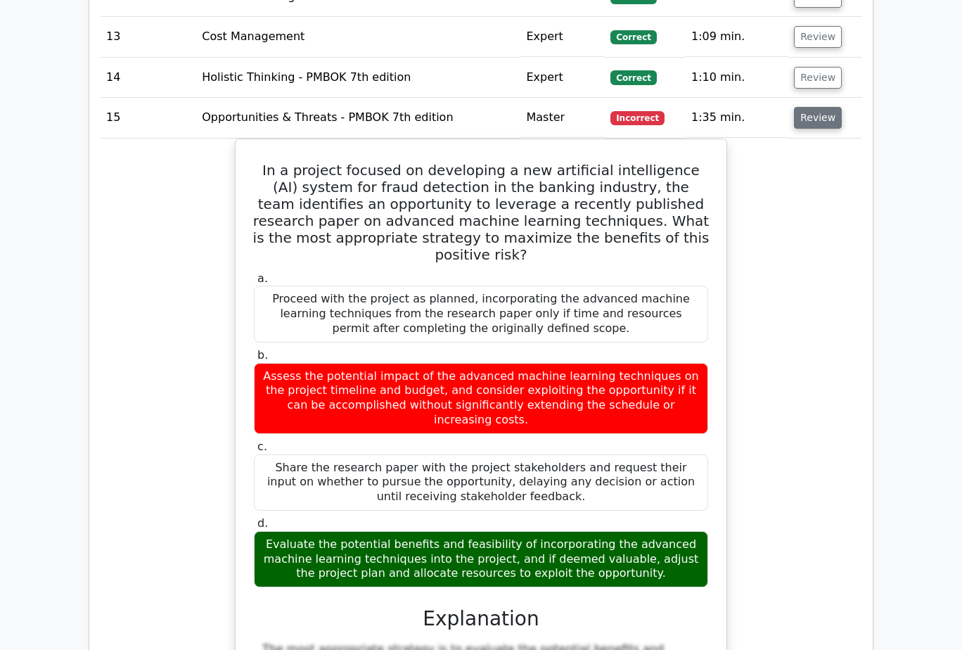
click at [821, 107] on button "Review" at bounding box center [818, 118] width 48 height 22
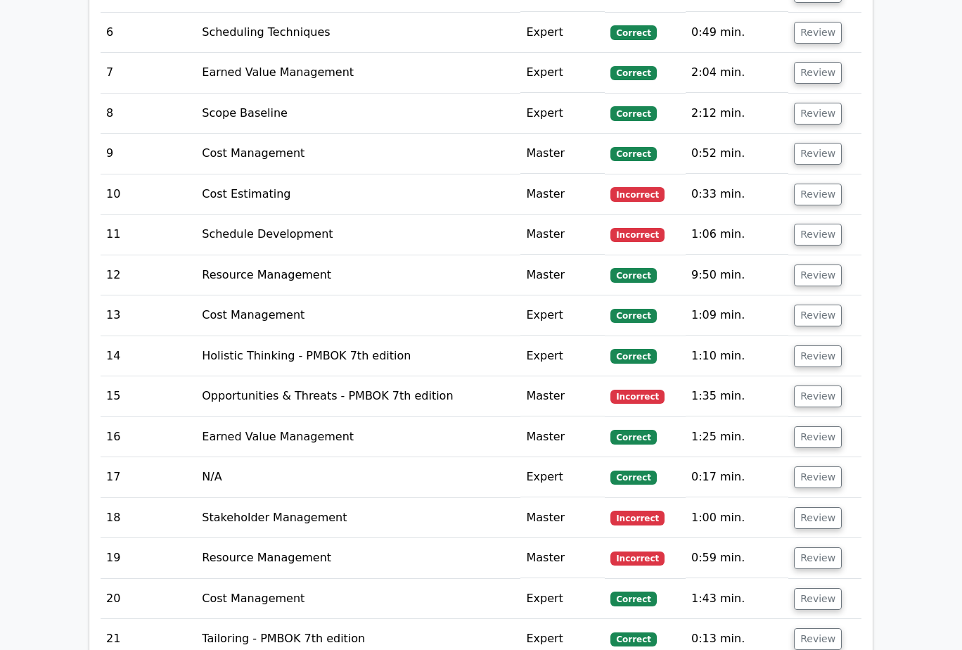
scroll to position [1969, 0]
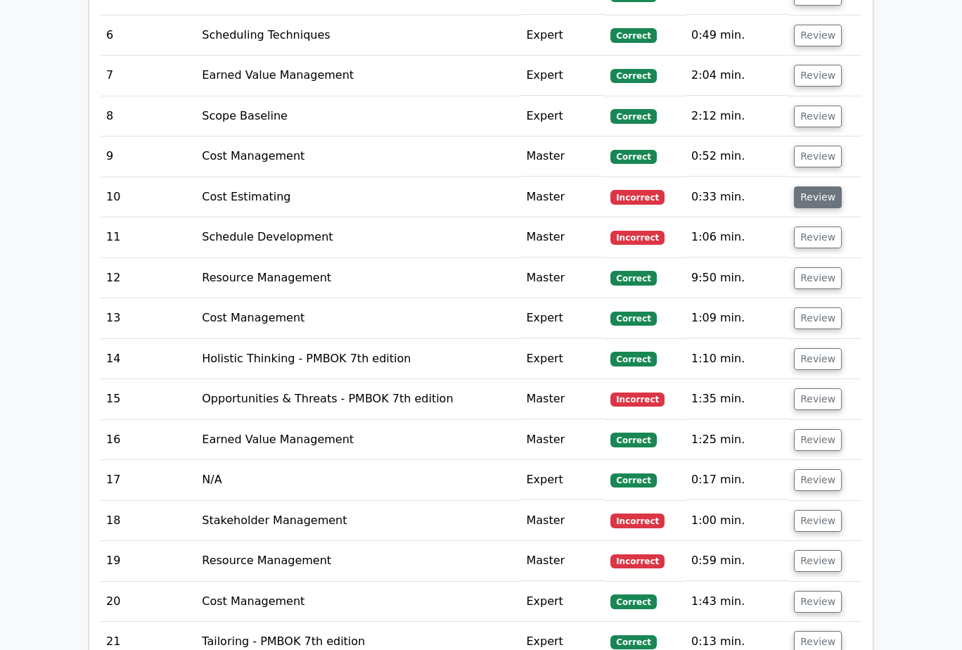
click at [822, 186] on button "Review" at bounding box center [818, 197] width 48 height 22
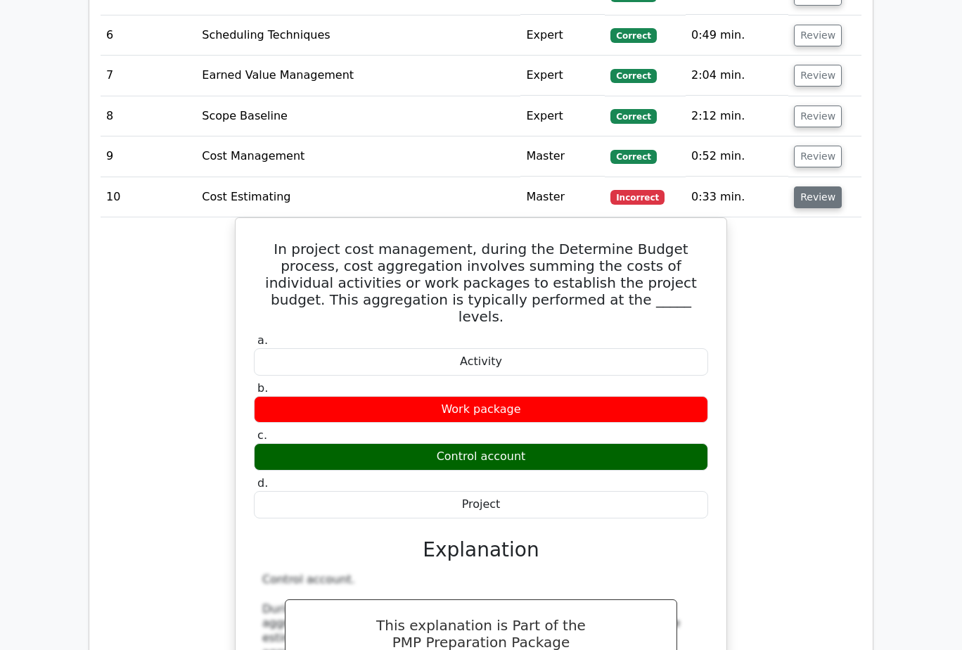
click at [822, 186] on button "Review" at bounding box center [818, 197] width 48 height 22
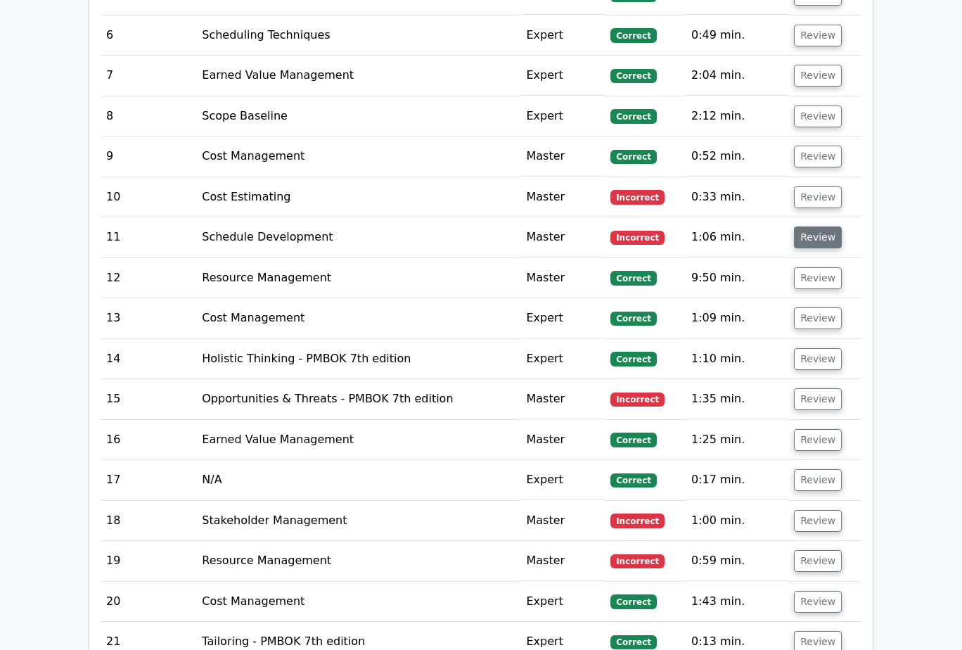
click at [817, 226] on button "Review" at bounding box center [818, 237] width 48 height 22
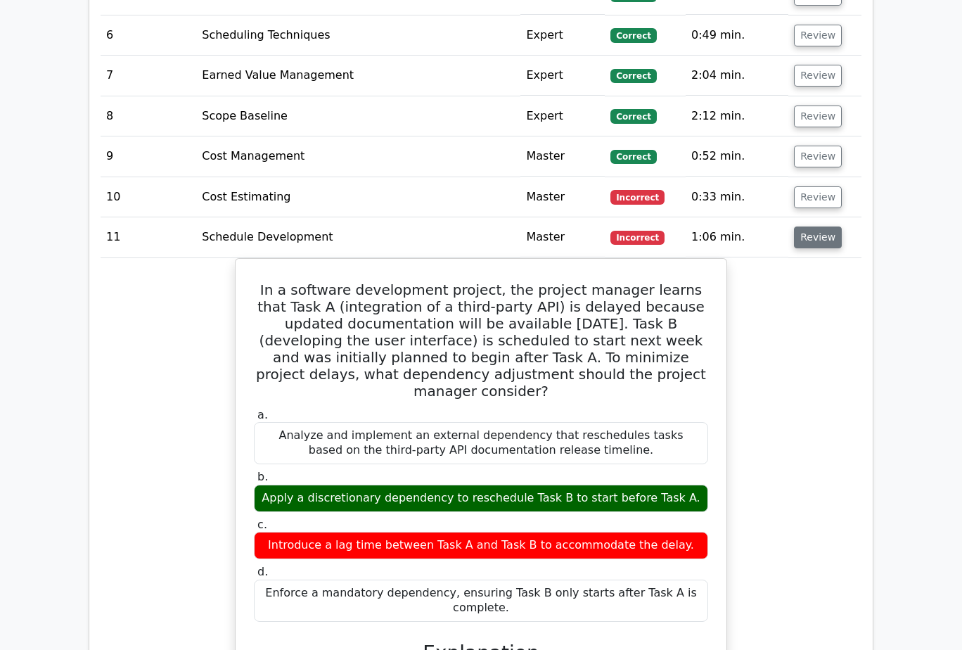
click at [816, 229] on button "Review" at bounding box center [818, 237] width 48 height 22
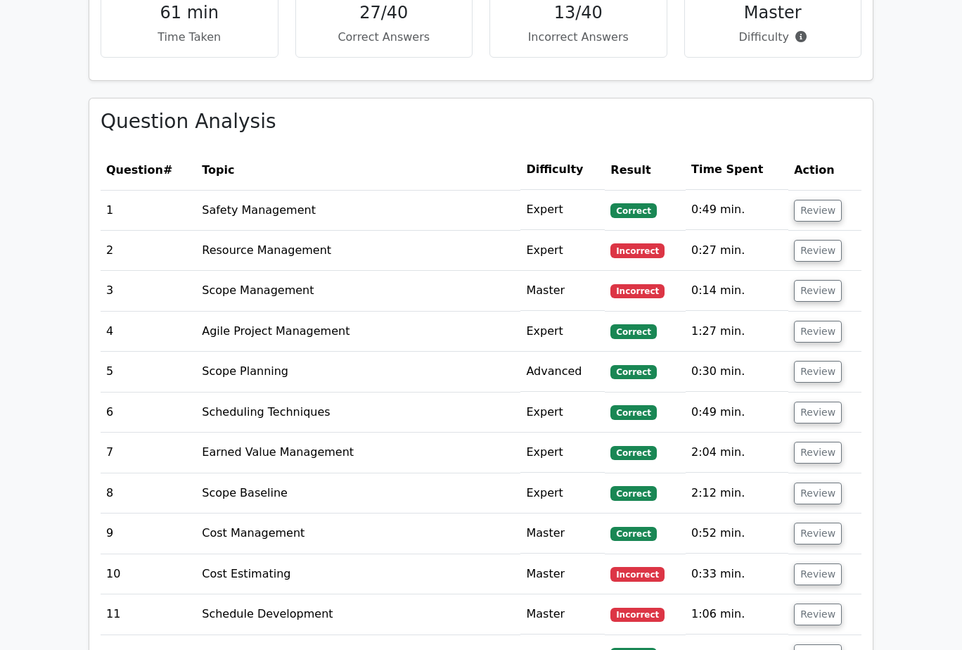
scroll to position [1617, 0]
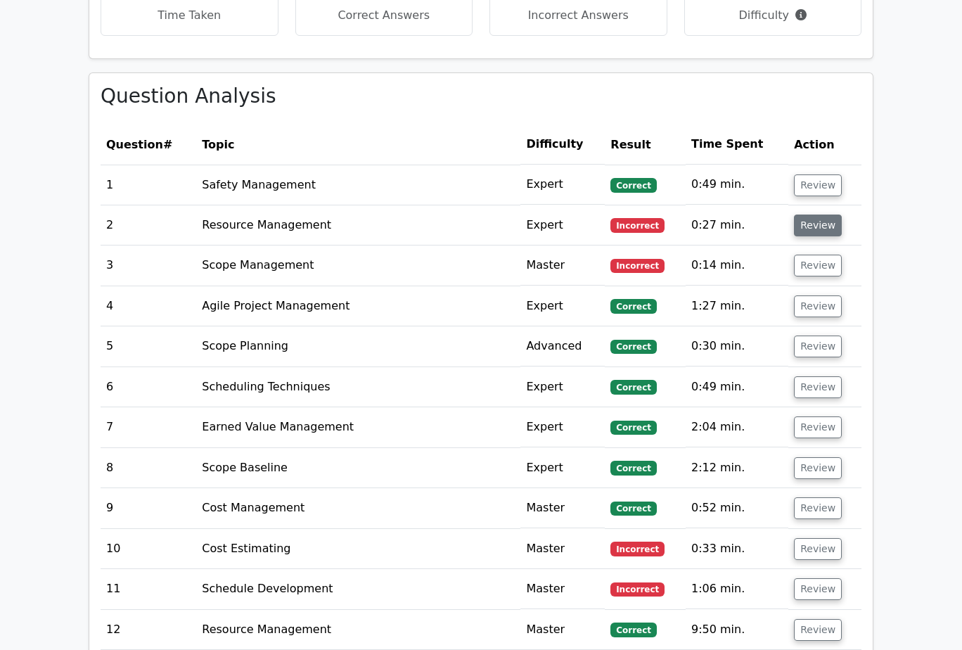
click at [820, 214] on button "Review" at bounding box center [818, 225] width 48 height 22
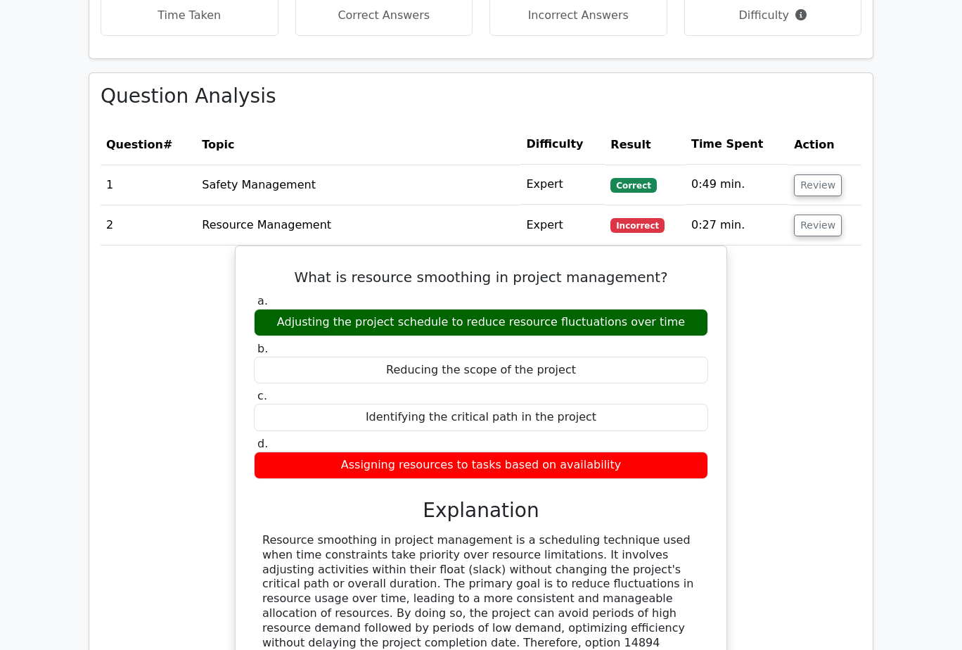
scroll to position [1688, 0]
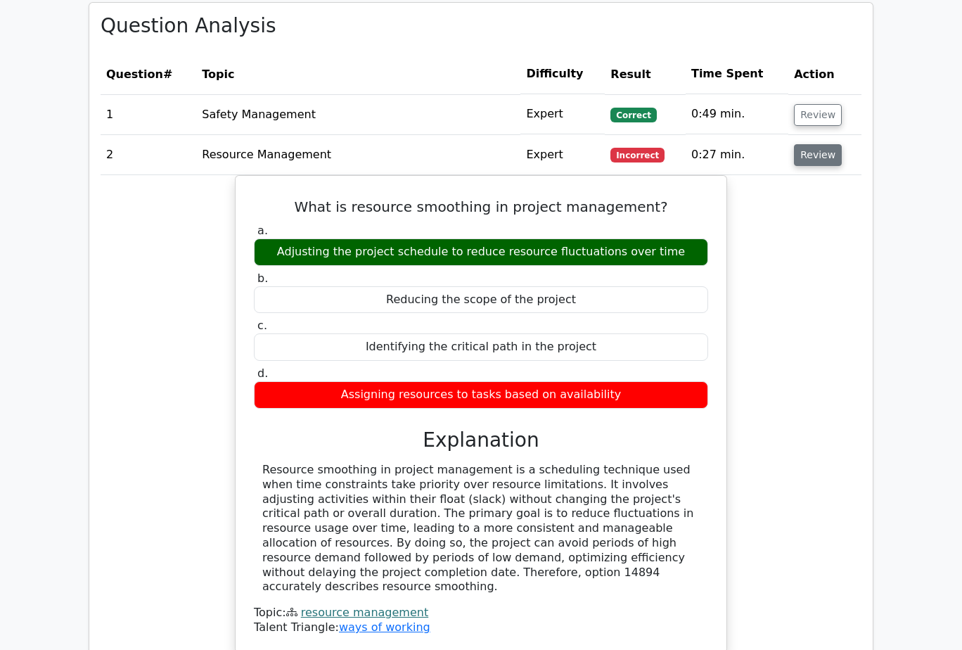
click at [822, 144] on button "Review" at bounding box center [818, 155] width 48 height 22
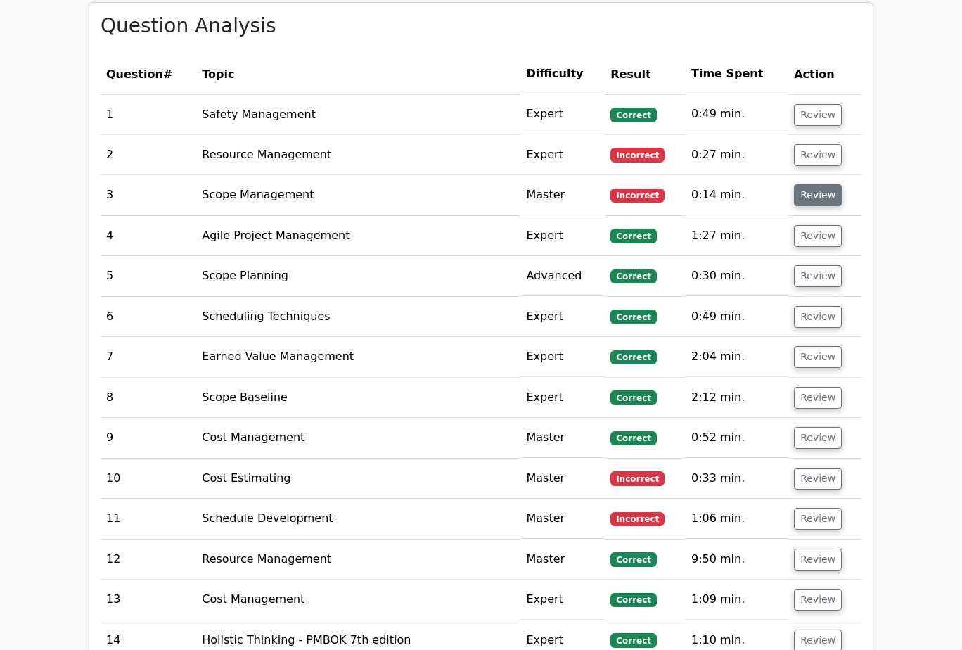
click at [823, 184] on button "Review" at bounding box center [818, 195] width 48 height 22
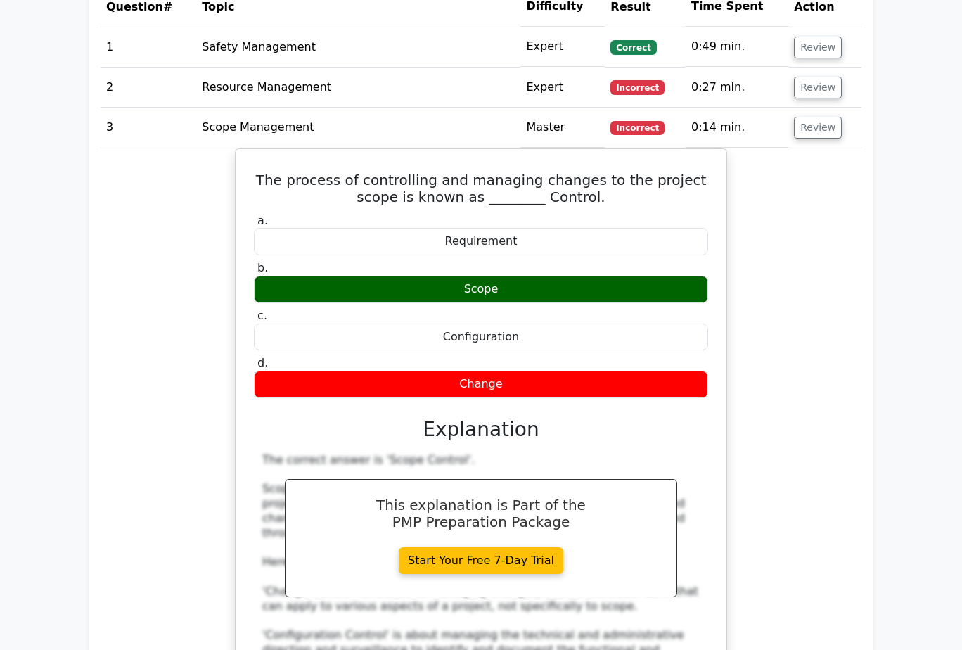
scroll to position [1758, 0]
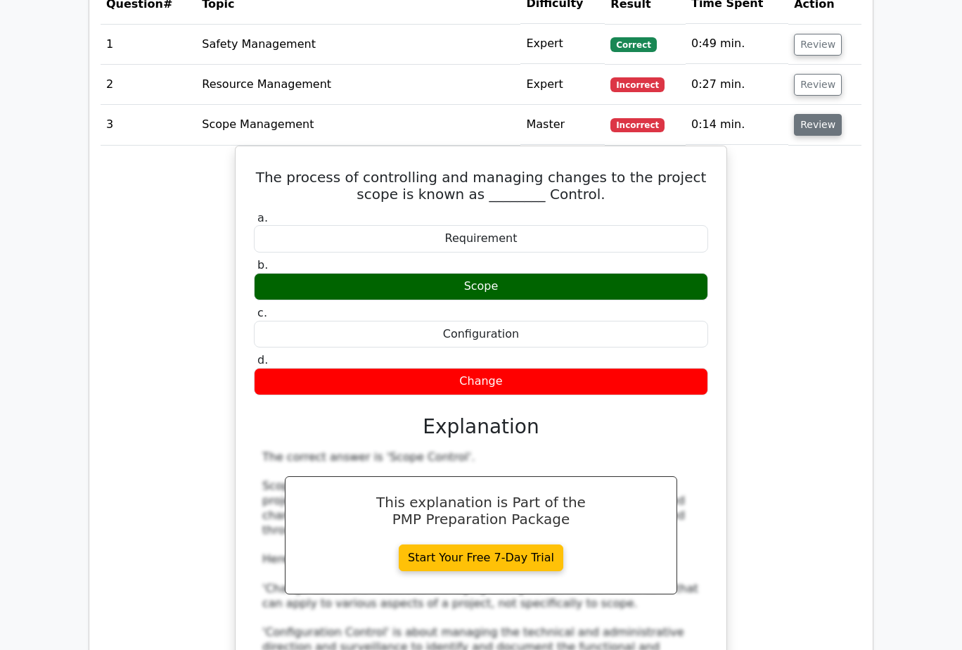
click at [821, 114] on button "Review" at bounding box center [818, 125] width 48 height 22
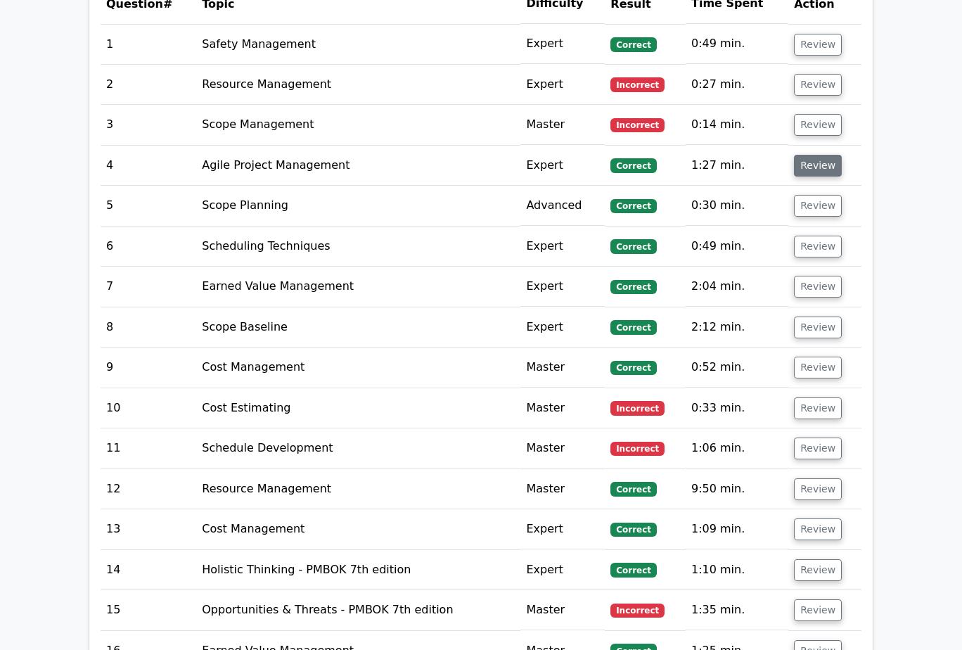
click at [815, 155] on button "Review" at bounding box center [818, 166] width 48 height 22
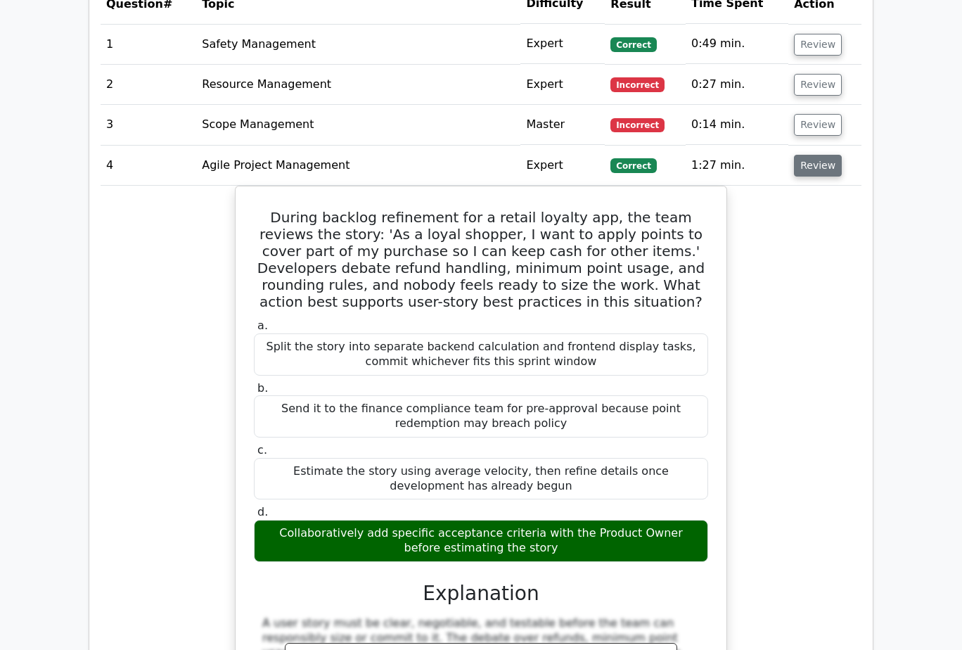
click at [815, 155] on button "Review" at bounding box center [818, 166] width 48 height 22
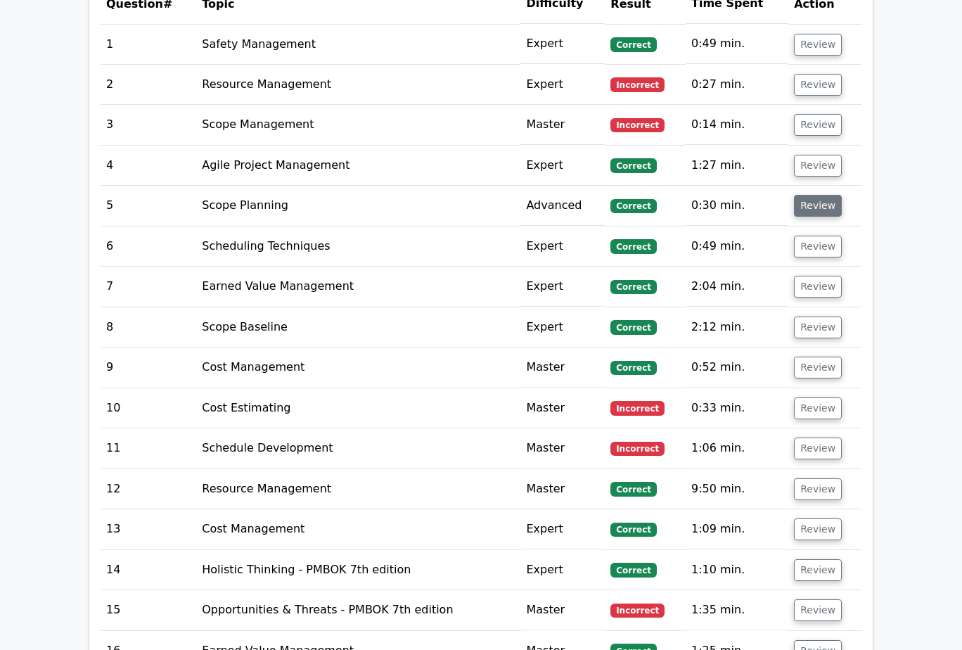
click at [823, 197] on button "Review" at bounding box center [818, 206] width 48 height 22
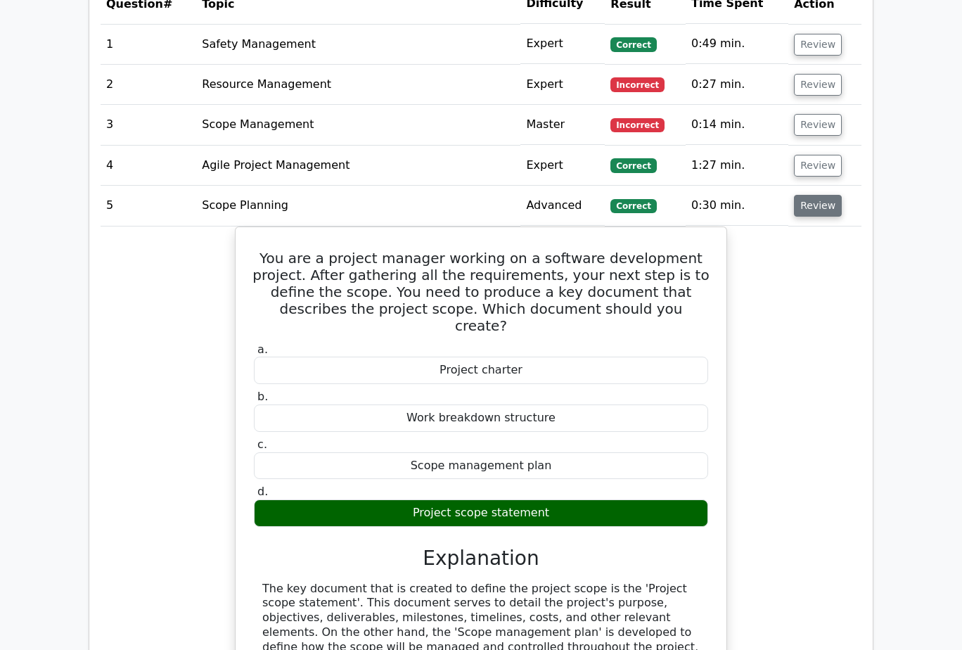
click at [823, 197] on button "Review" at bounding box center [818, 206] width 48 height 22
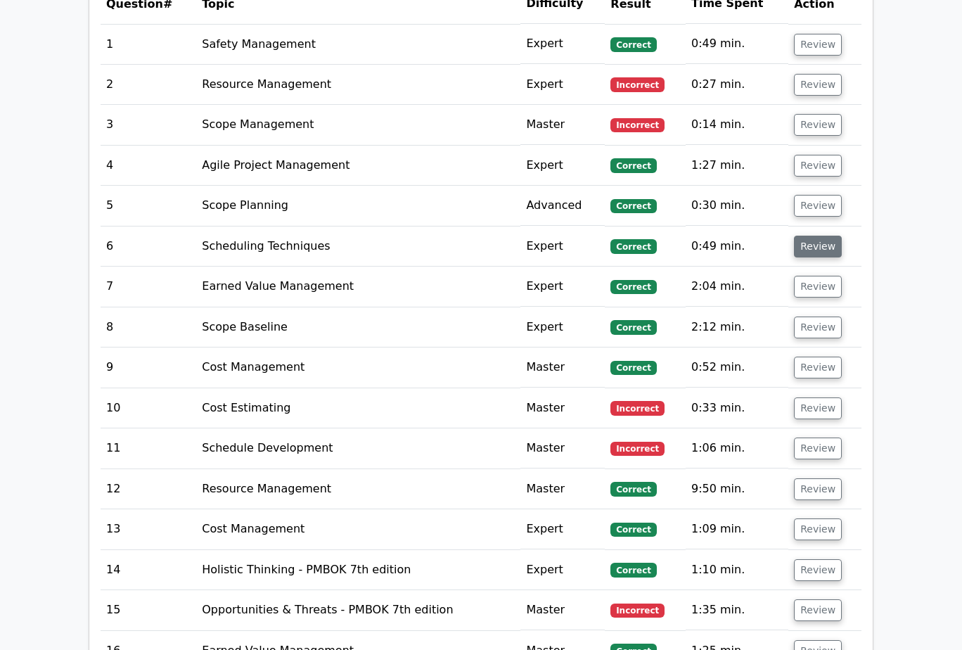
click at [824, 236] on button "Review" at bounding box center [818, 247] width 48 height 22
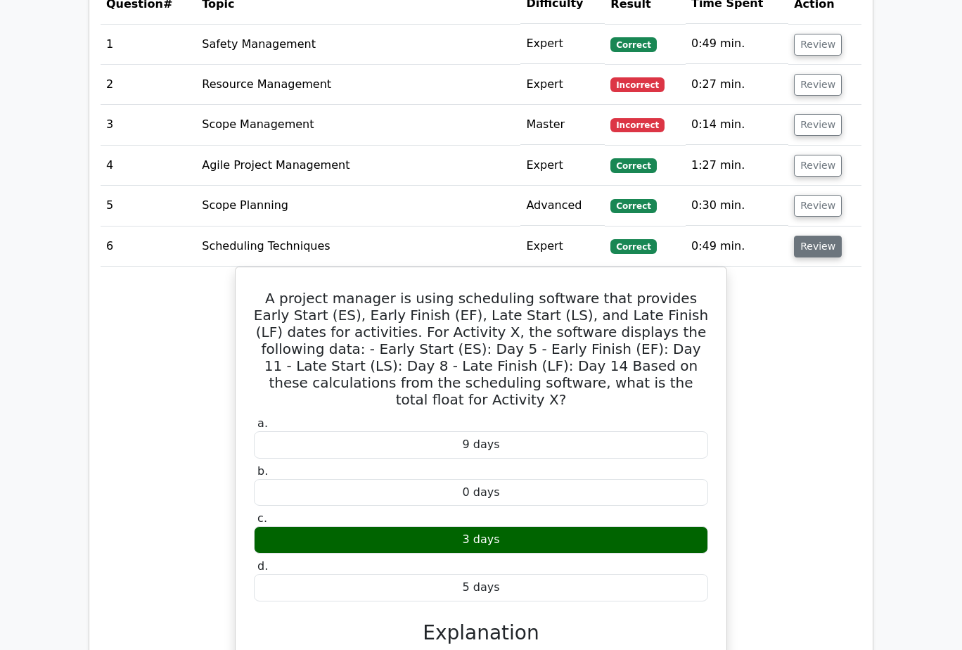
click at [824, 236] on button "Review" at bounding box center [818, 247] width 48 height 22
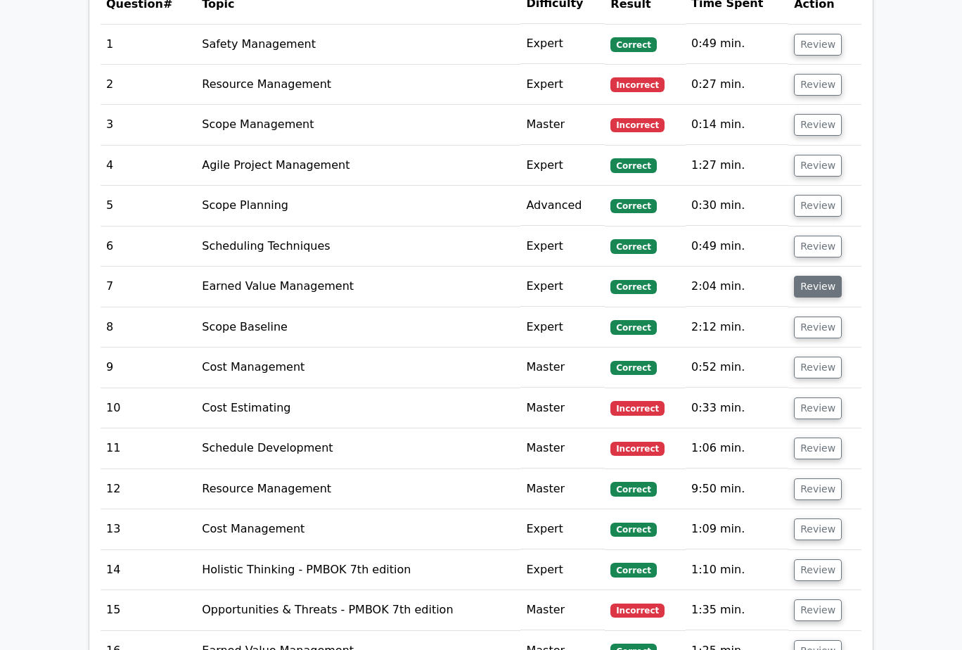
click at [810, 278] on button "Review" at bounding box center [818, 287] width 48 height 22
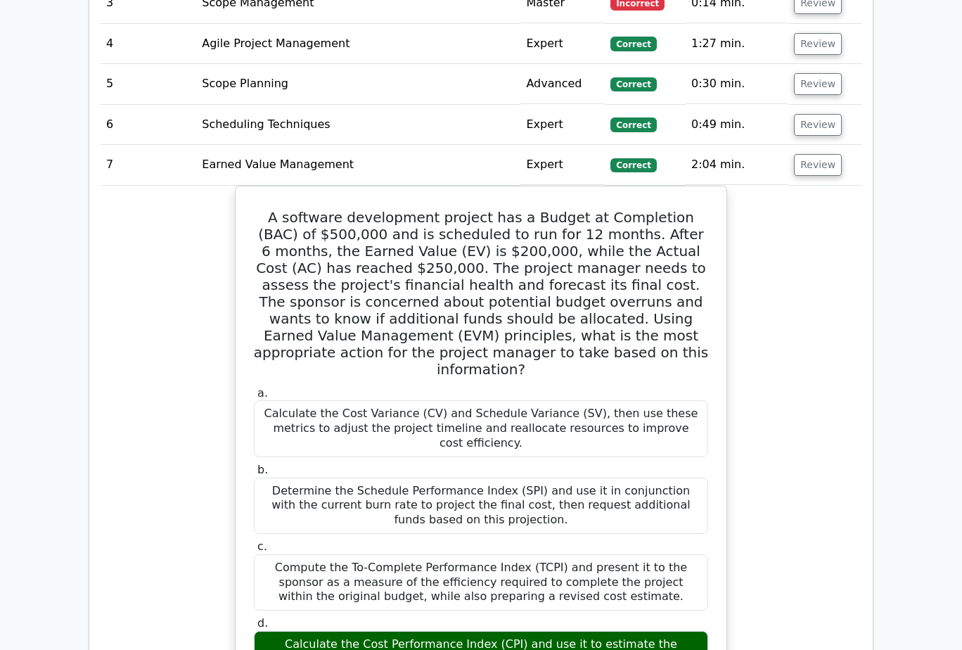
scroll to position [1899, 0]
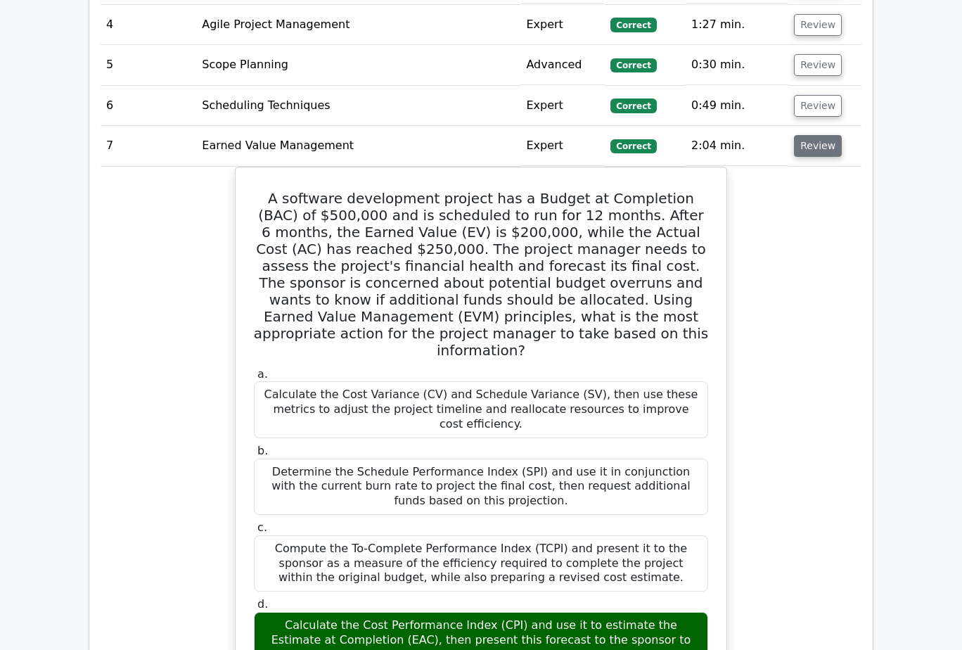
click at [823, 135] on button "Review" at bounding box center [818, 146] width 48 height 22
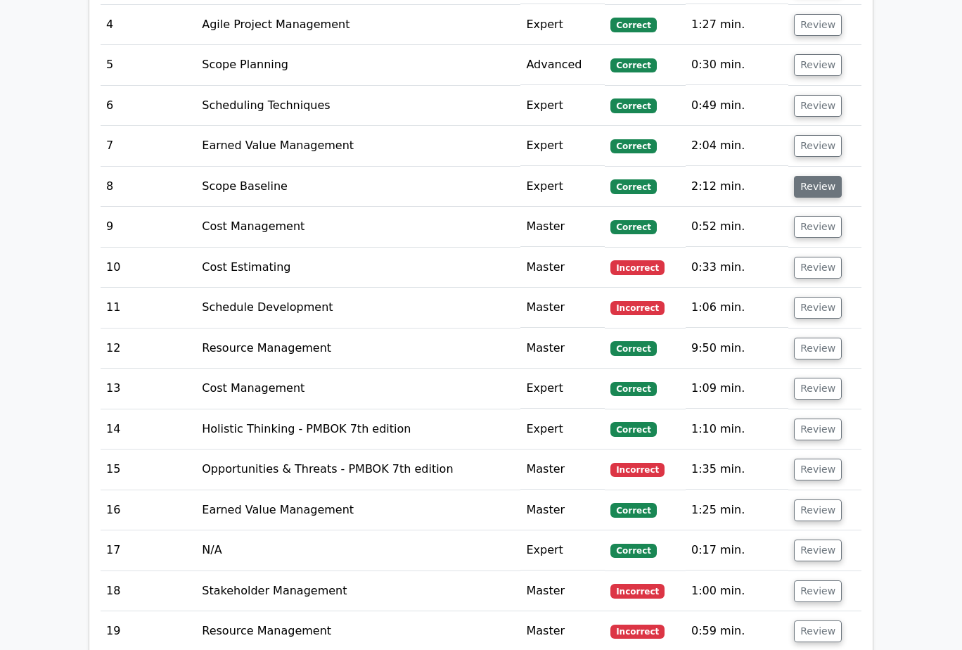
click at [814, 176] on button "Review" at bounding box center [818, 187] width 48 height 22
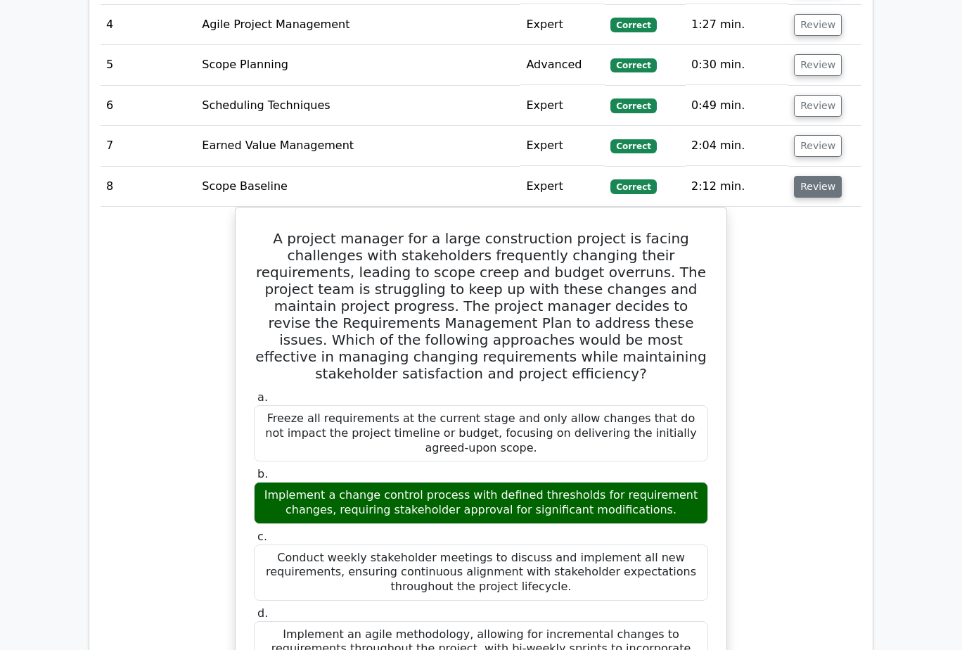
click at [814, 176] on button "Review" at bounding box center [818, 187] width 48 height 22
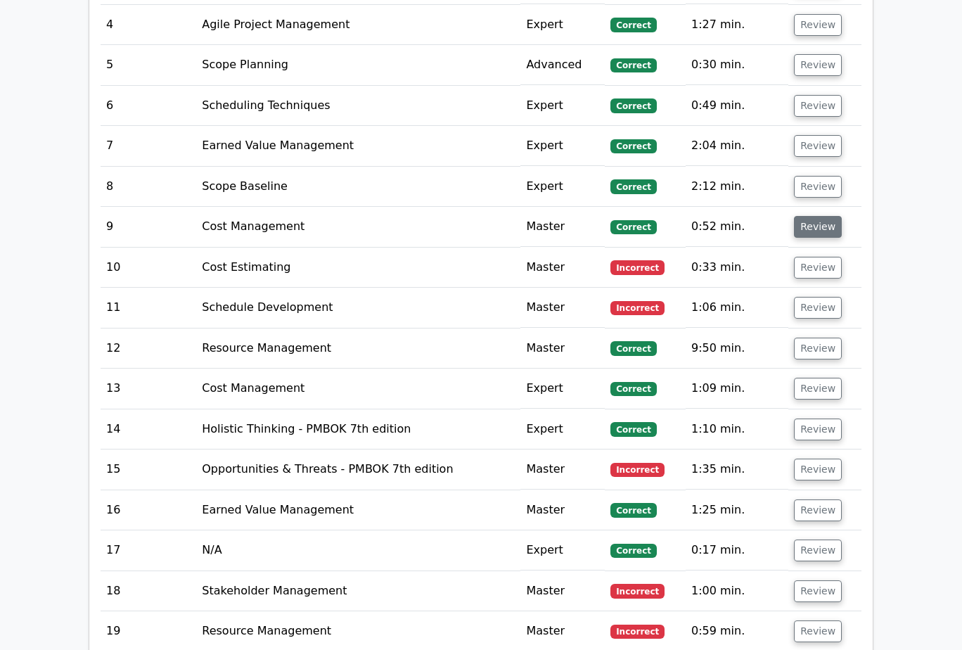
click at [816, 216] on button "Review" at bounding box center [818, 227] width 48 height 22
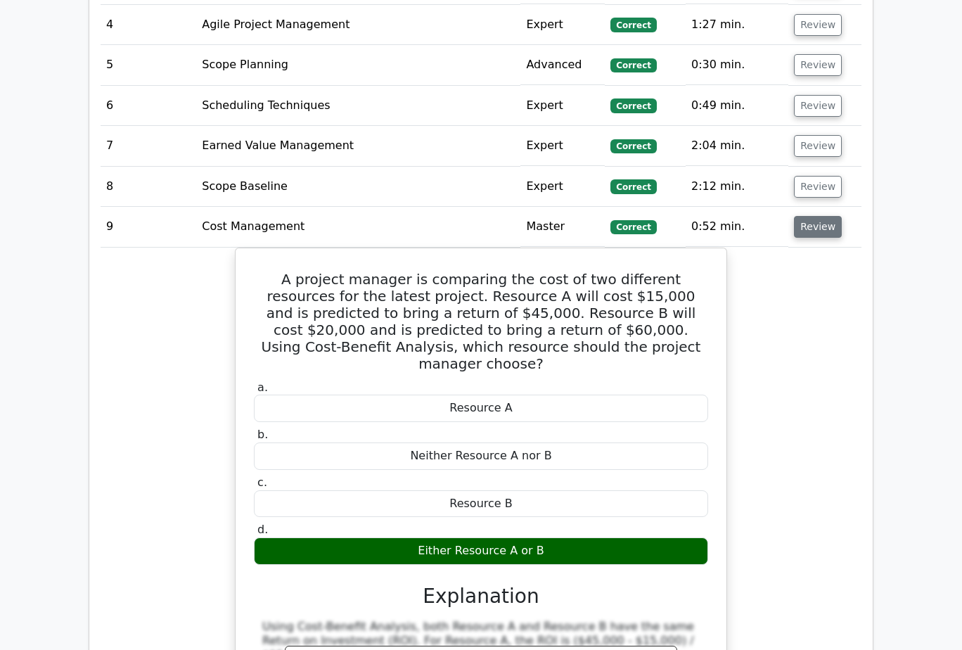
click at [816, 216] on button "Review" at bounding box center [818, 227] width 48 height 22
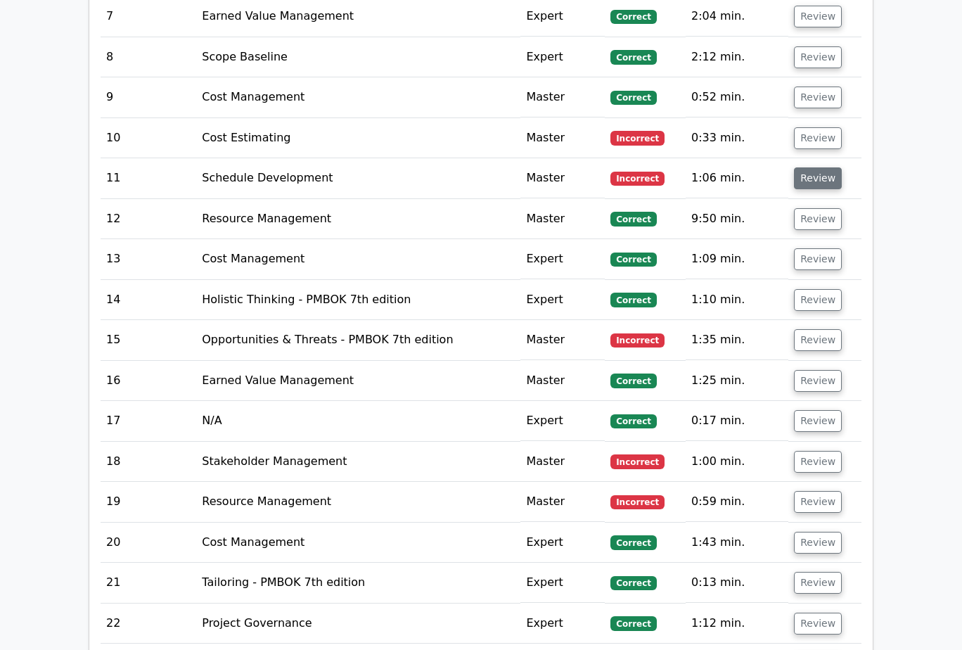
scroll to position [2039, 0]
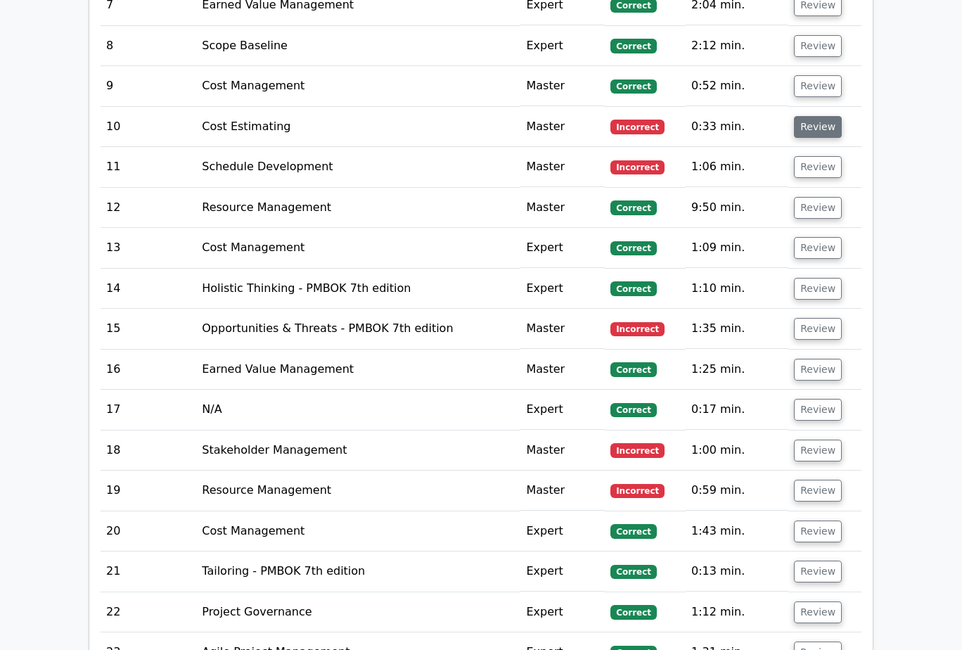
click at [820, 116] on button "Review" at bounding box center [818, 127] width 48 height 22
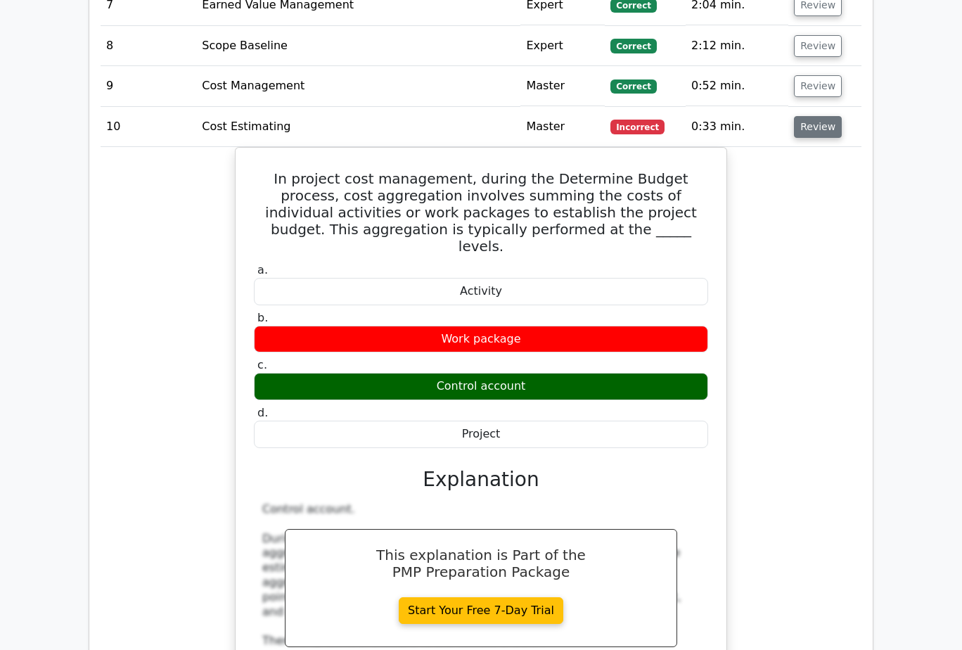
click at [815, 121] on button "Review" at bounding box center [818, 127] width 48 height 22
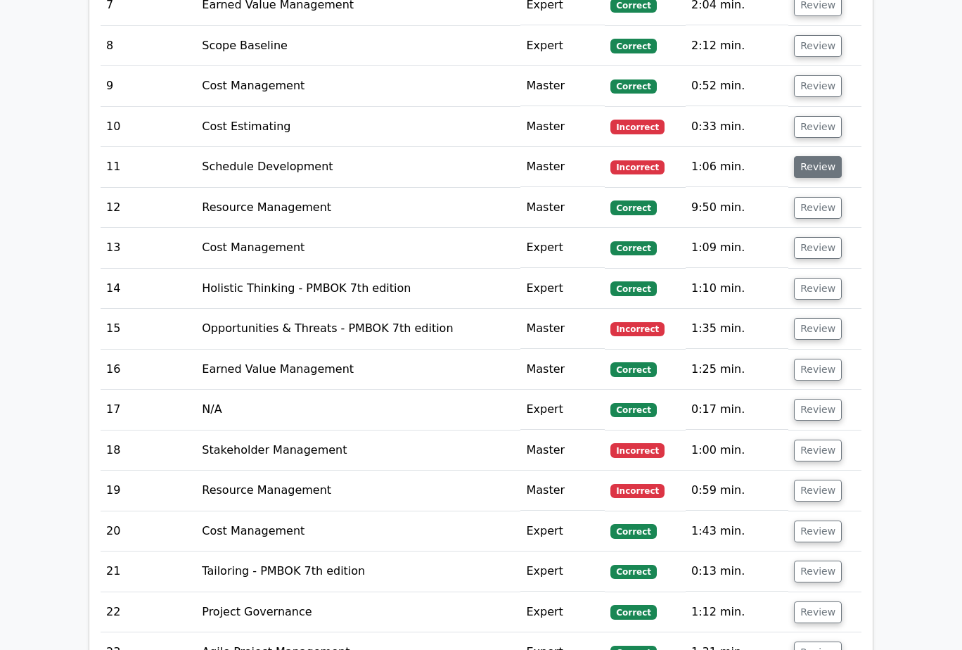
click at [813, 156] on button "Review" at bounding box center [818, 167] width 48 height 22
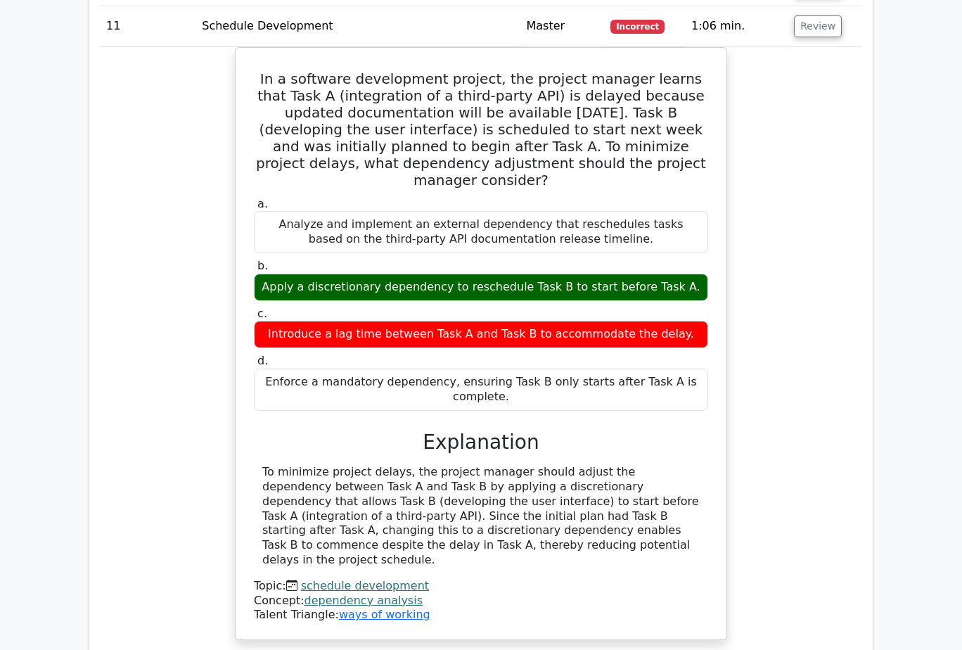
scroll to position [2110, 0]
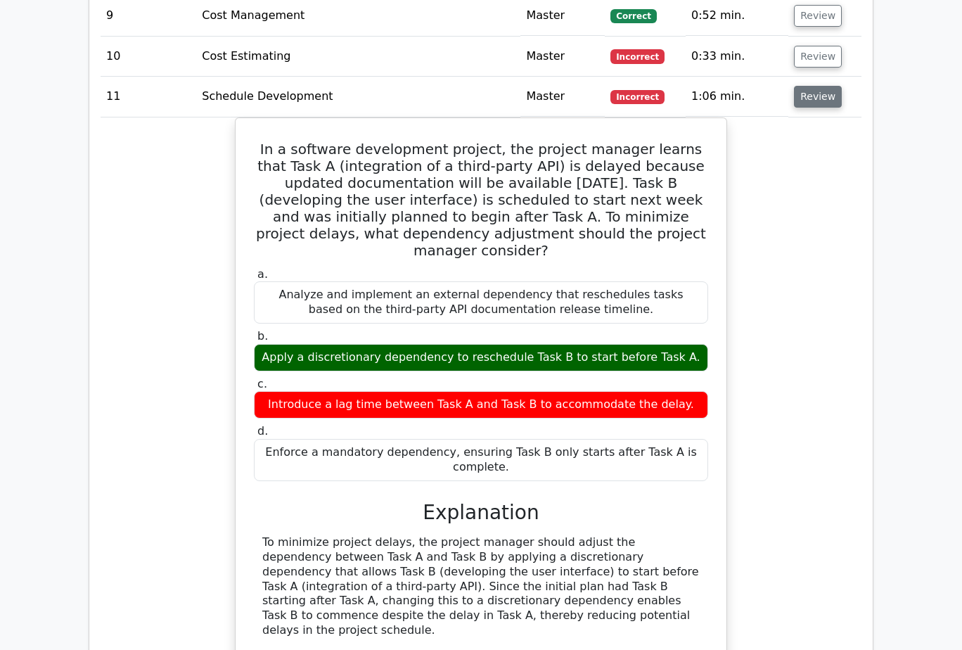
click at [826, 86] on button "Review" at bounding box center [818, 97] width 48 height 22
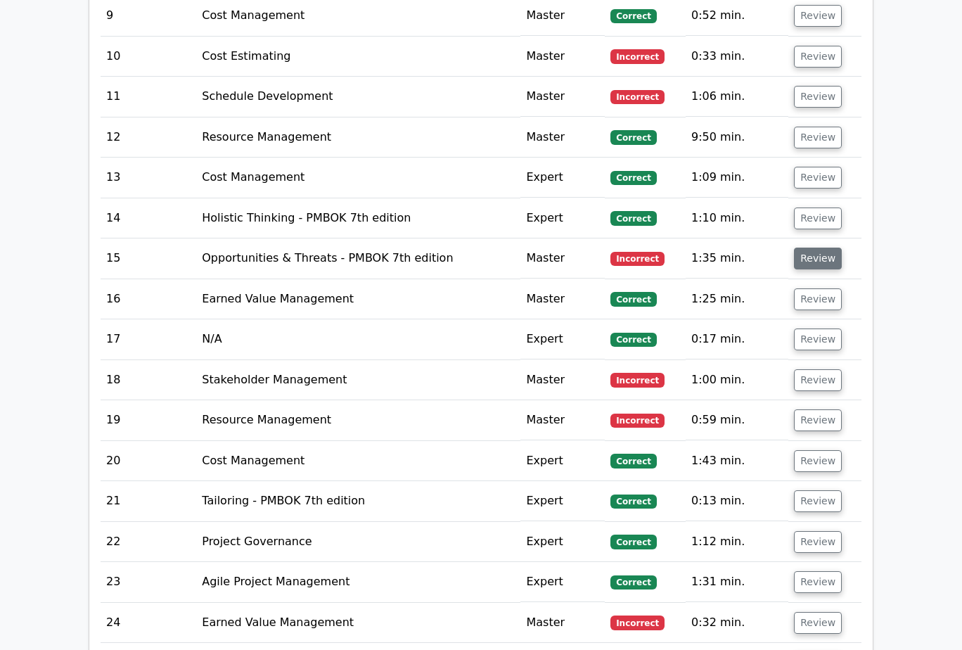
click at [814, 248] on button "Review" at bounding box center [818, 259] width 48 height 22
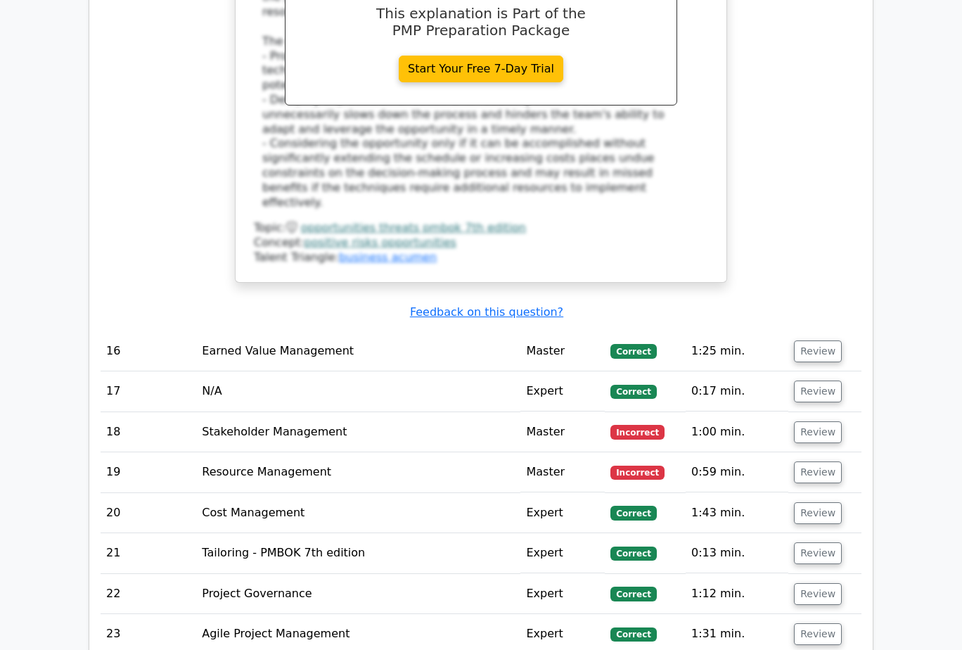
scroll to position [3024, 0]
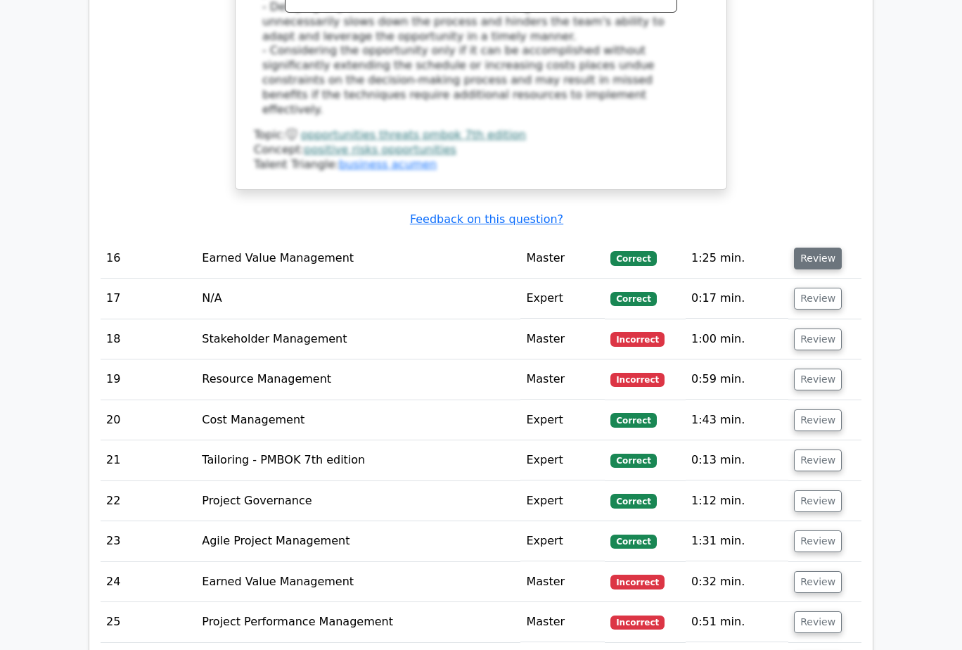
click at [826, 248] on button "Review" at bounding box center [818, 259] width 48 height 22
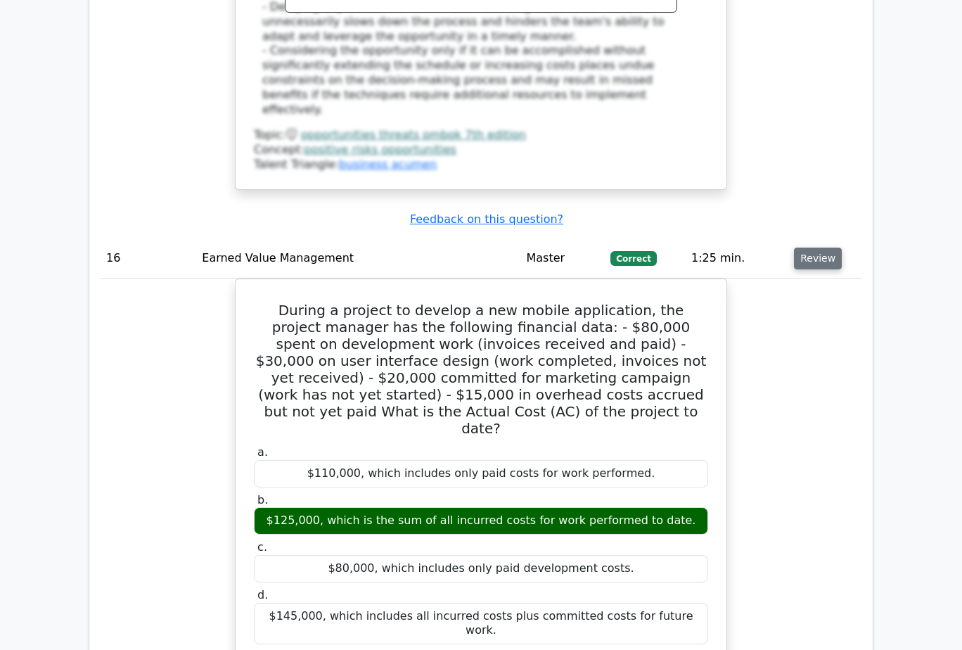
click at [826, 248] on button "Review" at bounding box center [818, 259] width 48 height 22
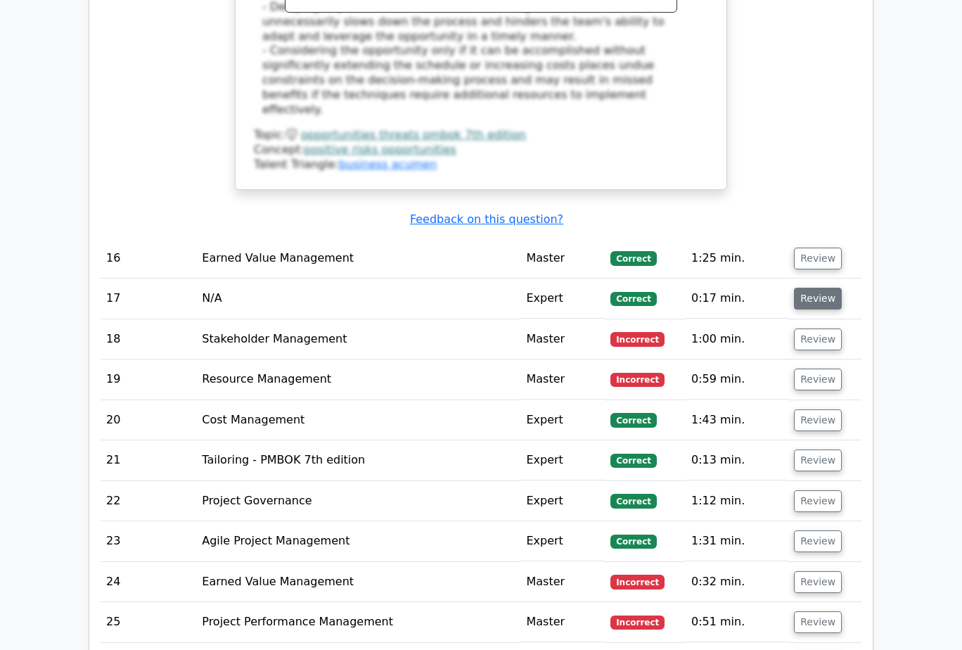
click at [816, 288] on button "Review" at bounding box center [818, 299] width 48 height 22
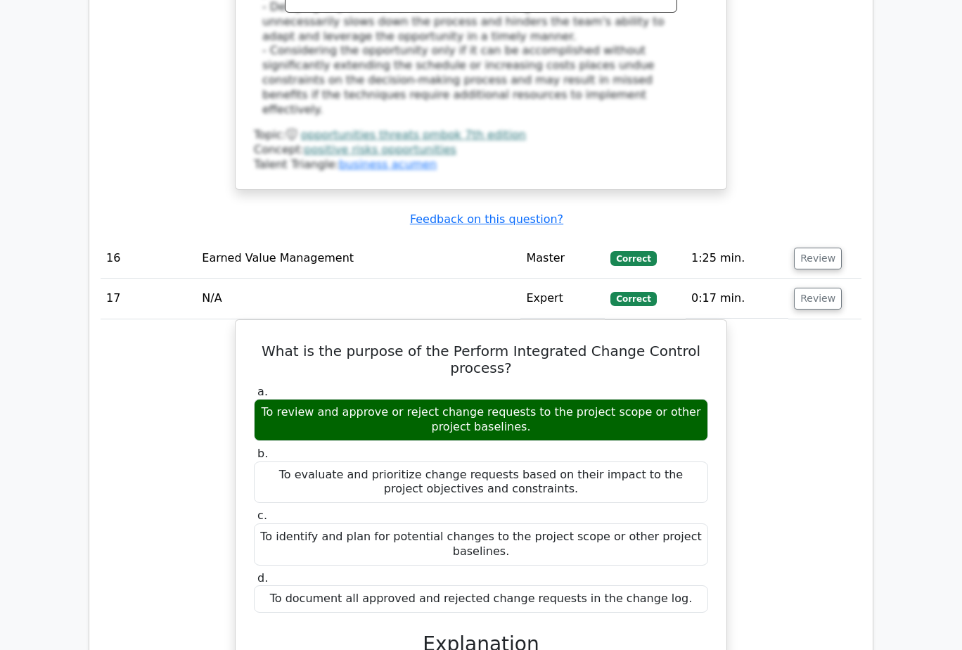
scroll to position [3094, 0]
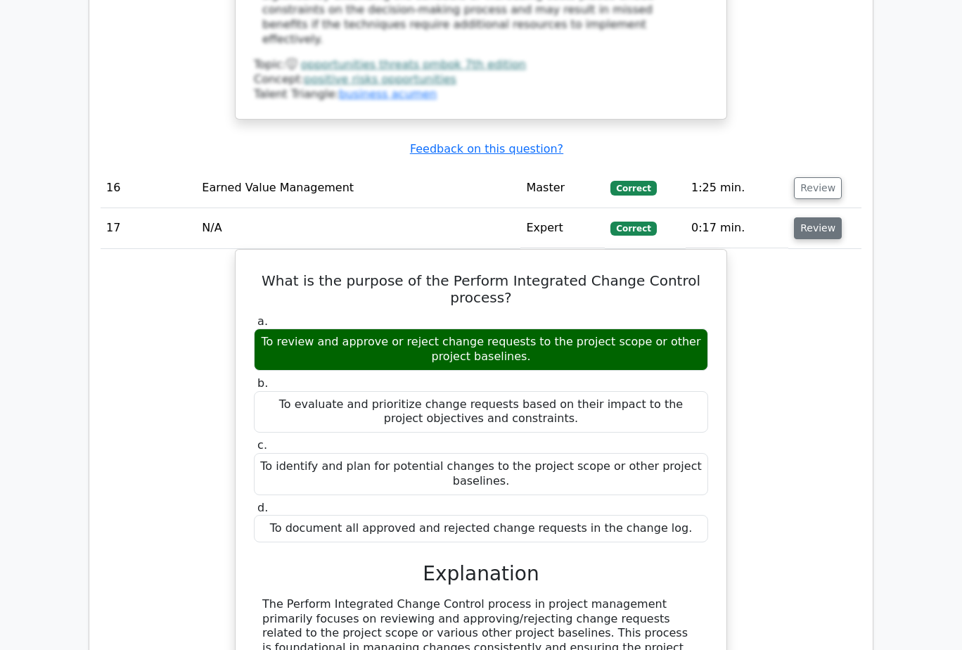
click at [821, 217] on button "Review" at bounding box center [818, 228] width 48 height 22
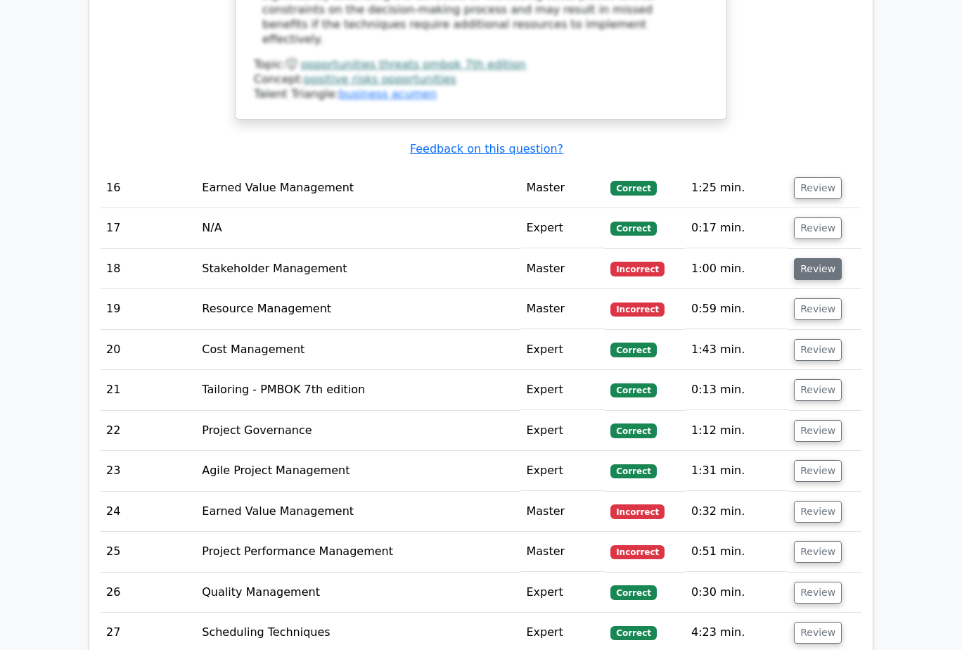
click at [823, 258] on button "Review" at bounding box center [818, 269] width 48 height 22
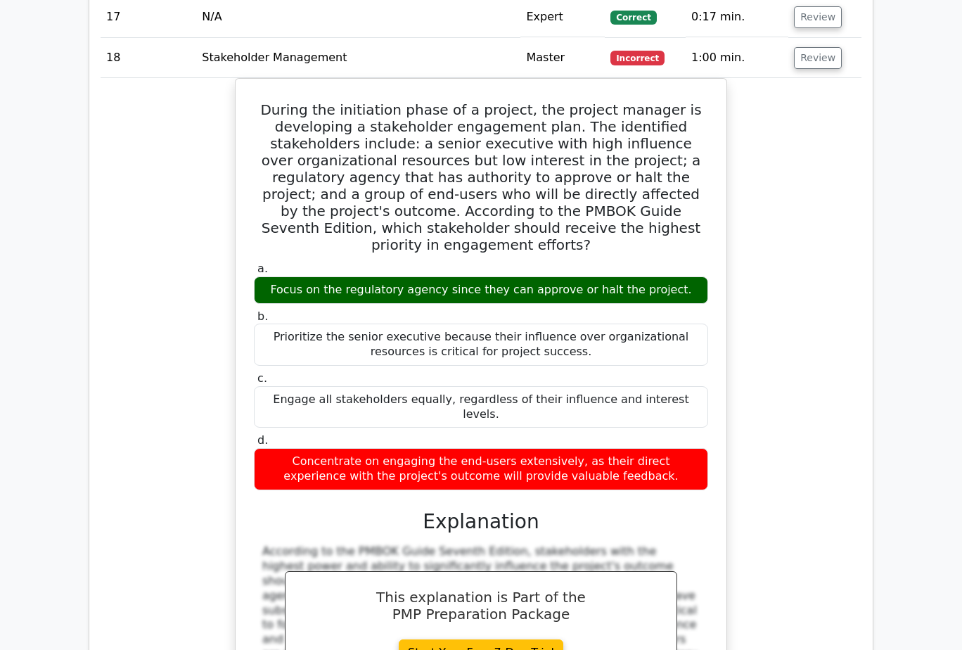
scroll to position [3235, 0]
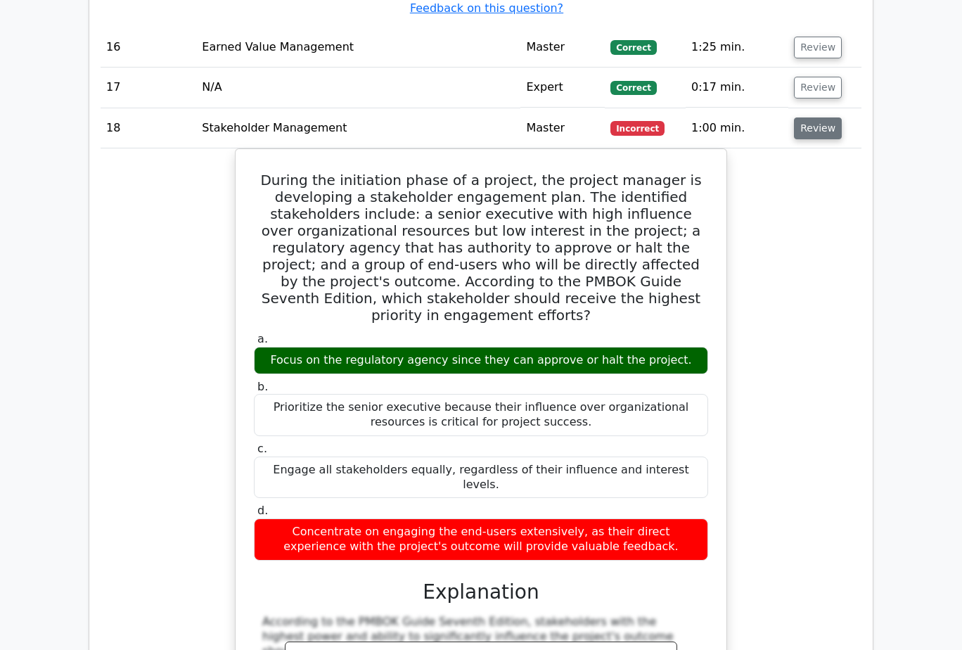
click at [819, 117] on button "Review" at bounding box center [818, 128] width 48 height 22
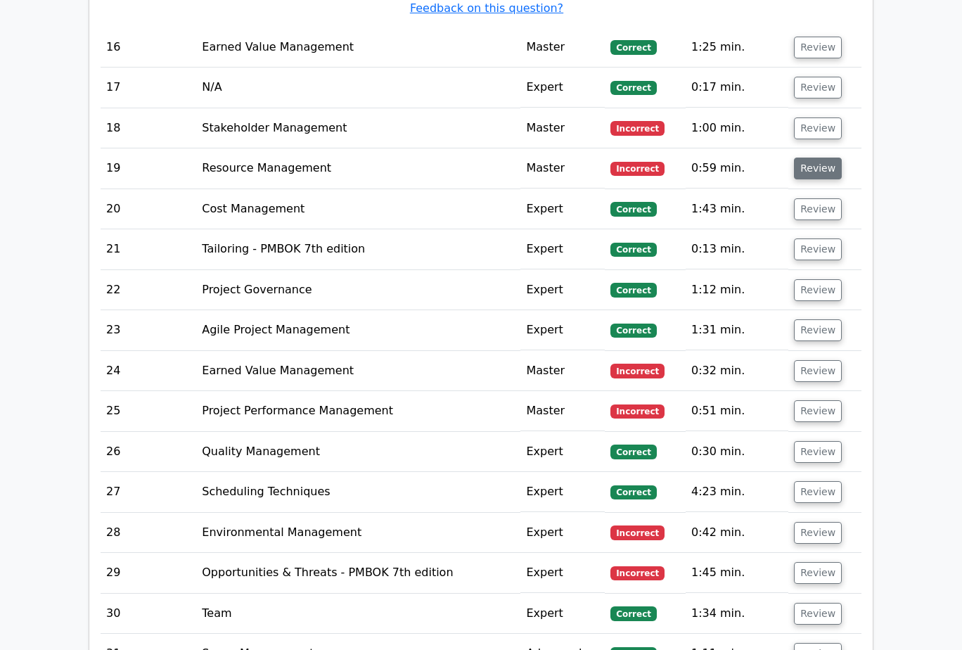
click at [818, 158] on button "Review" at bounding box center [818, 169] width 48 height 22
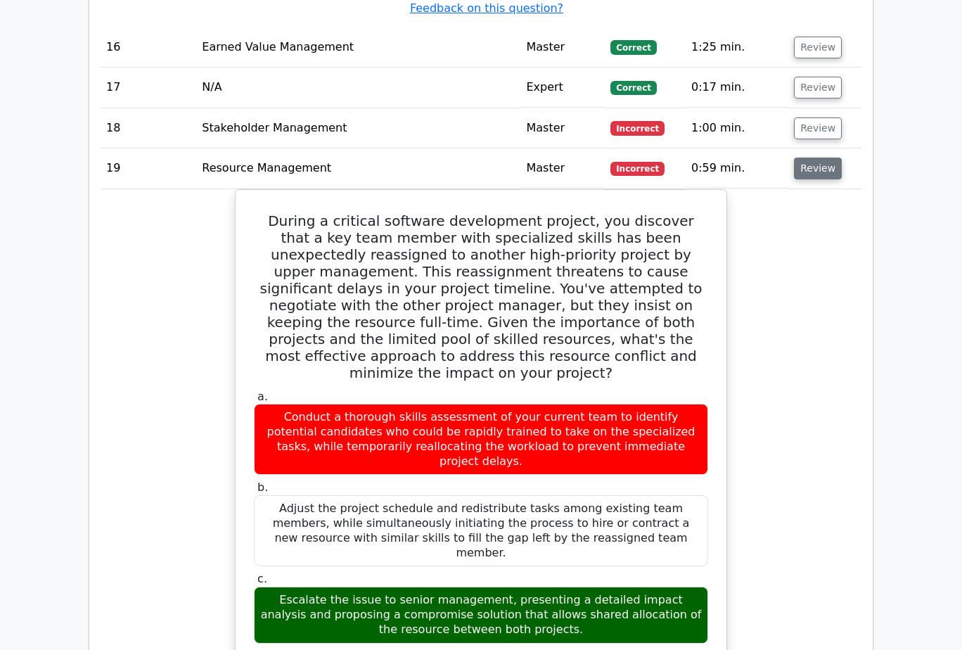
click at [818, 158] on button "Review" at bounding box center [818, 169] width 48 height 22
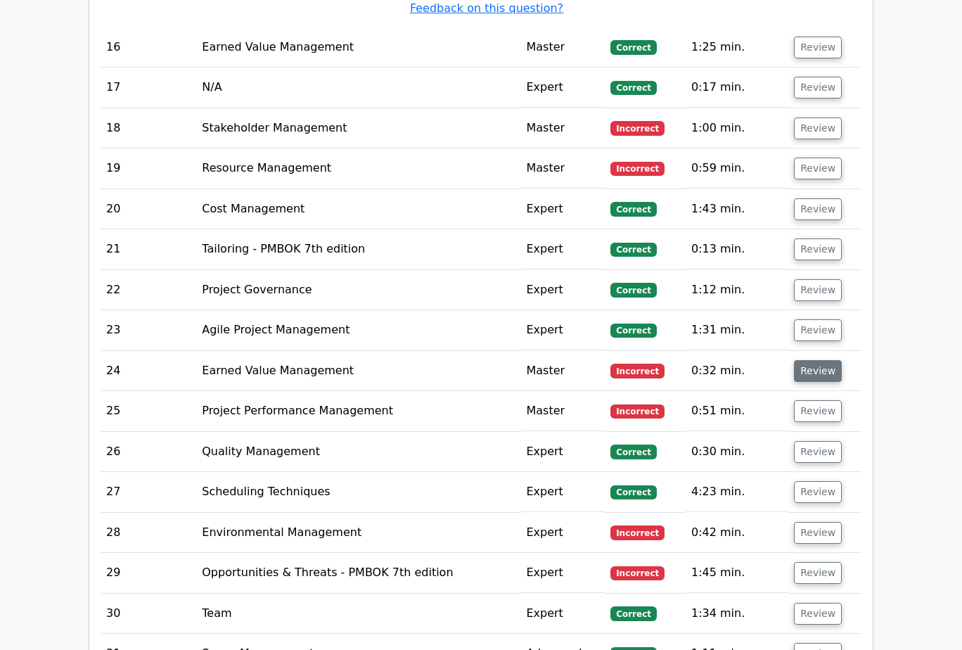
click at [821, 360] on button "Review" at bounding box center [818, 371] width 48 height 22
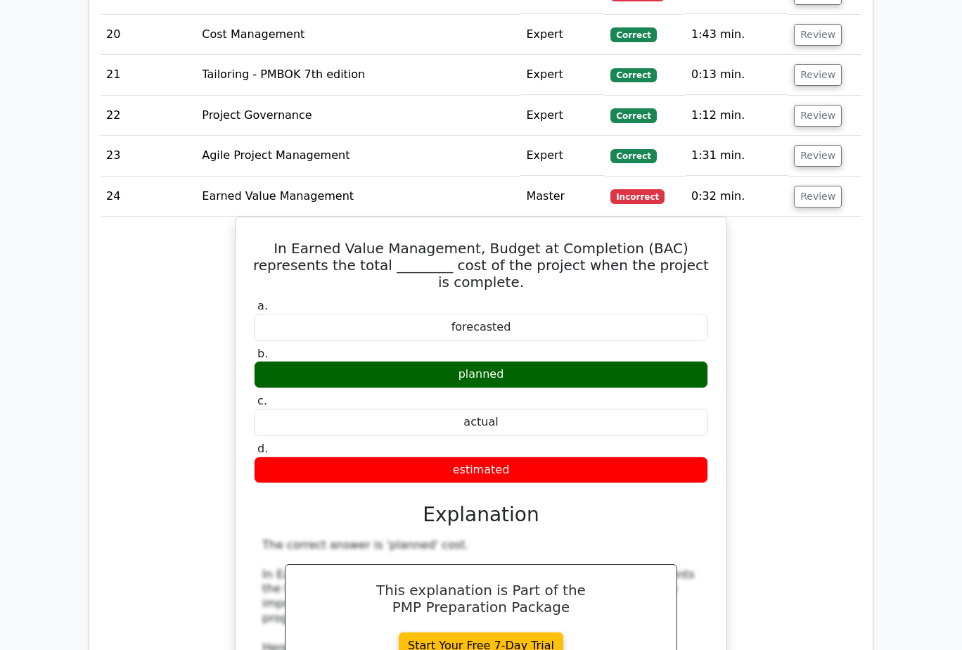
scroll to position [3376, 0]
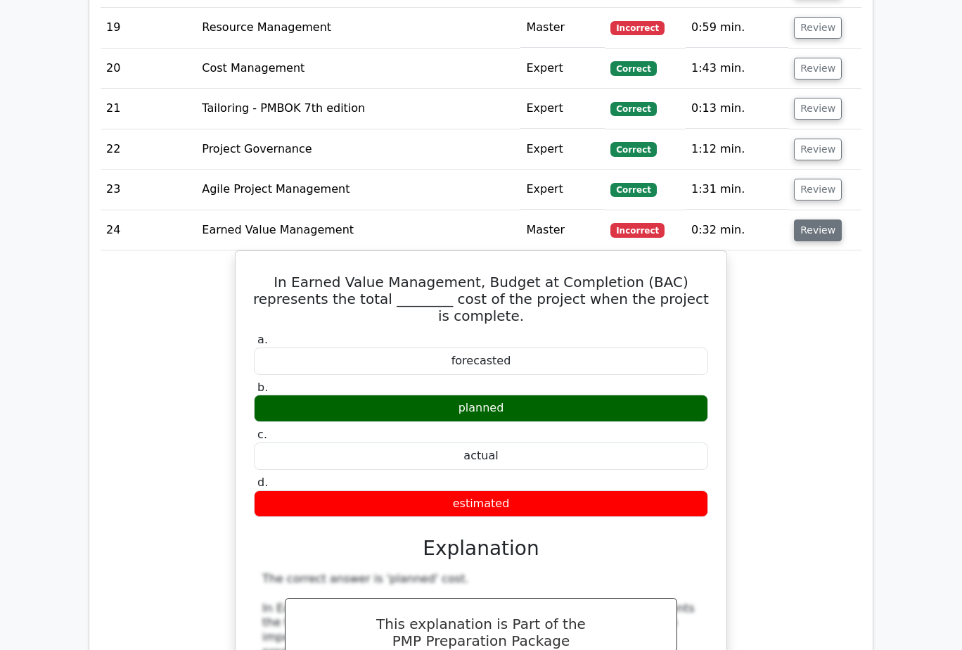
click at [805, 219] on button "Review" at bounding box center [818, 230] width 48 height 22
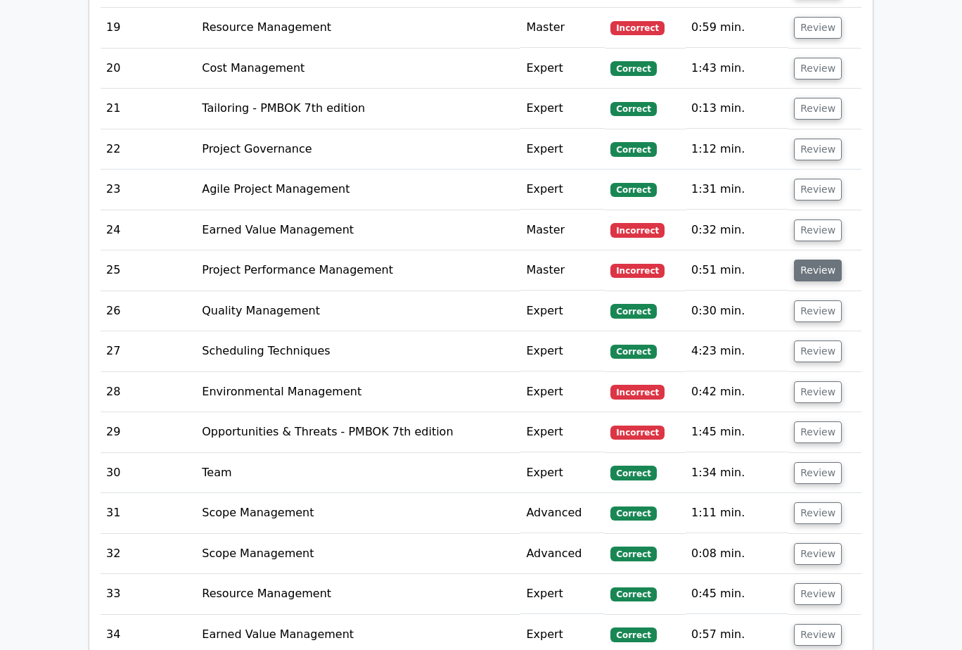
click at [804, 259] on button "Review" at bounding box center [818, 270] width 48 height 22
